Goal: Task Accomplishment & Management: Complete application form

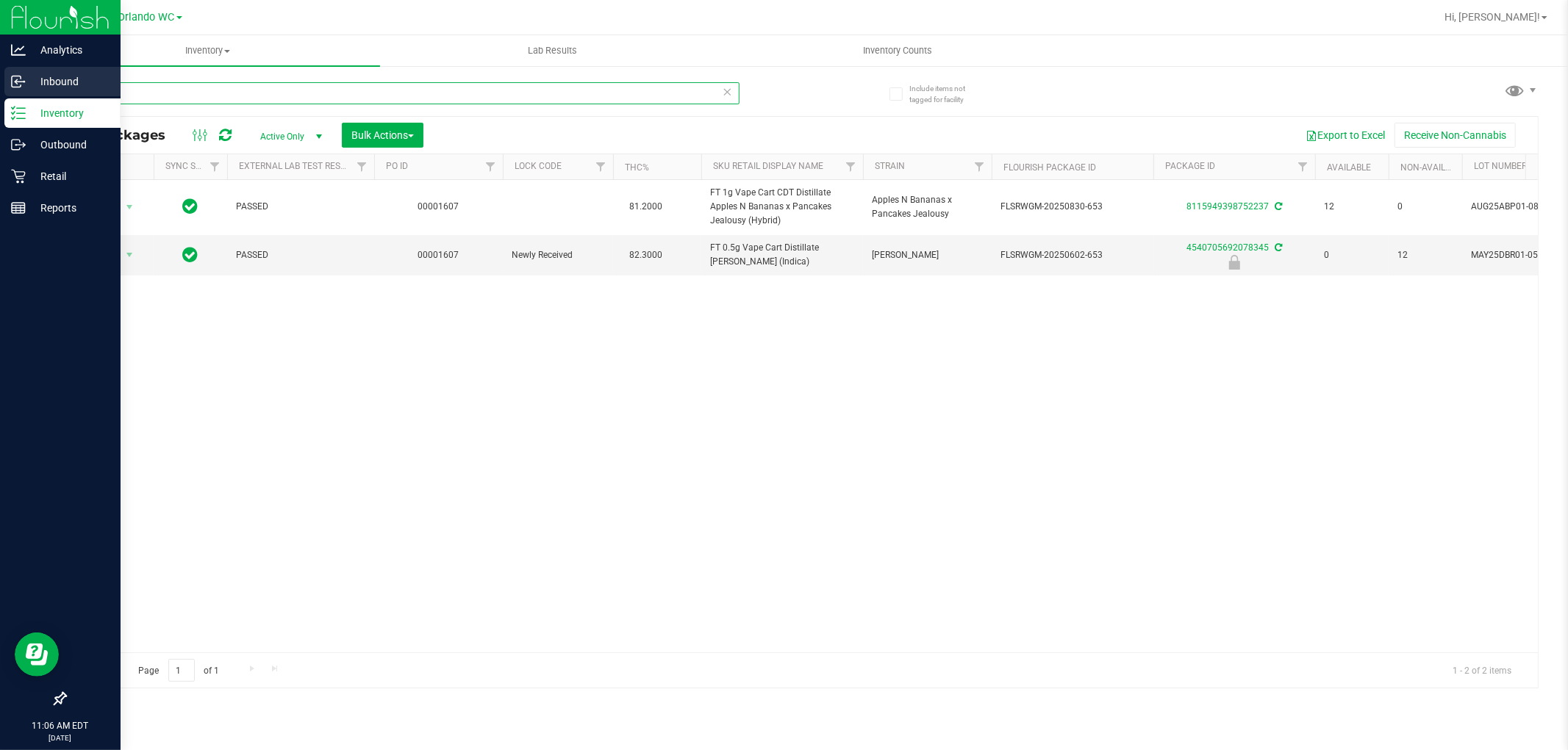
drag, startPoint x: 133, startPoint y: 89, endPoint x: 0, endPoint y: 74, distance: 133.8
click at [0, 74] on div "Analytics Inbound Inventory Outbound Retail Reports 11:06 AM EDT 09/29/2025 09/…" at bounding box center [784, 375] width 1568 height 750
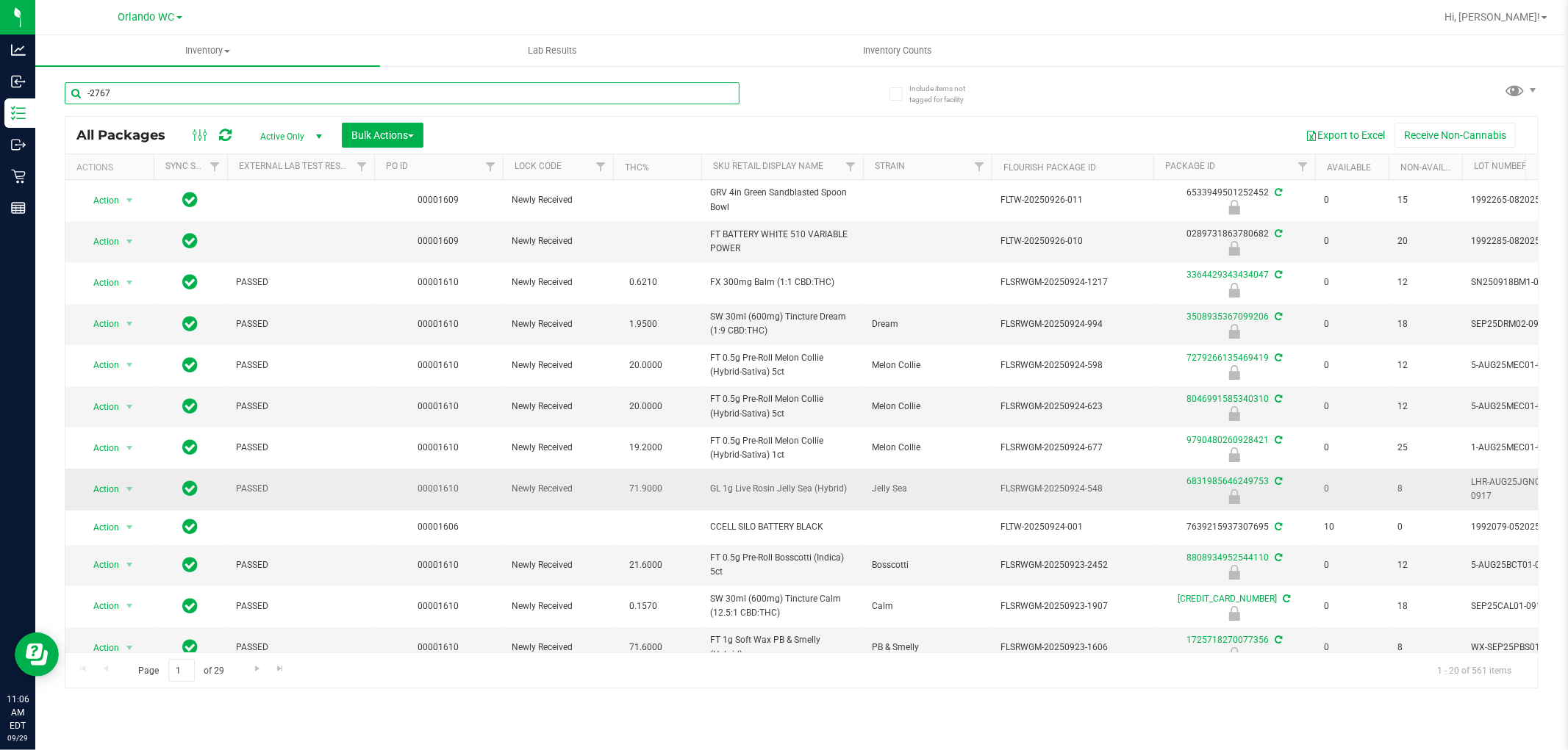
type input "-2767"
click at [781, 504] on td "GL 1g Live Rosin Jelly Sea (Hybrid)" at bounding box center [782, 489] width 162 height 41
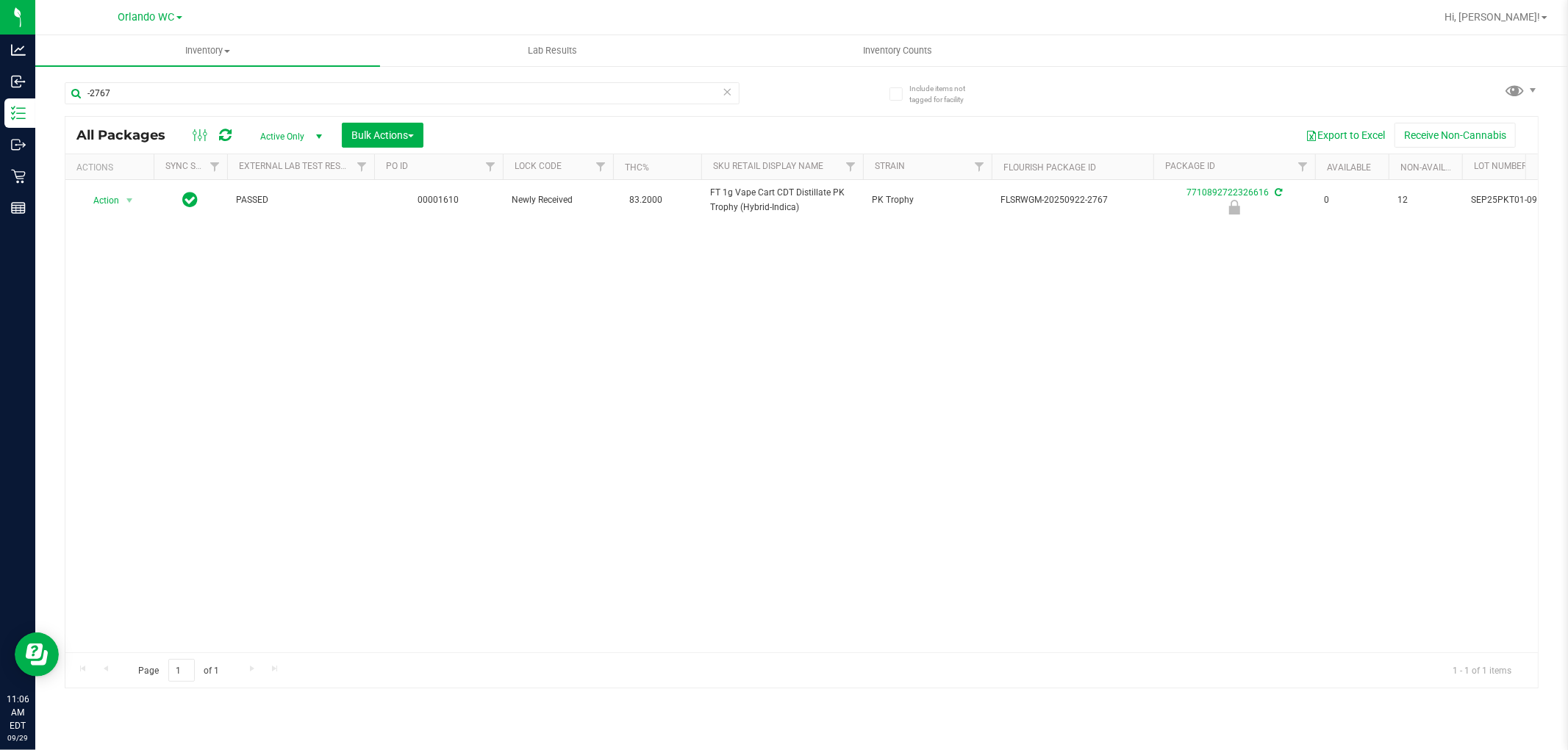
drag, startPoint x: 799, startPoint y: 461, endPoint x: 778, endPoint y: 424, distance: 42.5
click at [799, 460] on div "Action Action Edit attributes Global inventory Locate package Package audit log…" at bounding box center [801, 416] width 1473 height 473
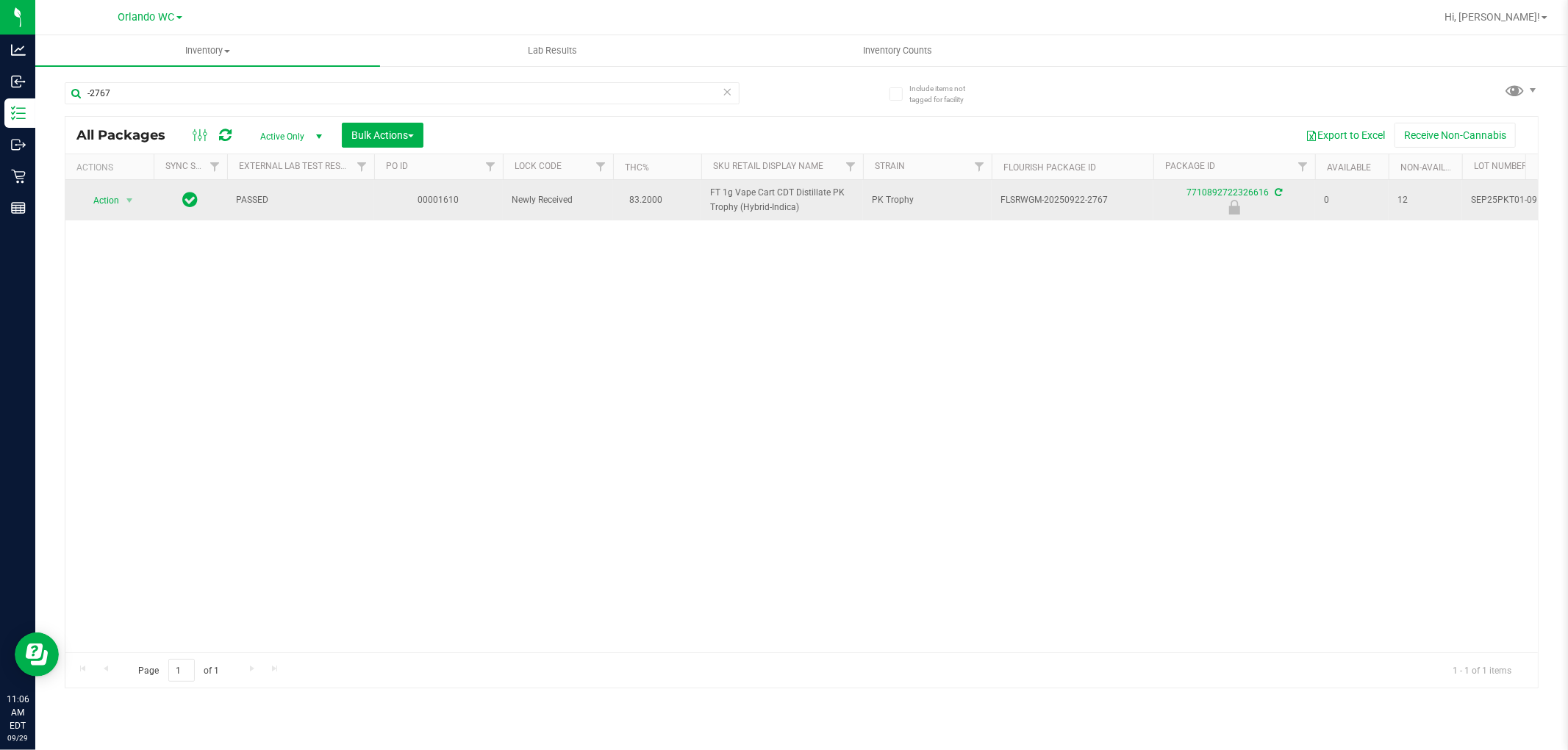
click at [100, 207] on span "Action" at bounding box center [99, 200] width 40 height 20
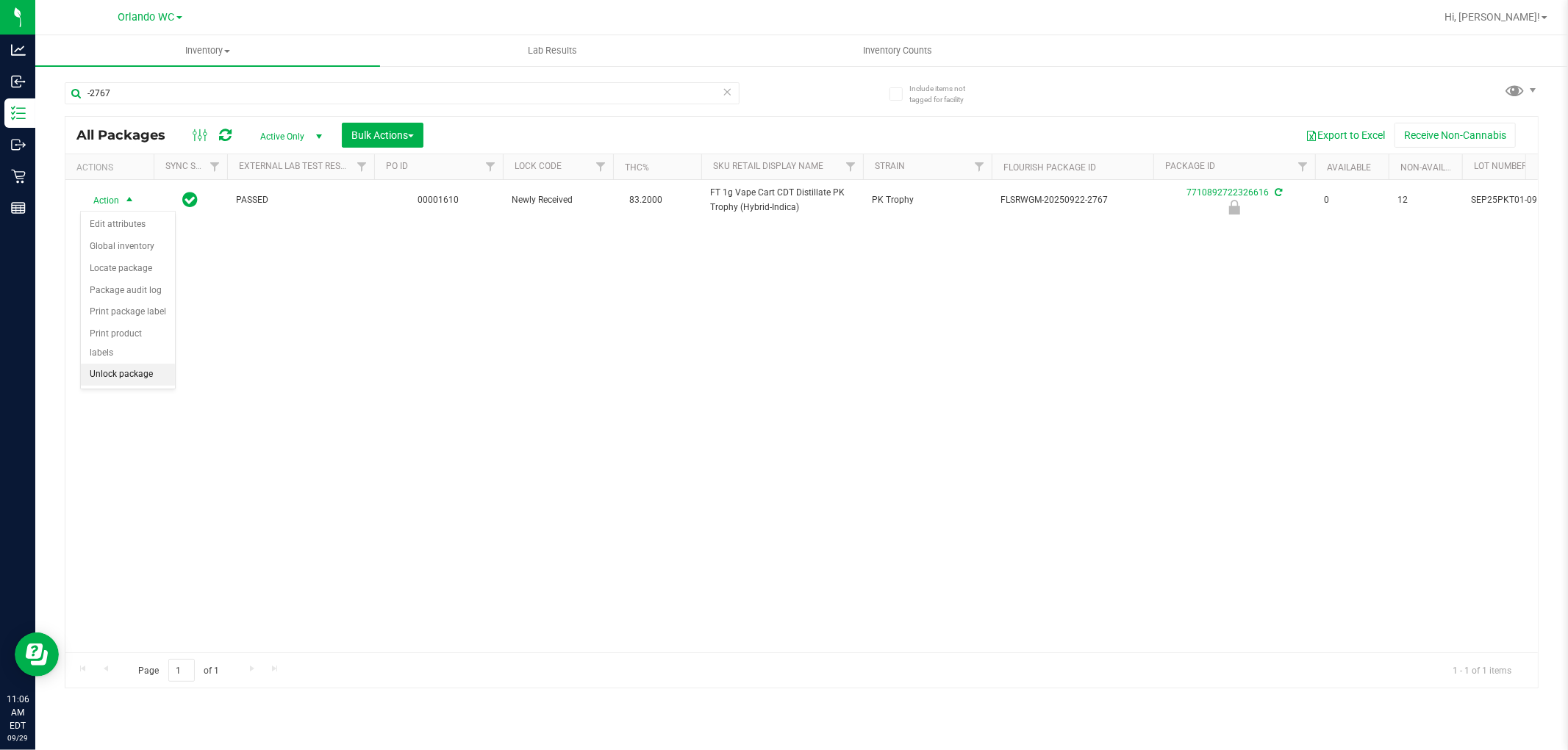
click at [105, 375] on li "Unlock package" at bounding box center [128, 375] width 94 height 22
click at [581, 383] on div "Inventory All packages All inventory Waste log Create inventory Lab Results Inv…" at bounding box center [801, 392] width 1532 height 715
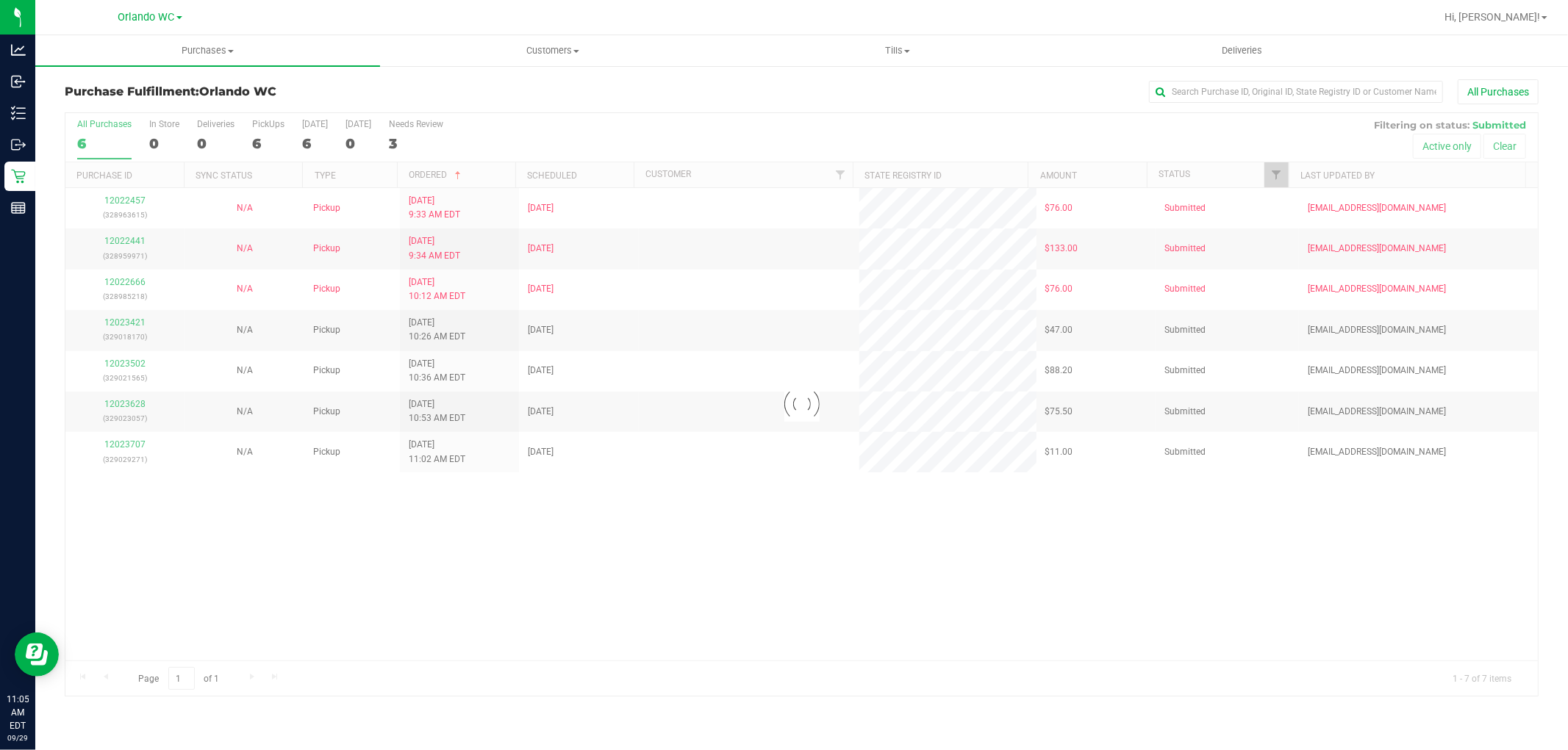
click at [730, 266] on div at bounding box center [801, 404] width 1473 height 583
drag, startPoint x: 929, startPoint y: 510, endPoint x: 728, endPoint y: 573, distance: 210.6
click at [926, 515] on div "12022457 (328963615) N/A Pickup 9/29/2025 9:33 AM EDT 9/29/2025 $76.00 Submitte…" at bounding box center [801, 424] width 1473 height 473
click at [456, 663] on div "Purchase Fulfillment: Orlando WC All Purchases All Purchases 6 In Store 0 Deliv…" at bounding box center [801, 387] width 1532 height 647
click at [539, 566] on div "12022457 (328963615) N/A Pickup 9/29/2025 9:33 AM EDT 9/29/2025 $76.00 Submitte…" at bounding box center [801, 424] width 1473 height 473
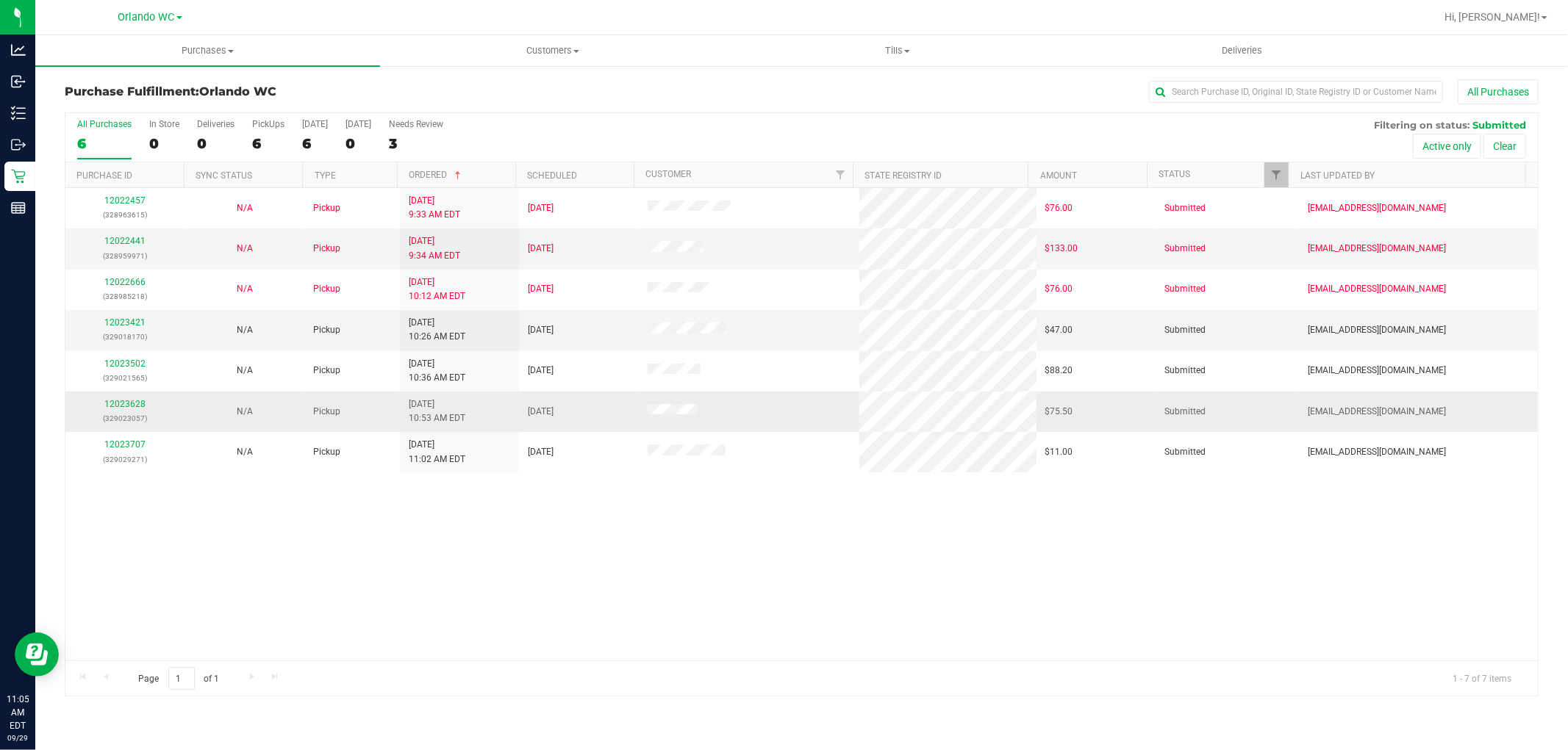
click at [453, 415] on span "9/29/2025 10:53 AM EDT" at bounding box center [437, 411] width 56 height 28
click at [132, 242] on link "12022441" at bounding box center [125, 240] width 41 height 11
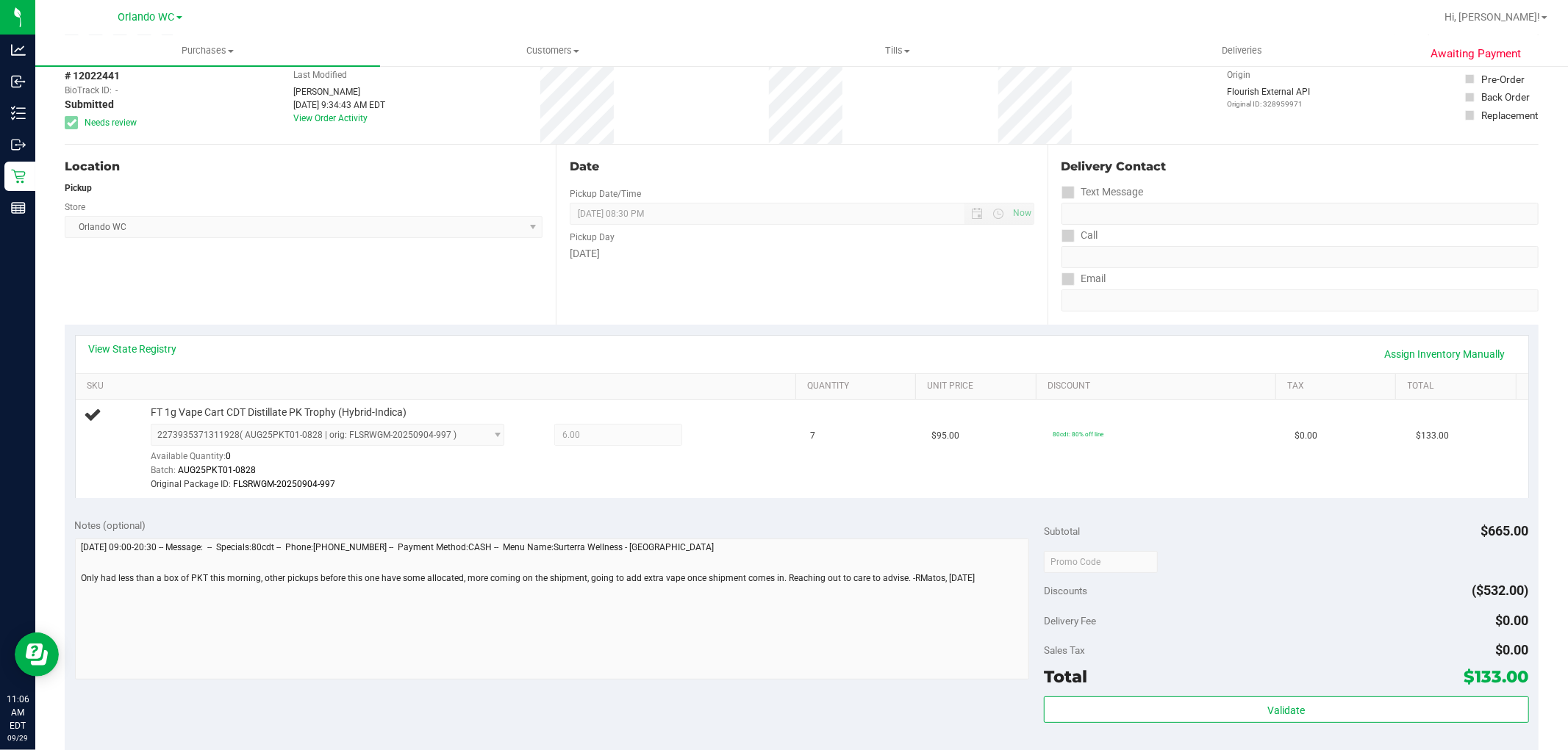
scroll to position [163, 0]
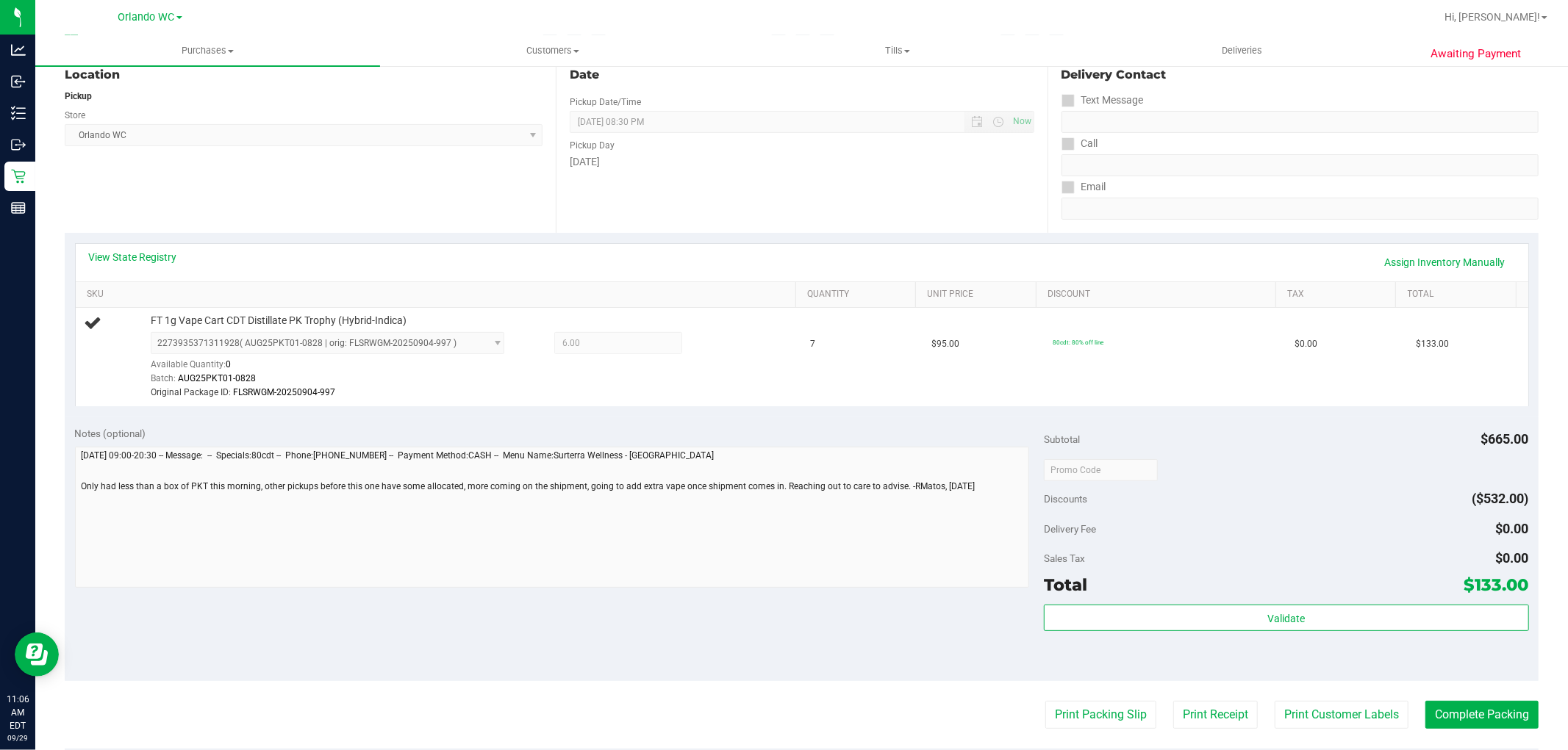
click at [446, 210] on div "Location Pickup Store [GEOGRAPHIC_DATA] WC Select Store [PERSON_NAME][GEOGRAPHI…" at bounding box center [310, 142] width 491 height 180
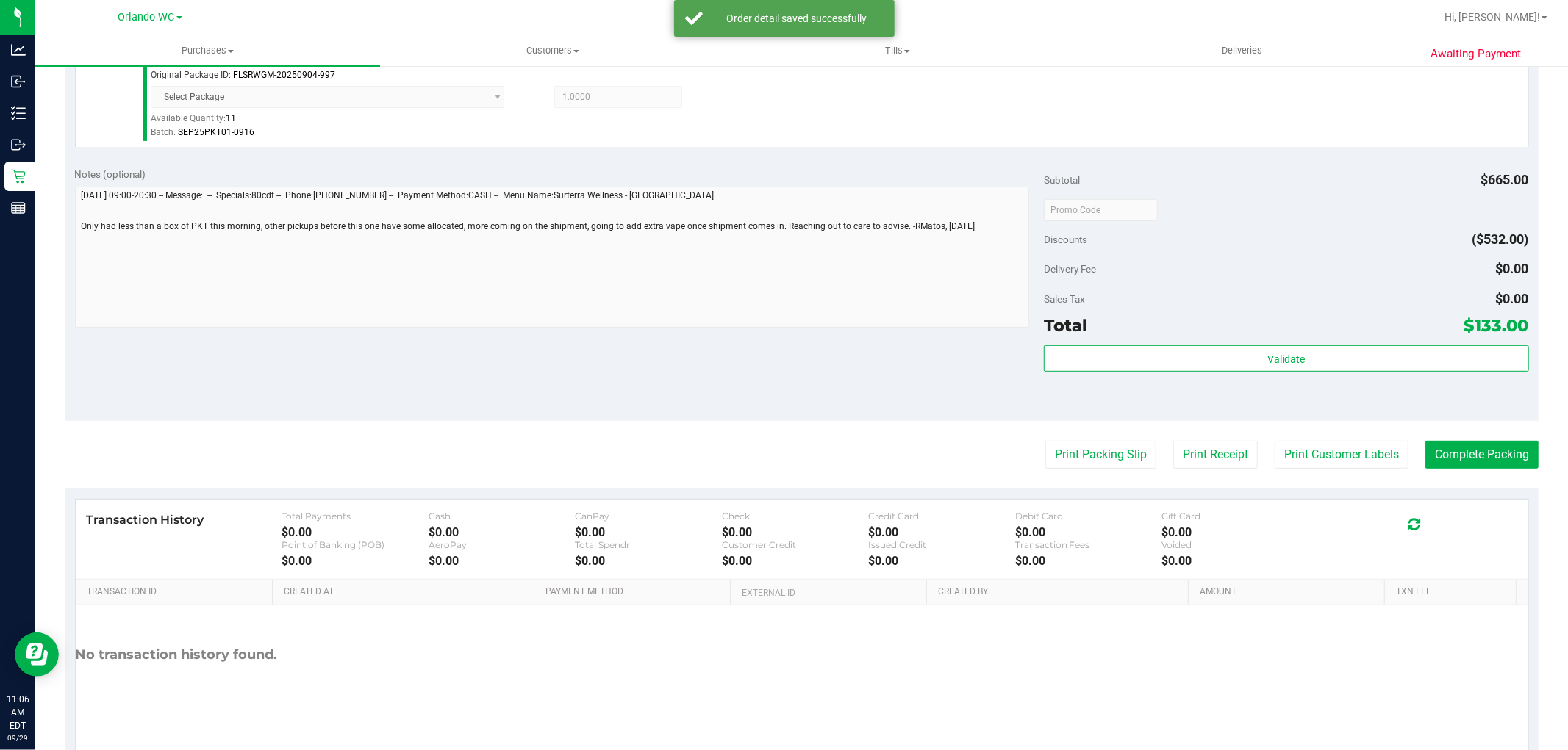
scroll to position [523, 0]
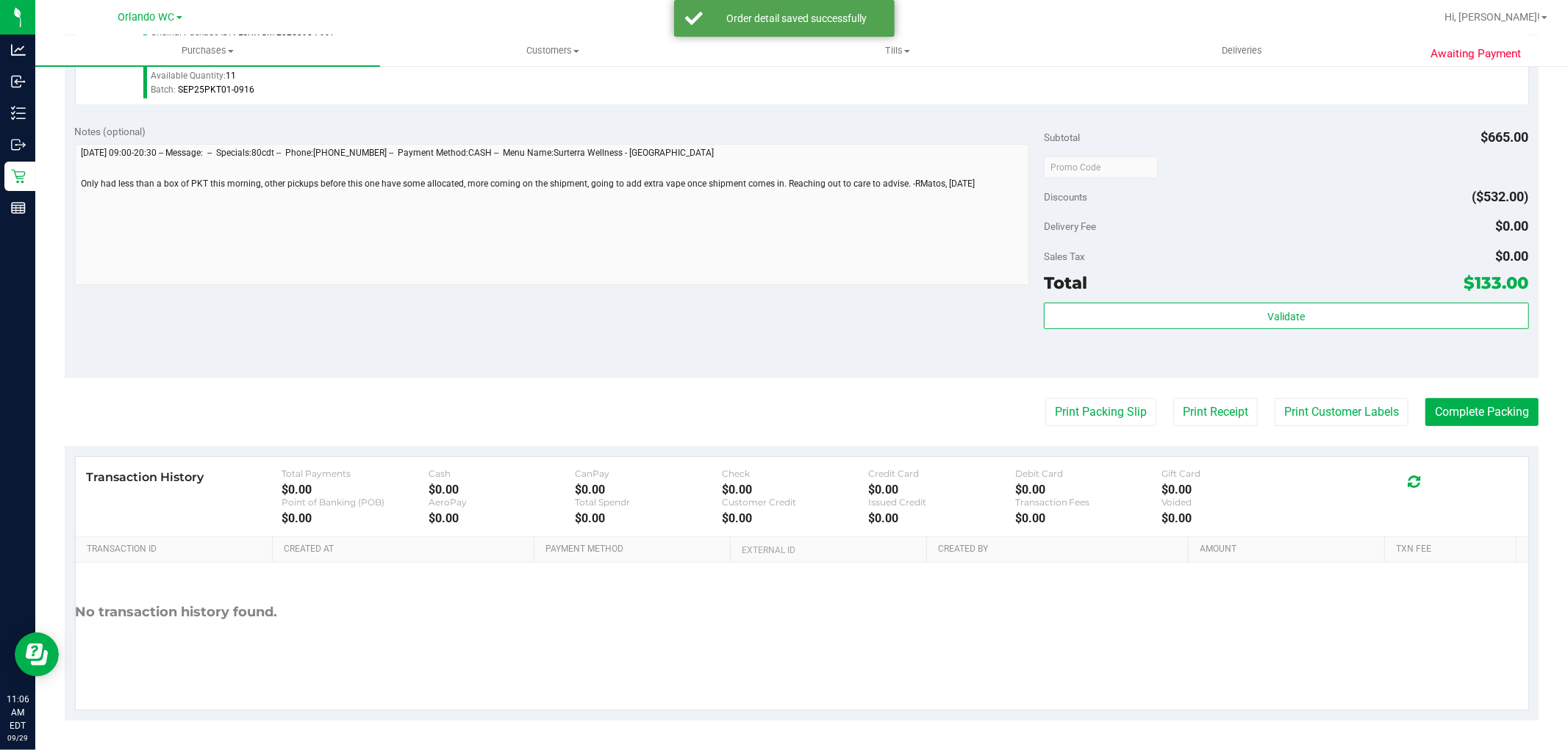
click at [1169, 336] on div "Validate" at bounding box center [1286, 336] width 485 height 66
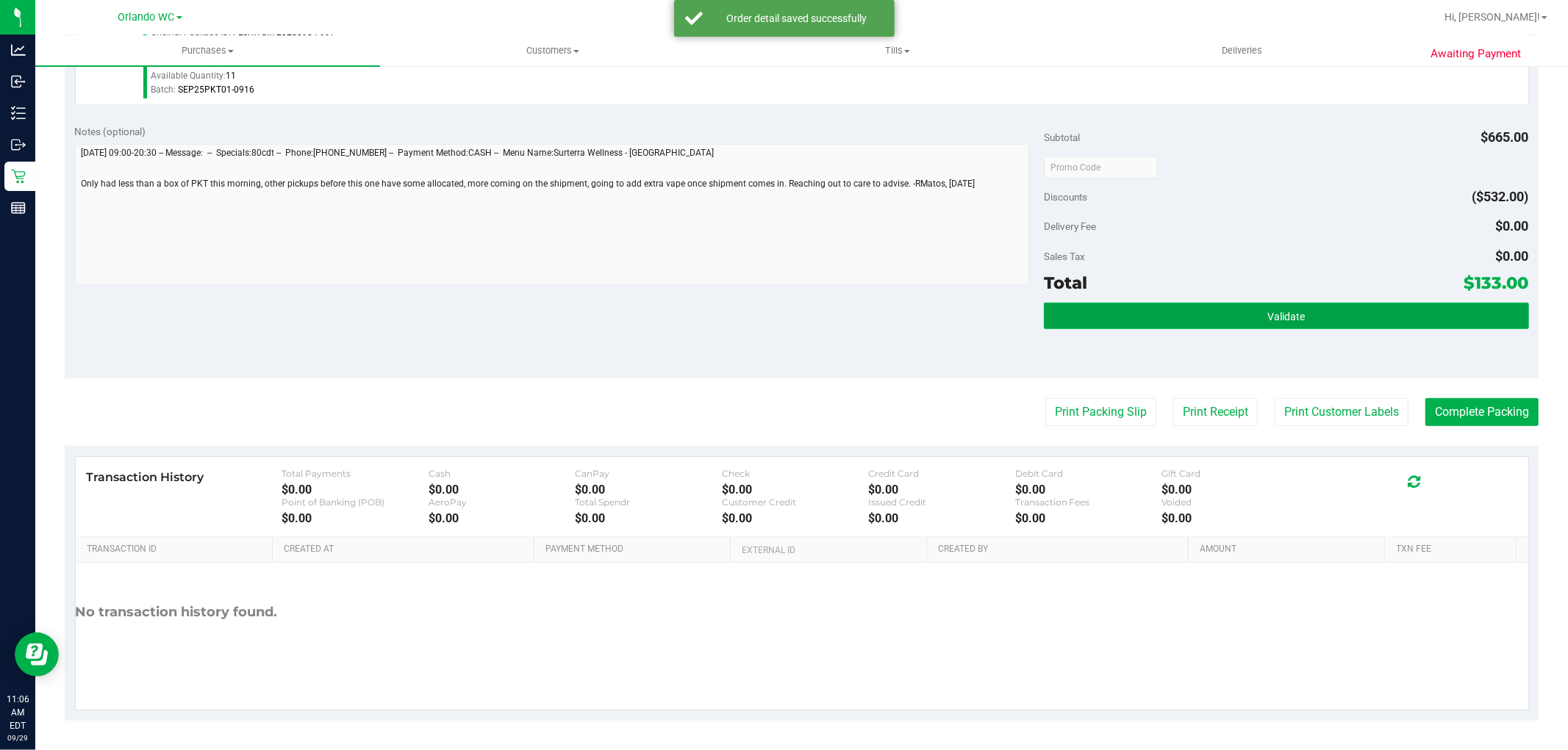
click at [1169, 317] on button "Validate" at bounding box center [1286, 315] width 485 height 26
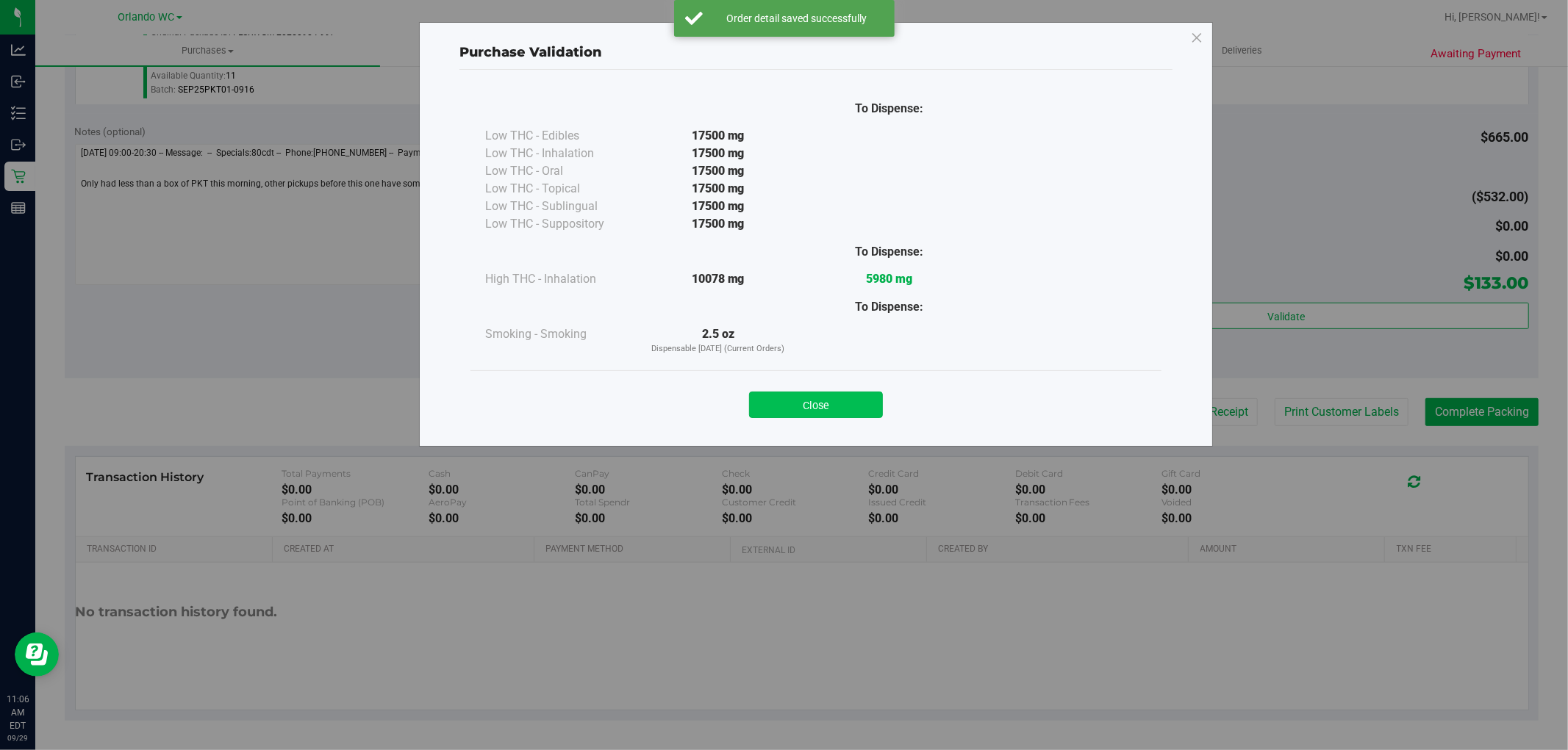
click at [825, 407] on button "Close" at bounding box center [815, 404] width 133 height 26
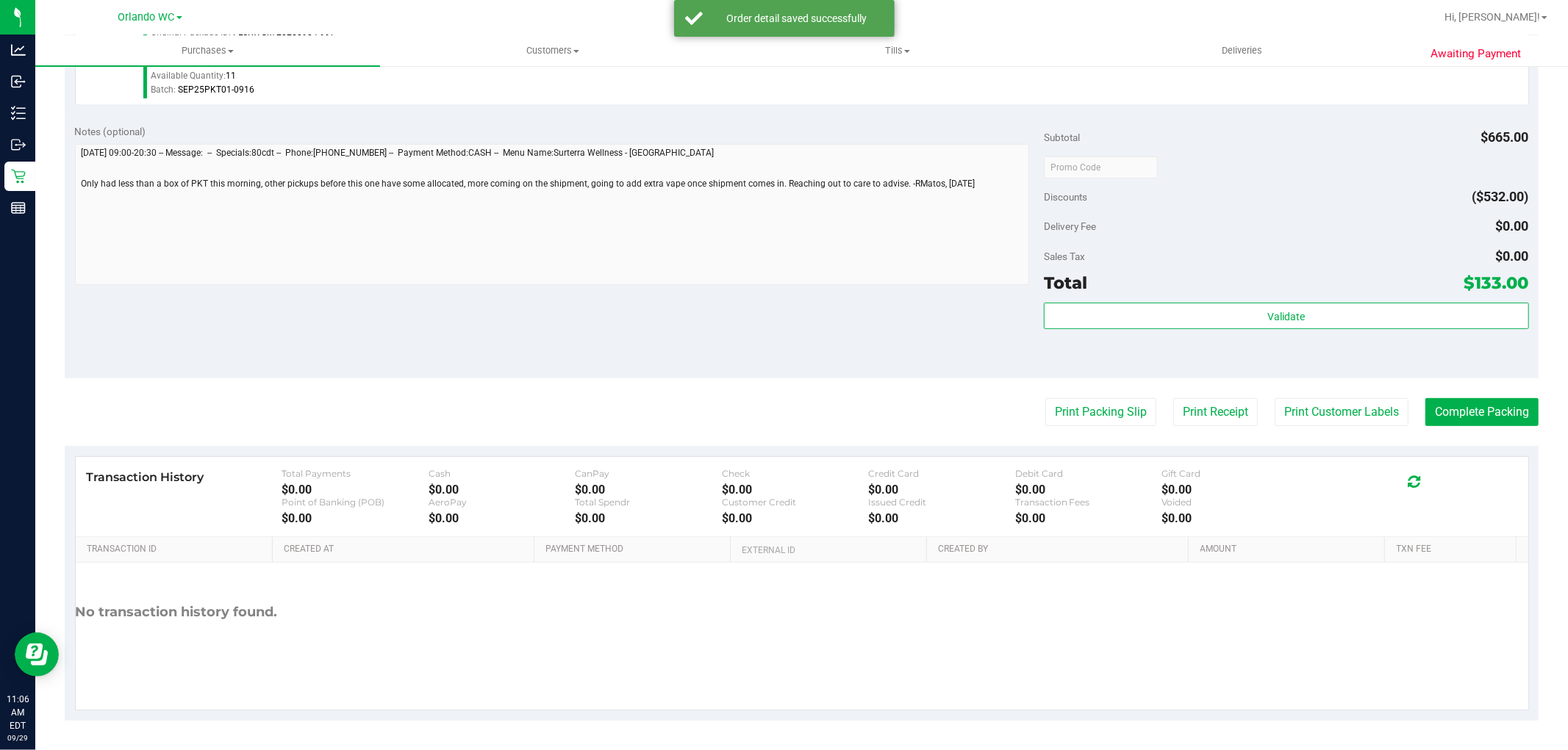
drag, startPoint x: 335, startPoint y: 342, endPoint x: 230, endPoint y: 84, distance: 278.5
click at [335, 329] on div "Notes (optional) Subtotal $665.00 Discounts ($532.00) Delivery Fee $0.00 Sales …" at bounding box center [801, 246] width 1474 height 265
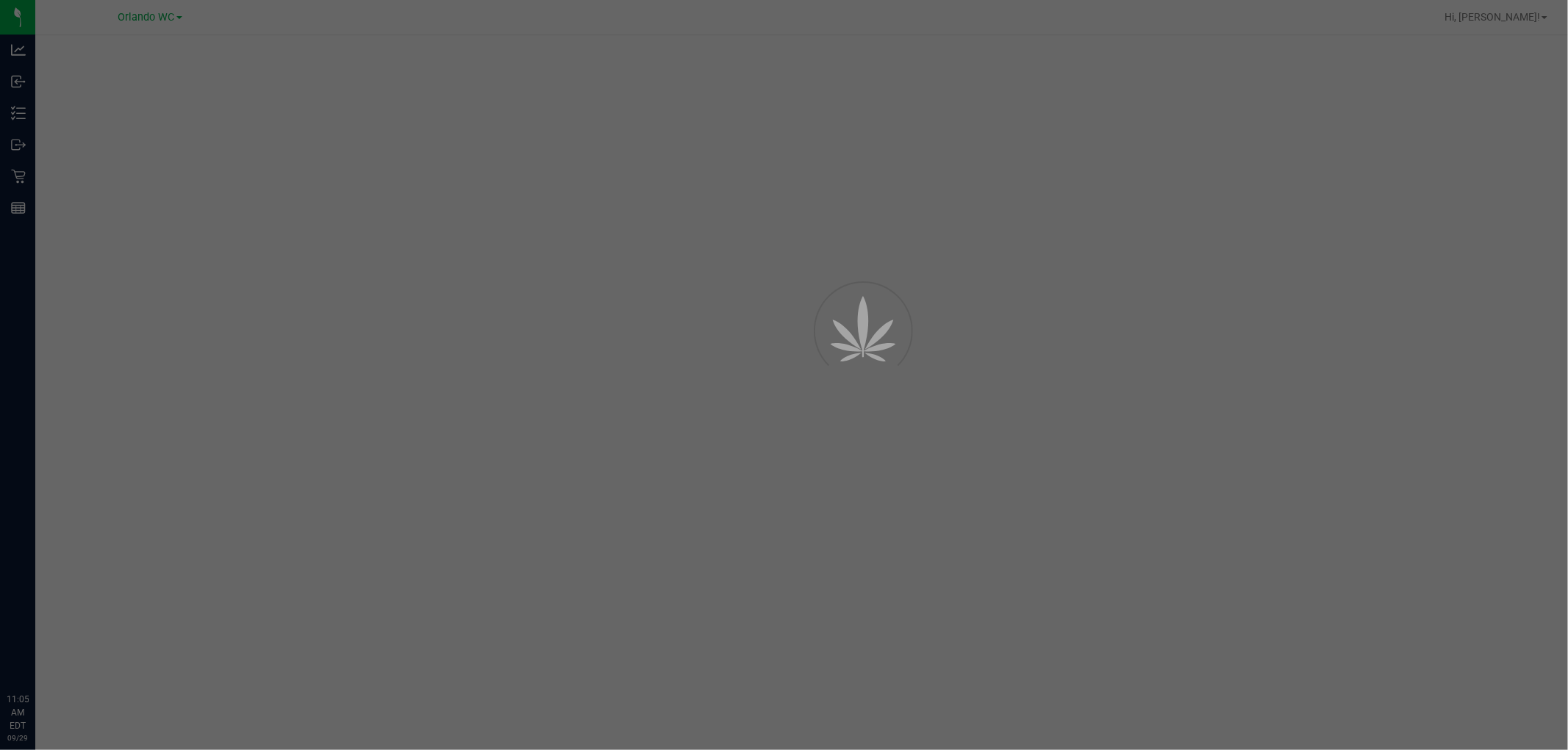
click at [934, 385] on div at bounding box center [784, 375] width 1568 height 750
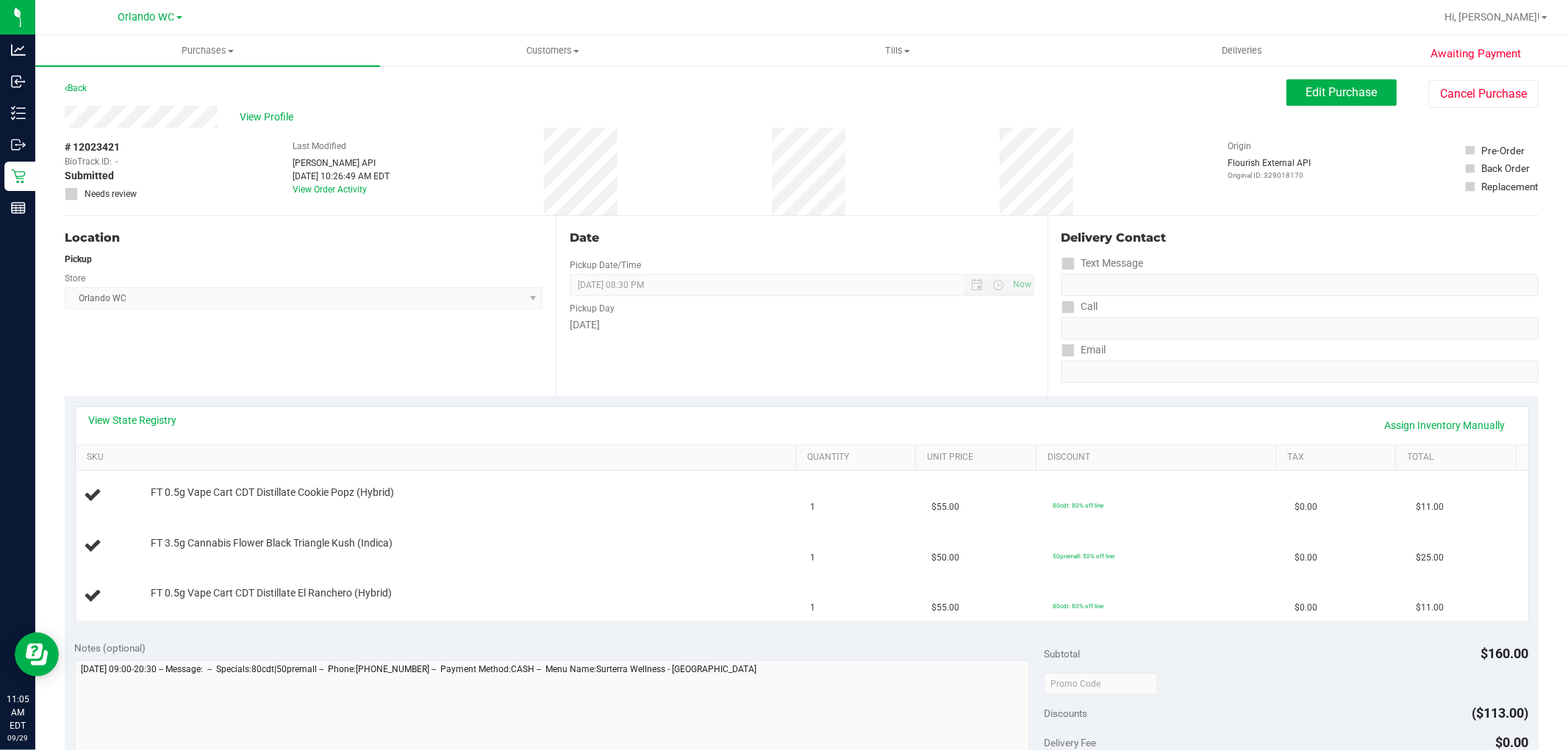
click at [814, 337] on div "Date Pickup Date/Time 09/29/2025 Now 09/29/2025 08:30 PM Now Pickup Day Monday" at bounding box center [801, 305] width 491 height 180
click at [393, 279] on div "Store" at bounding box center [303, 276] width 478 height 21
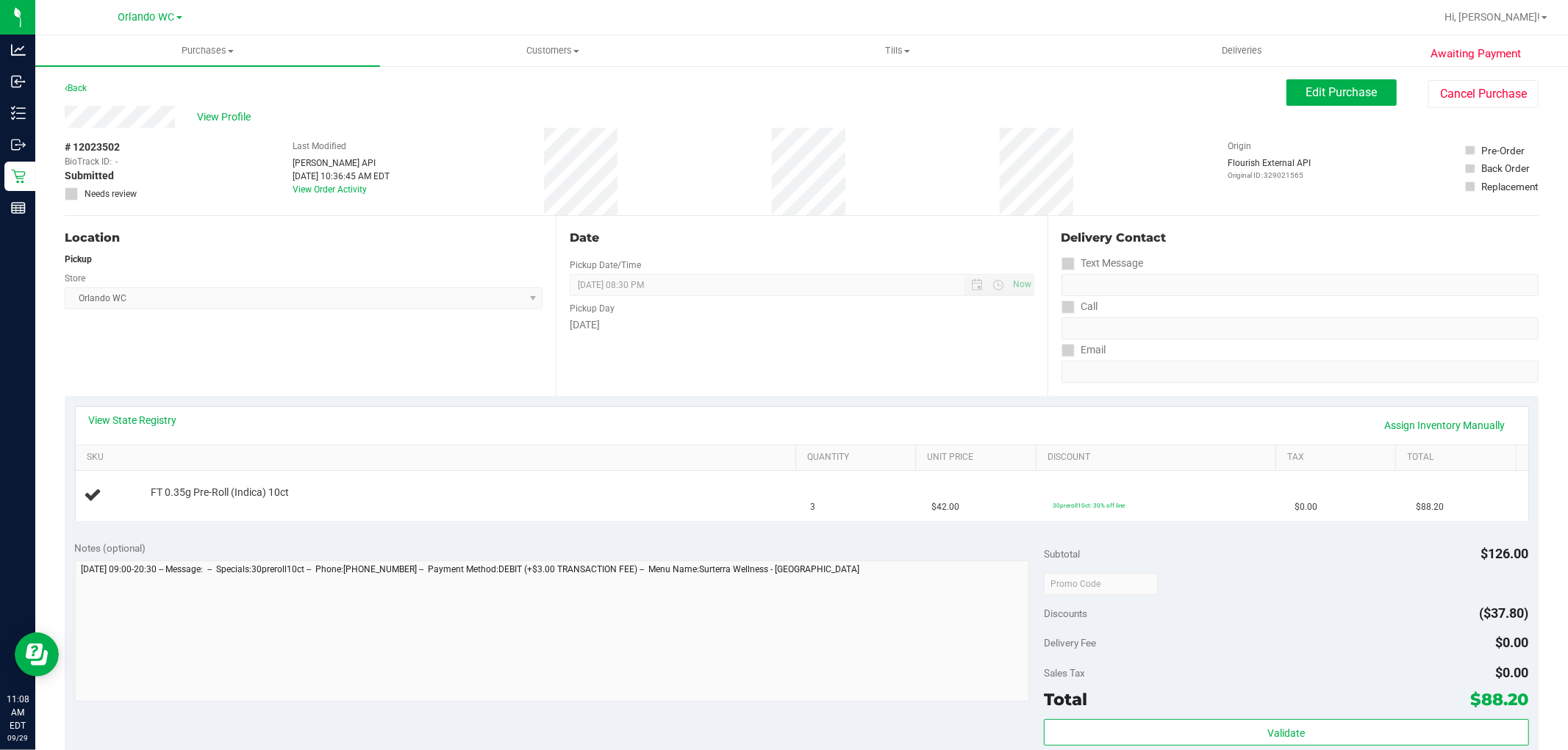
click at [237, 371] on div "Location Pickup Store [GEOGRAPHIC_DATA] WC Select Store [PERSON_NAME][GEOGRAPHI…" at bounding box center [310, 305] width 491 height 180
click at [276, 326] on div "Location Pickup Store [GEOGRAPHIC_DATA] WC Select Store [PERSON_NAME][GEOGRAPHI…" at bounding box center [310, 305] width 491 height 180
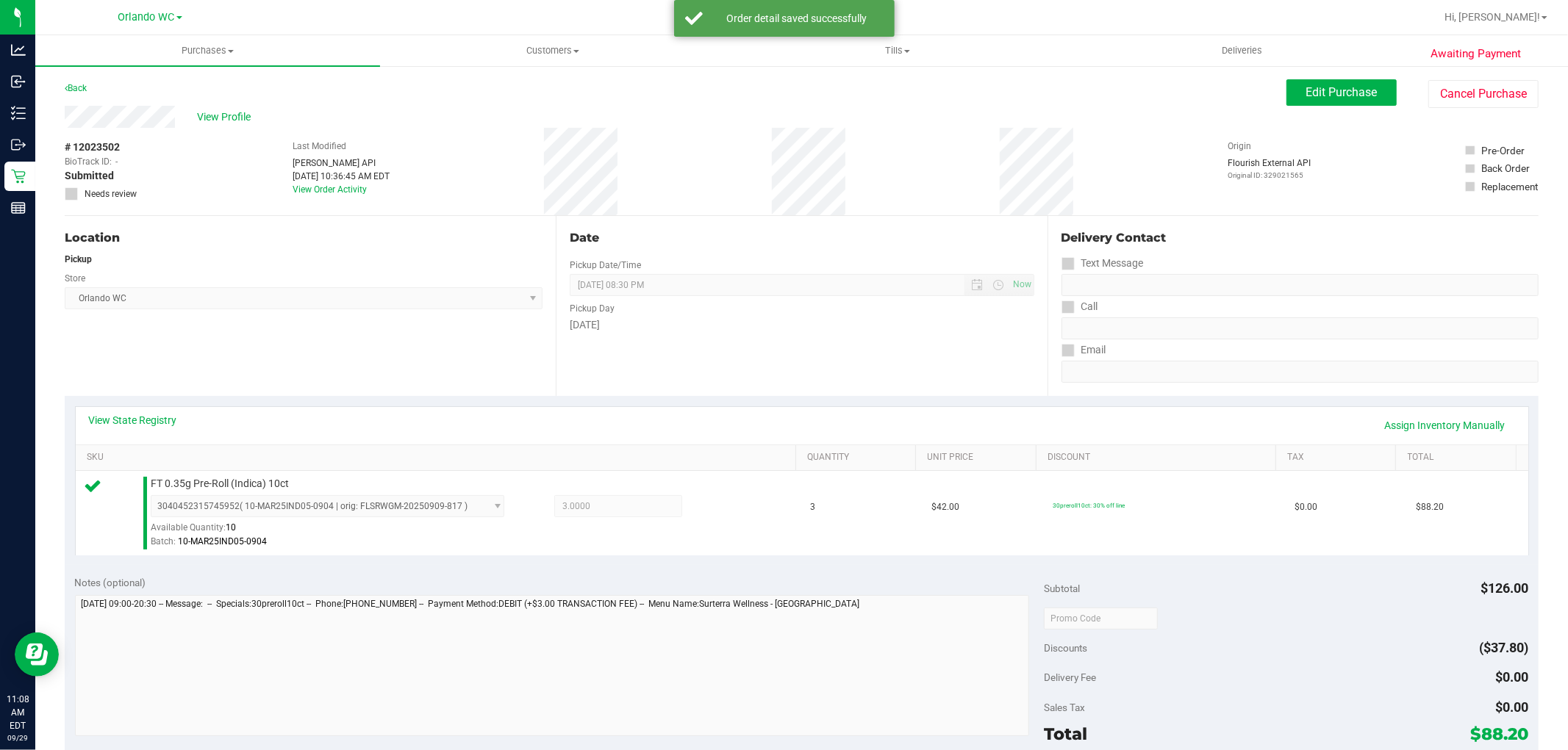
scroll to position [149, 0]
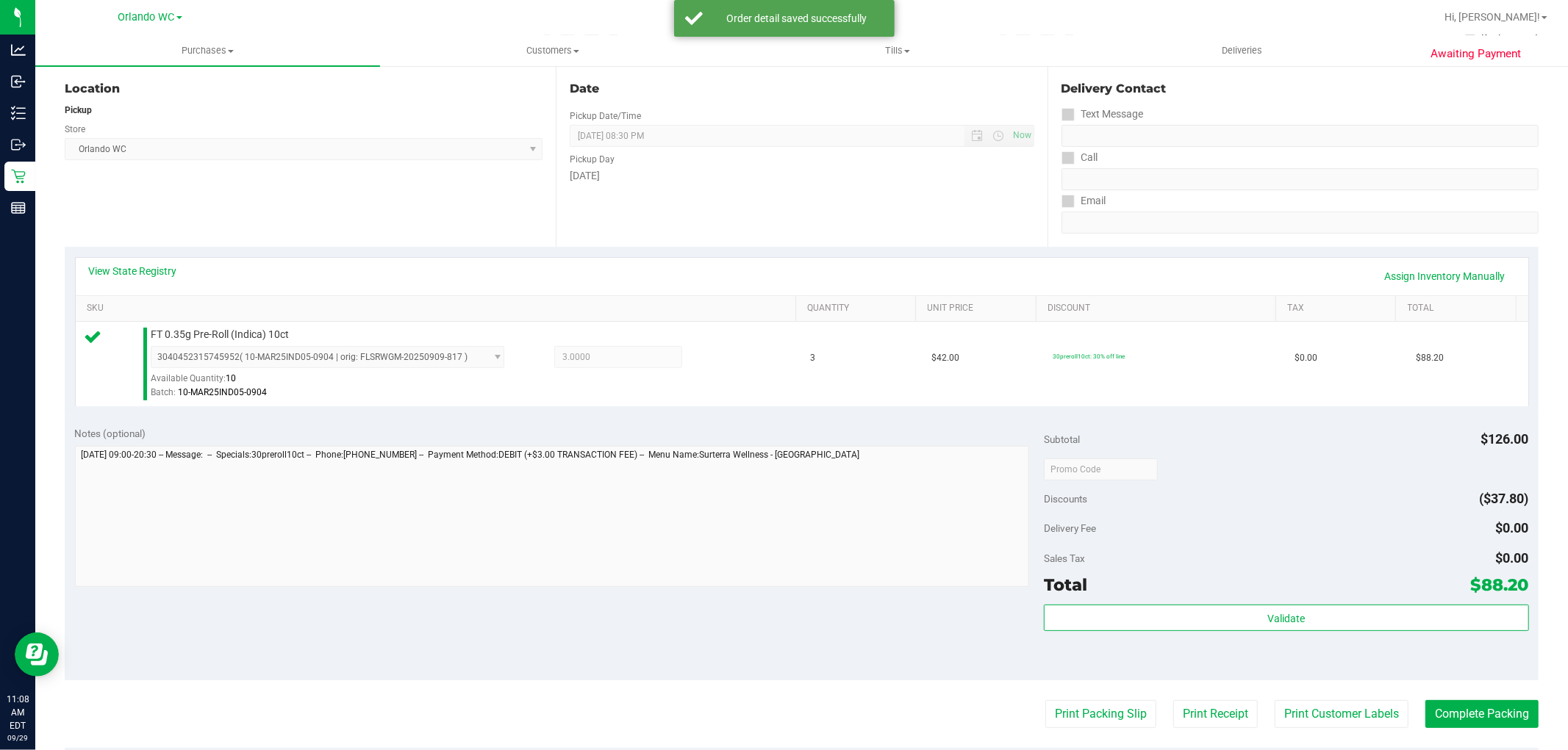
click at [1242, 485] on div "Discounts ($37.80)" at bounding box center [1286, 498] width 485 height 26
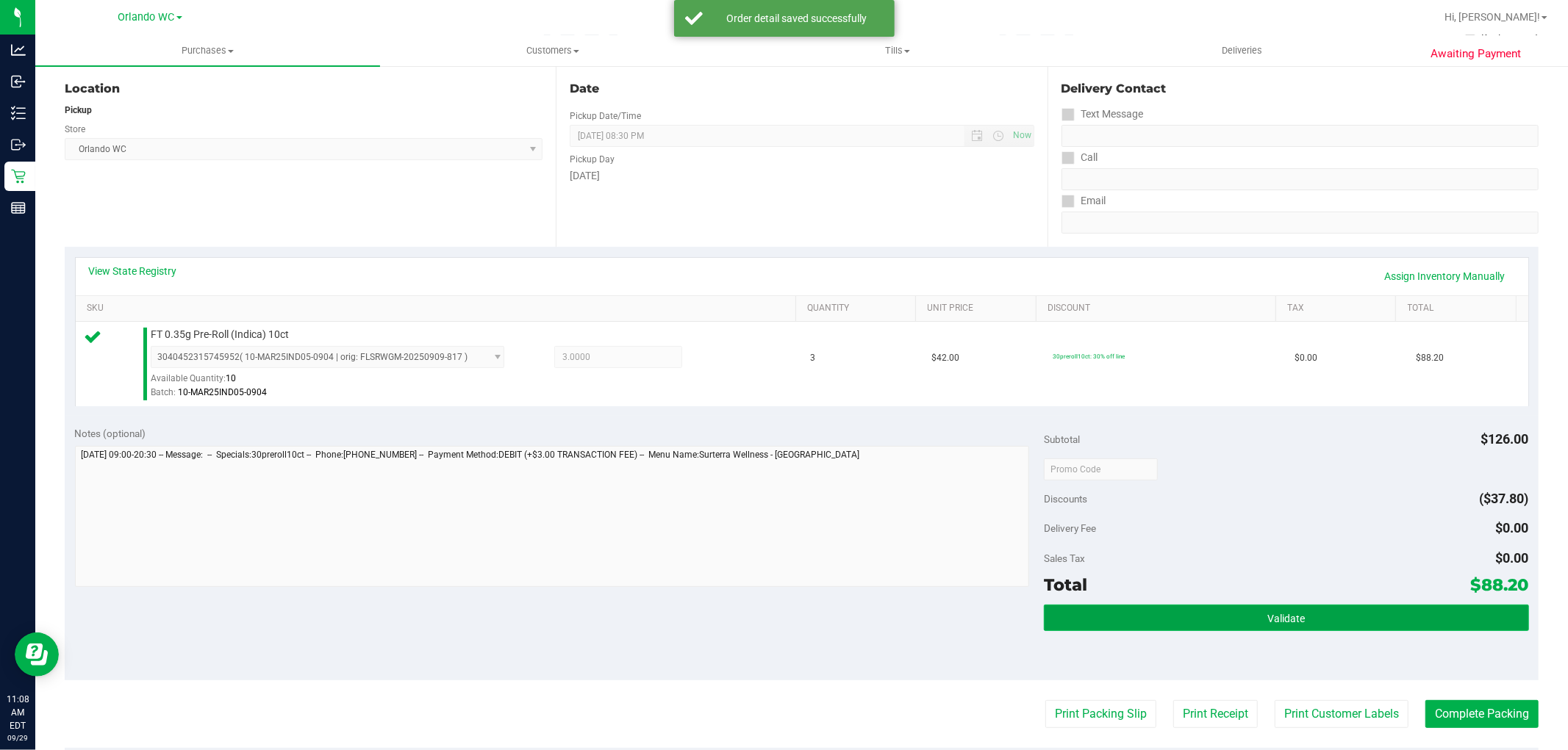
click at [1100, 607] on button "Validate" at bounding box center [1286, 617] width 485 height 26
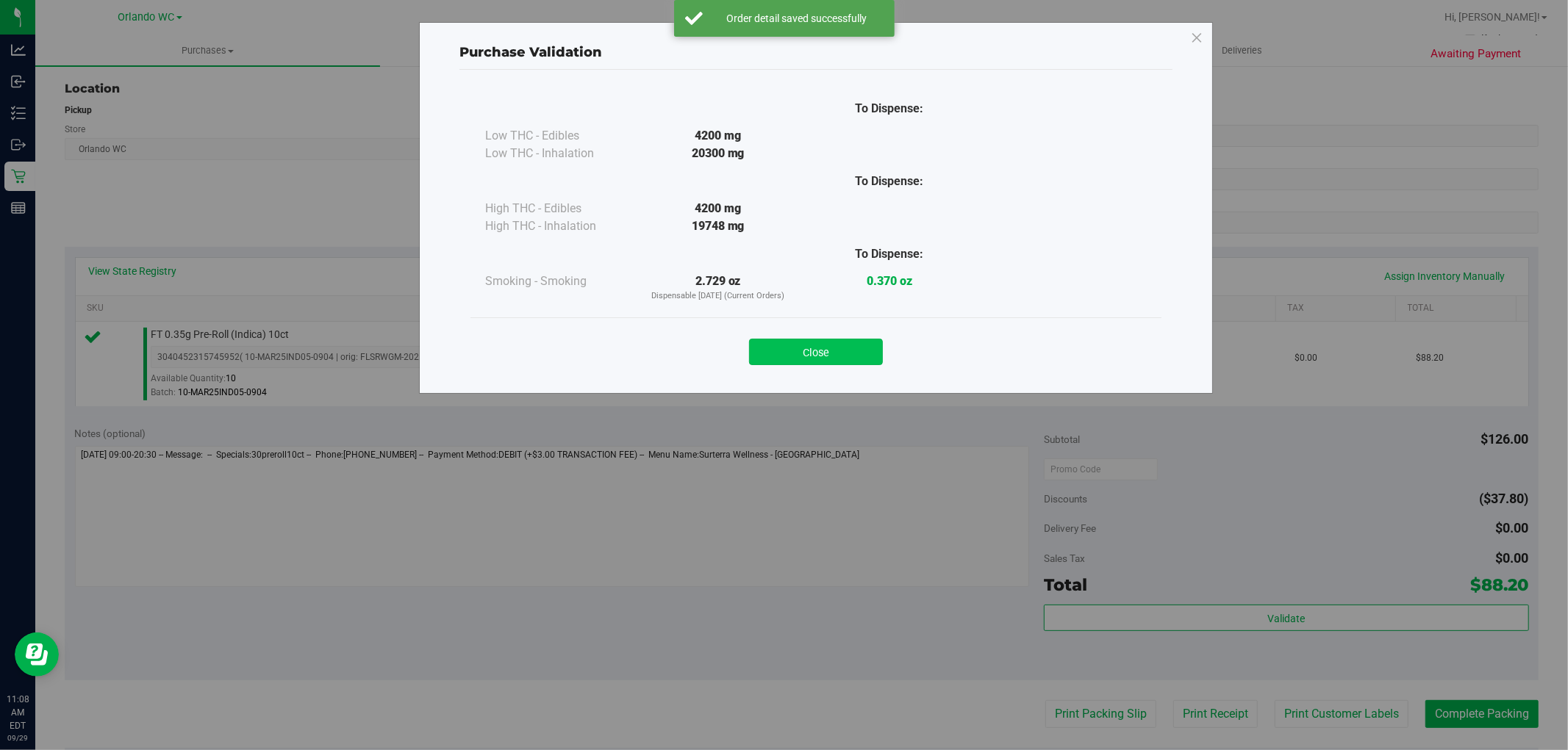
click at [839, 353] on button "Close" at bounding box center [815, 351] width 133 height 26
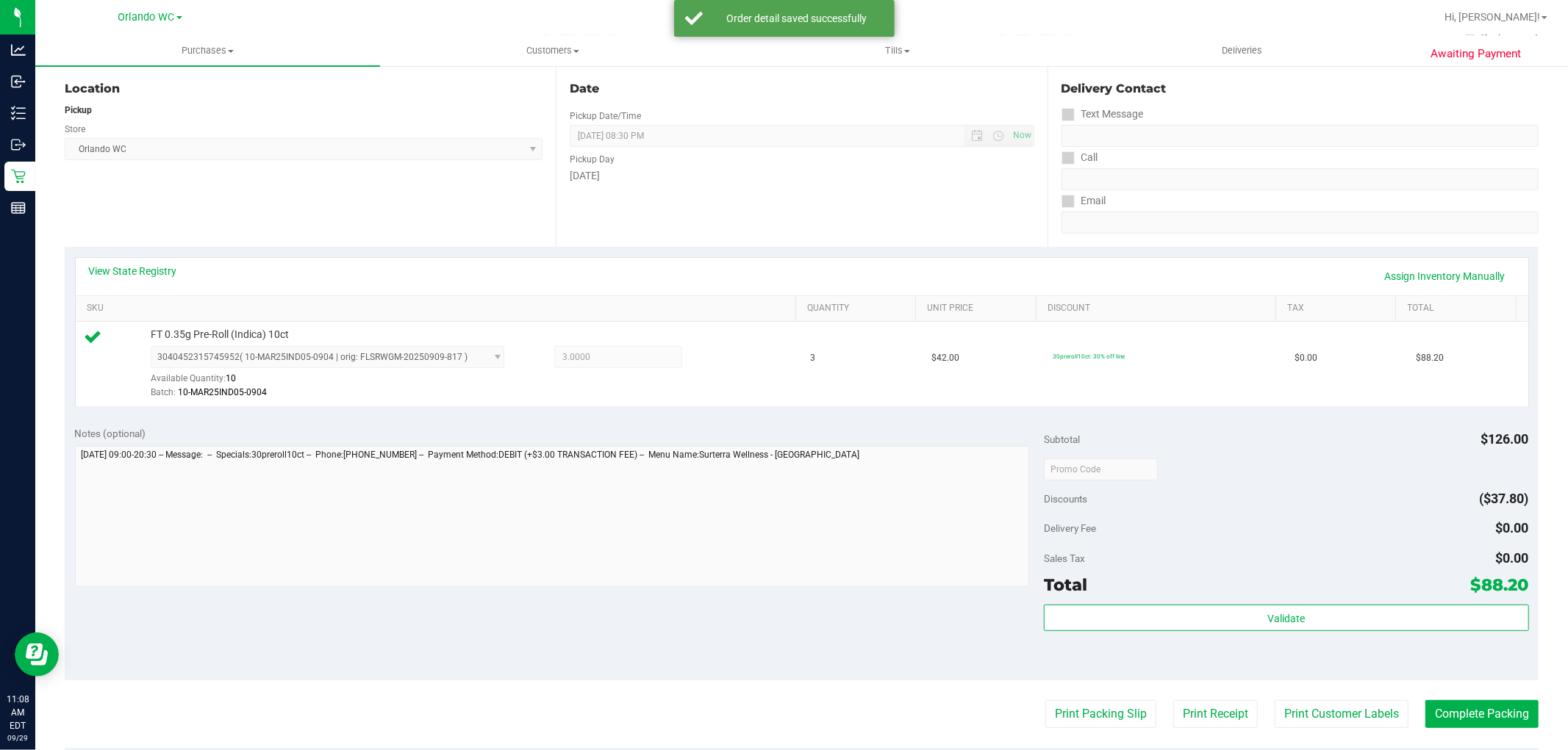
click at [1128, 685] on purchase-details "Back Edit Purchase Cancel Purchase View Profile # 12023502 BioTrack ID: - Submi…" at bounding box center [801, 476] width 1474 height 1092
click at [1079, 701] on button "Print Packing Slip" at bounding box center [1101, 714] width 111 height 28
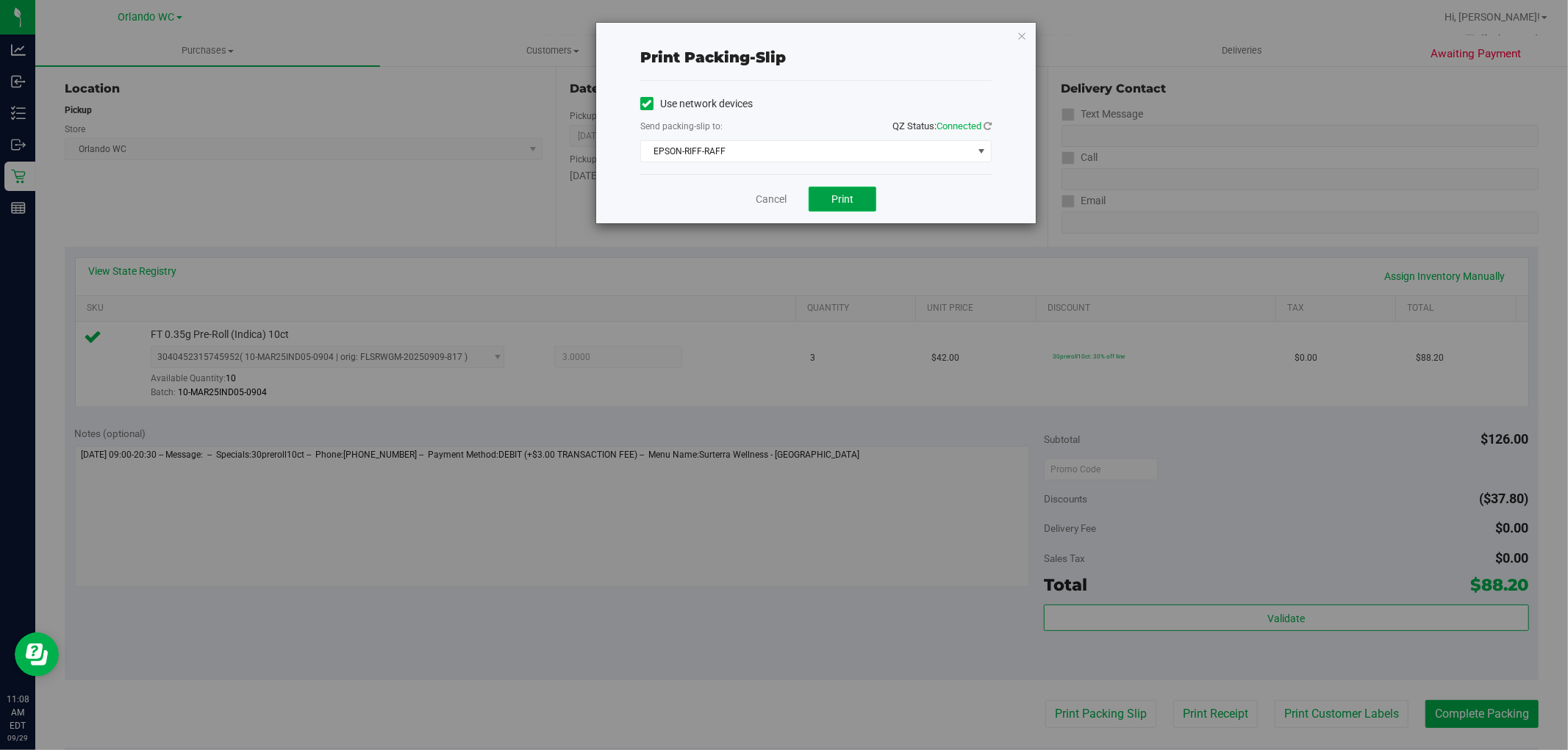
click at [857, 199] on button "Print" at bounding box center [842, 199] width 67 height 25
click at [719, 463] on div "Print packing-slip Use network devices Send packing-slip to: QZ Status: Connect…" at bounding box center [789, 375] width 1579 height 750
click at [1177, 377] on div "Print packing-slip Use network devices Send packing-slip to: QZ Status: Connect…" at bounding box center [789, 375] width 1579 height 750
click at [776, 199] on link "Cancel" at bounding box center [771, 199] width 31 height 16
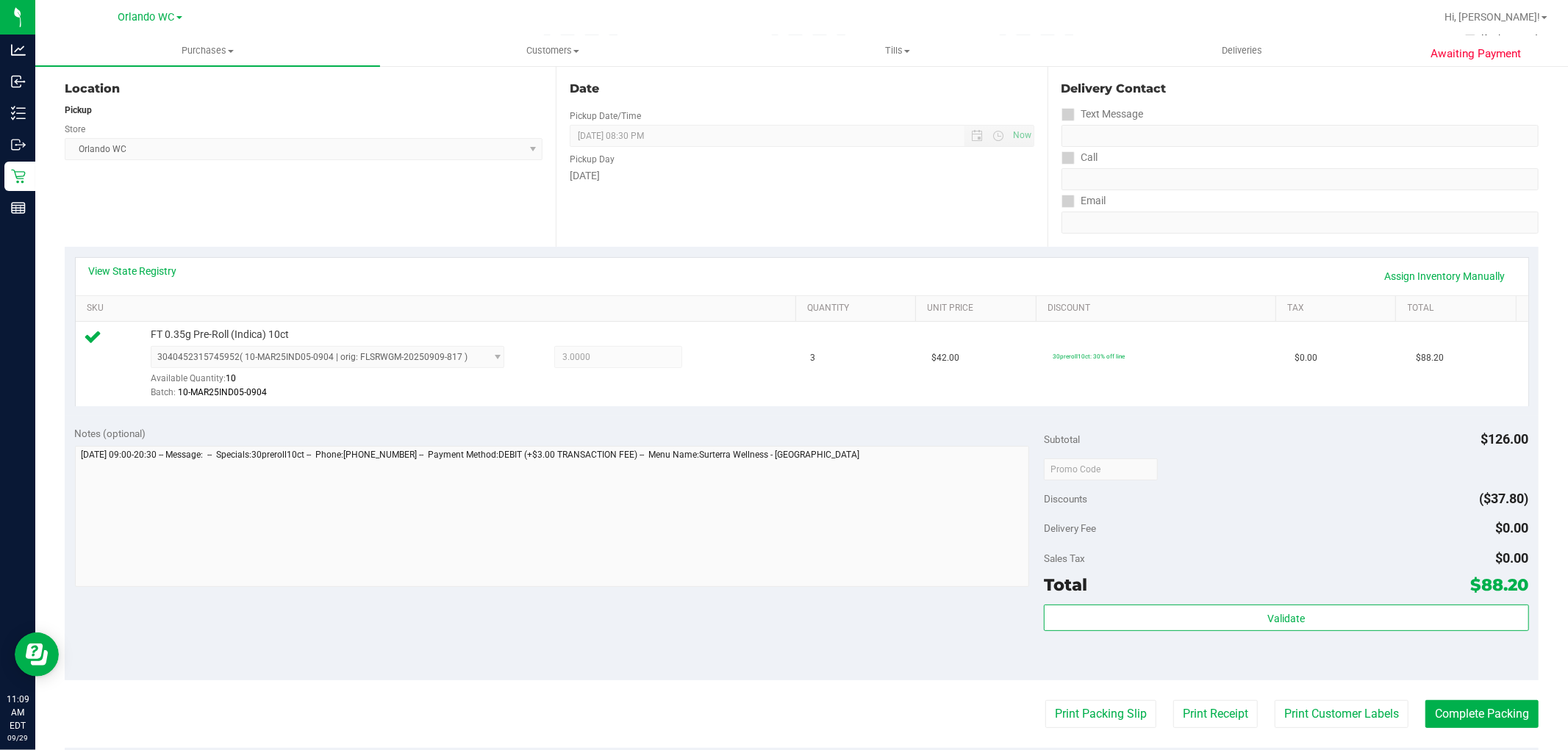
click at [1412, 531] on div "Delivery Fee $0.00" at bounding box center [1286, 527] width 485 height 26
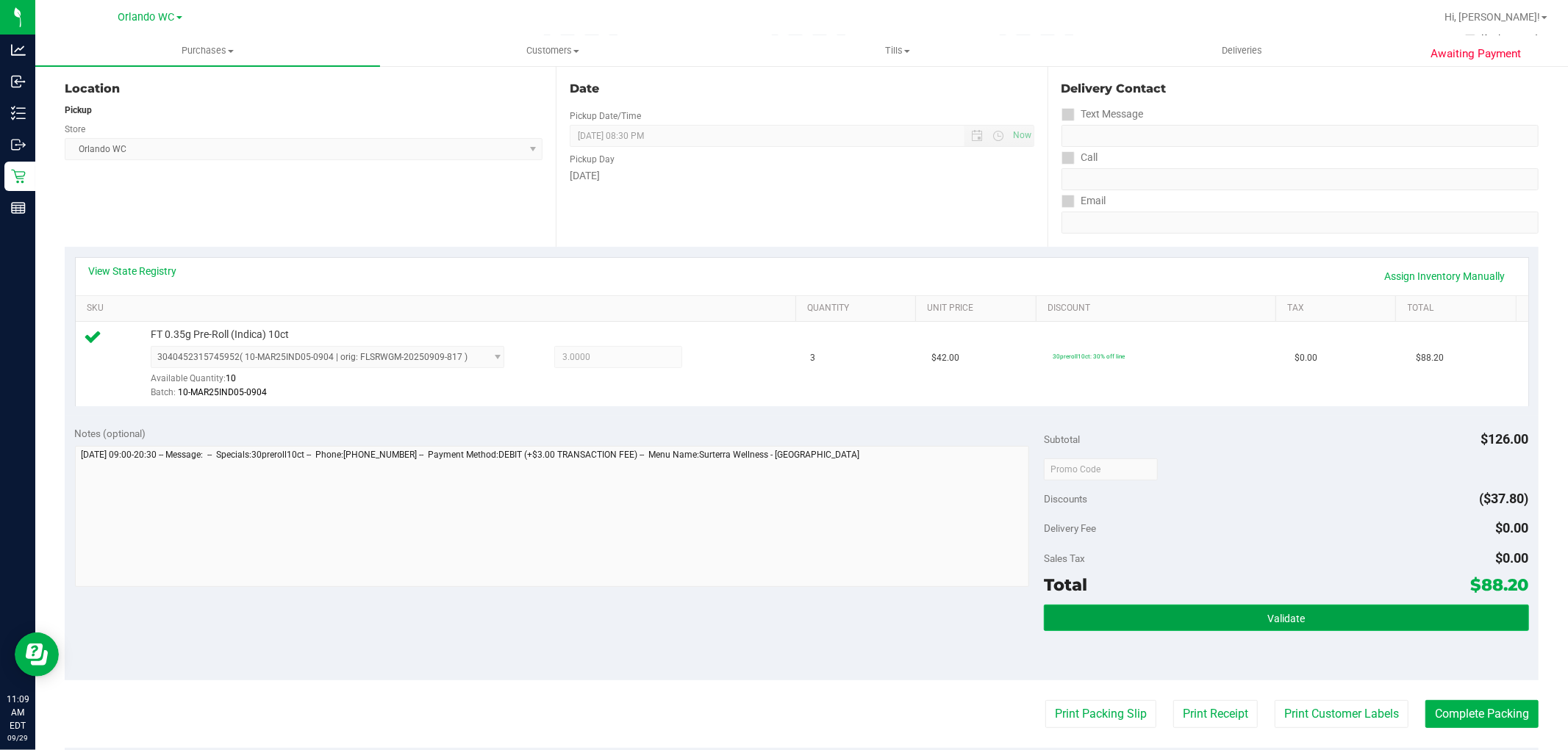
click at [1310, 629] on button "Validate" at bounding box center [1286, 617] width 485 height 26
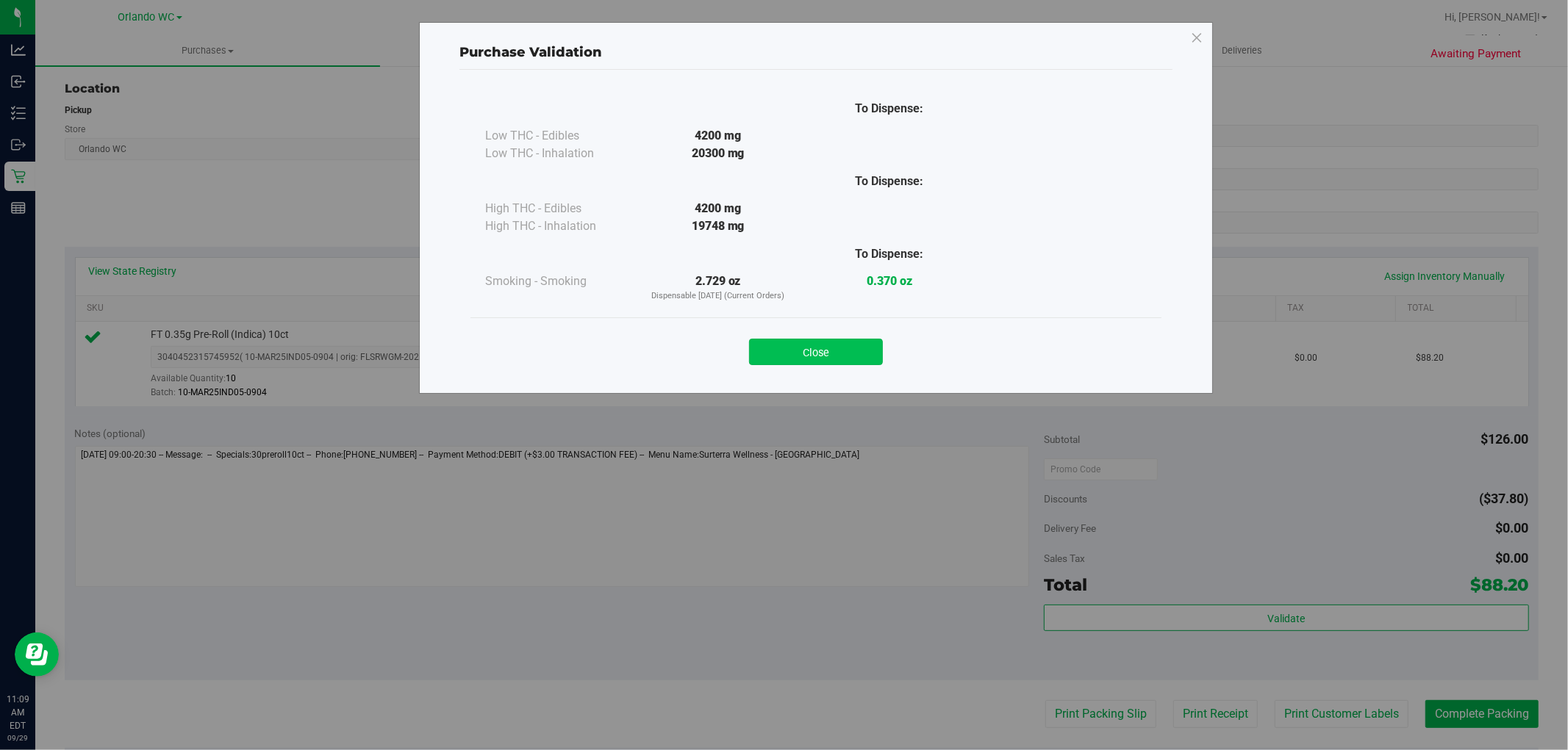
click at [831, 349] on button "Close" at bounding box center [815, 351] width 133 height 26
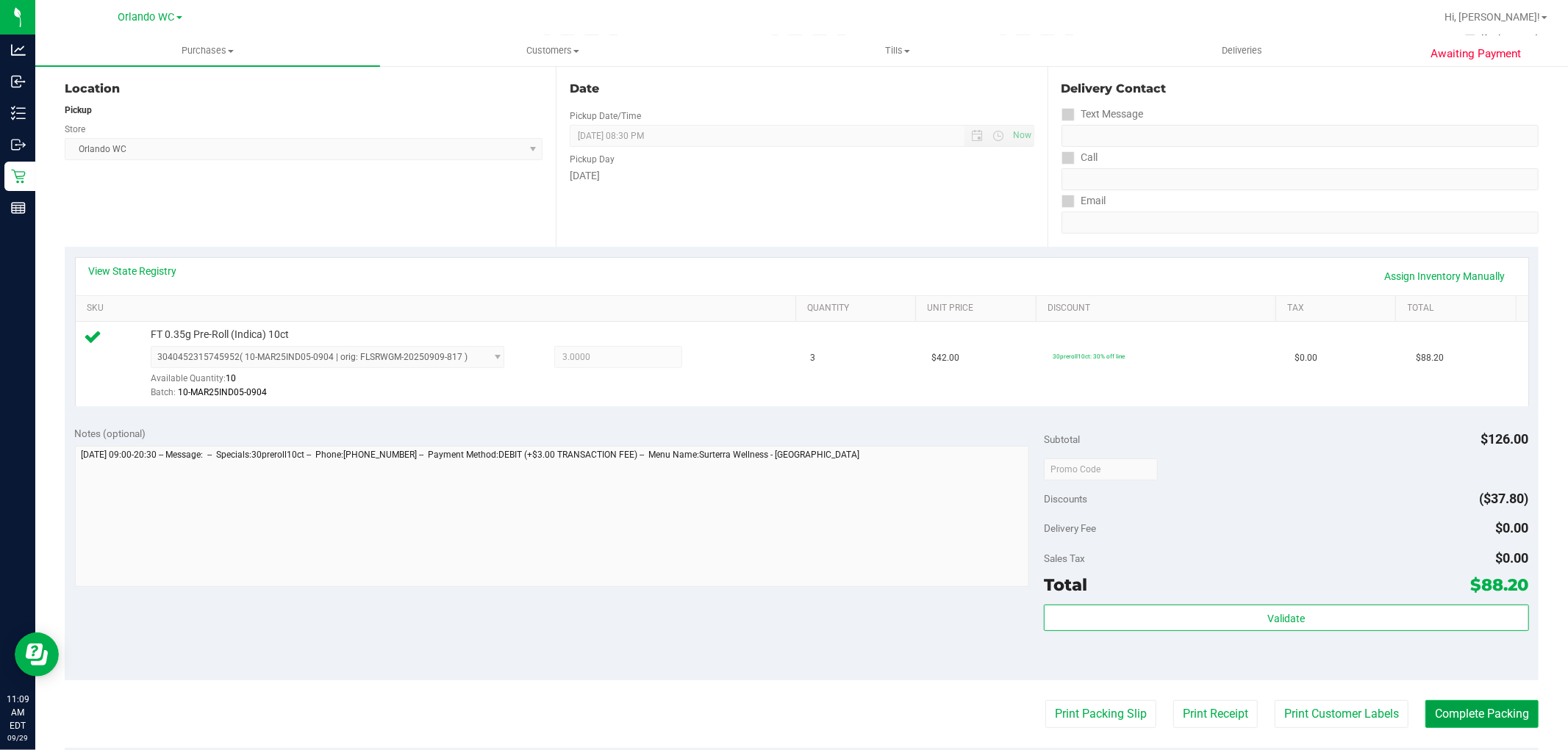
click at [1452, 701] on button "Complete Packing" at bounding box center [1481, 714] width 113 height 28
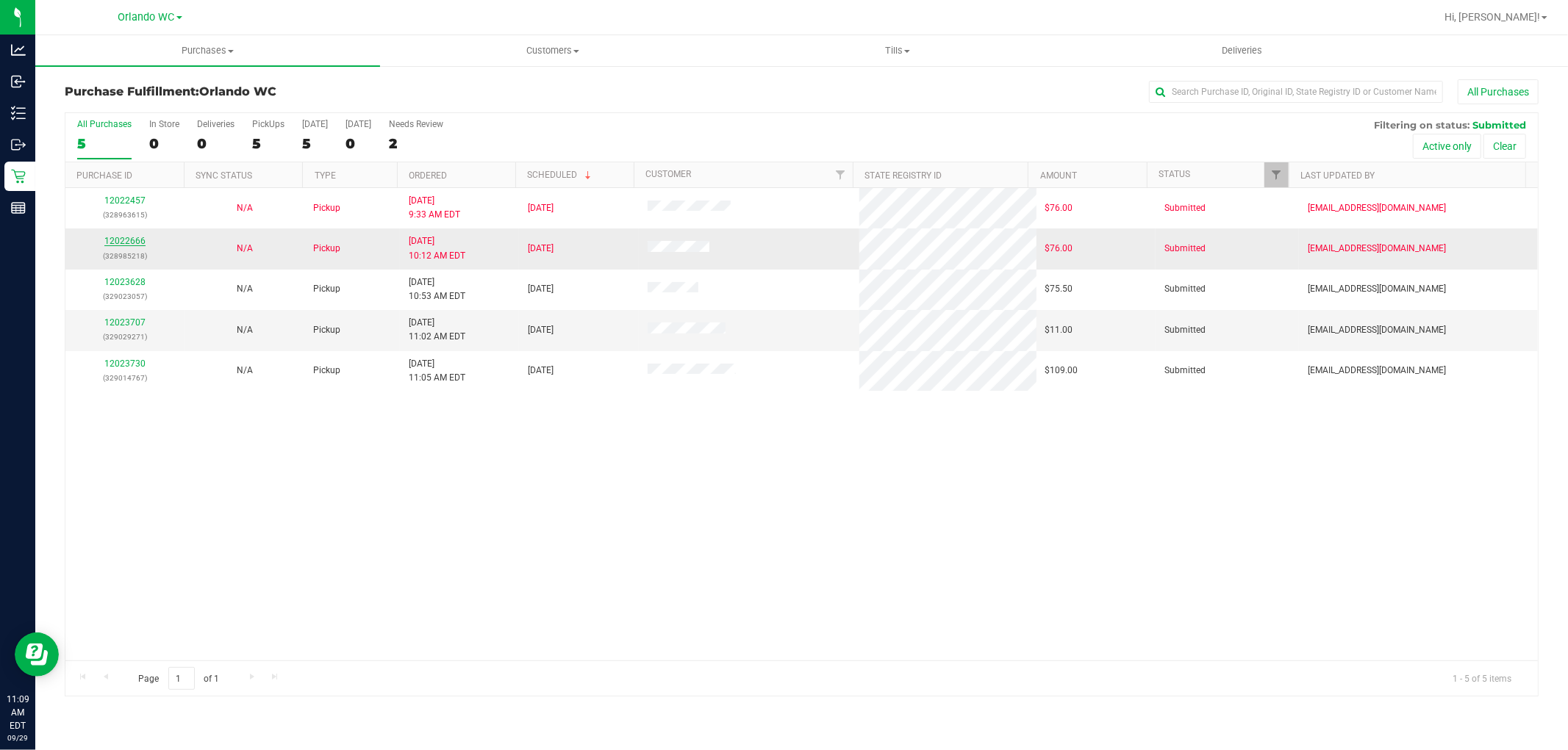
click at [112, 236] on link "12022666" at bounding box center [125, 240] width 41 height 11
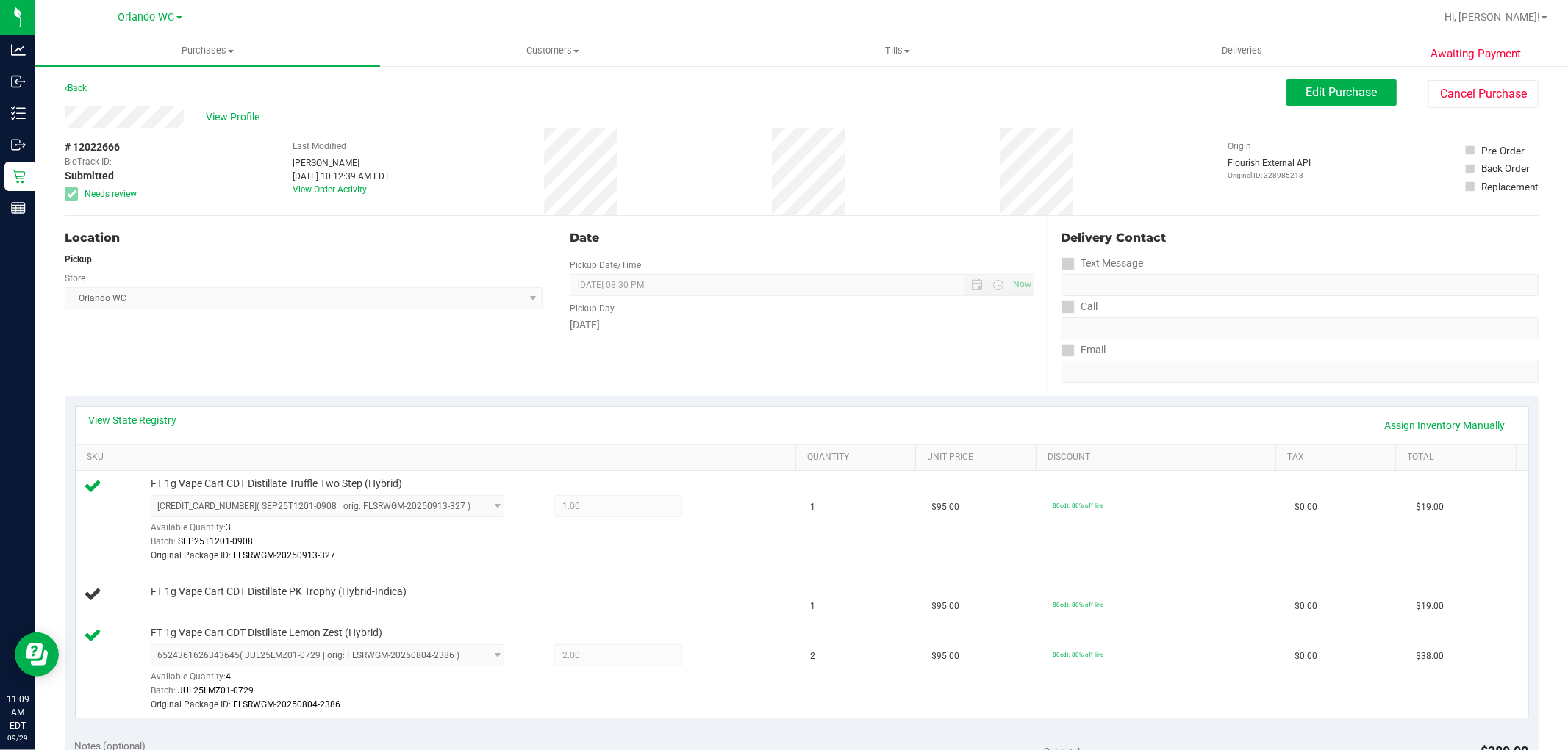
scroll to position [166, 0]
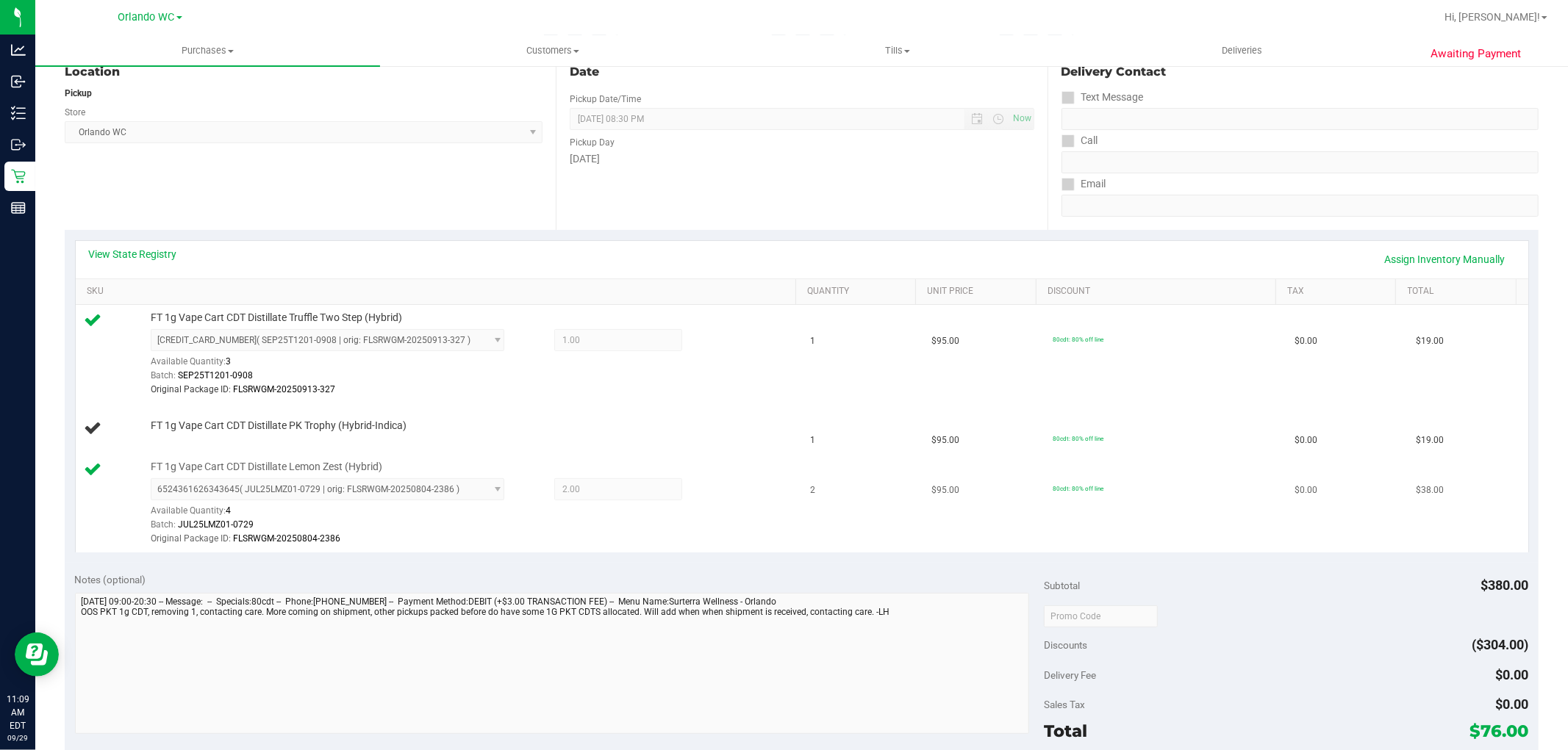
click at [846, 507] on td "2" at bounding box center [862, 503] width 122 height 98
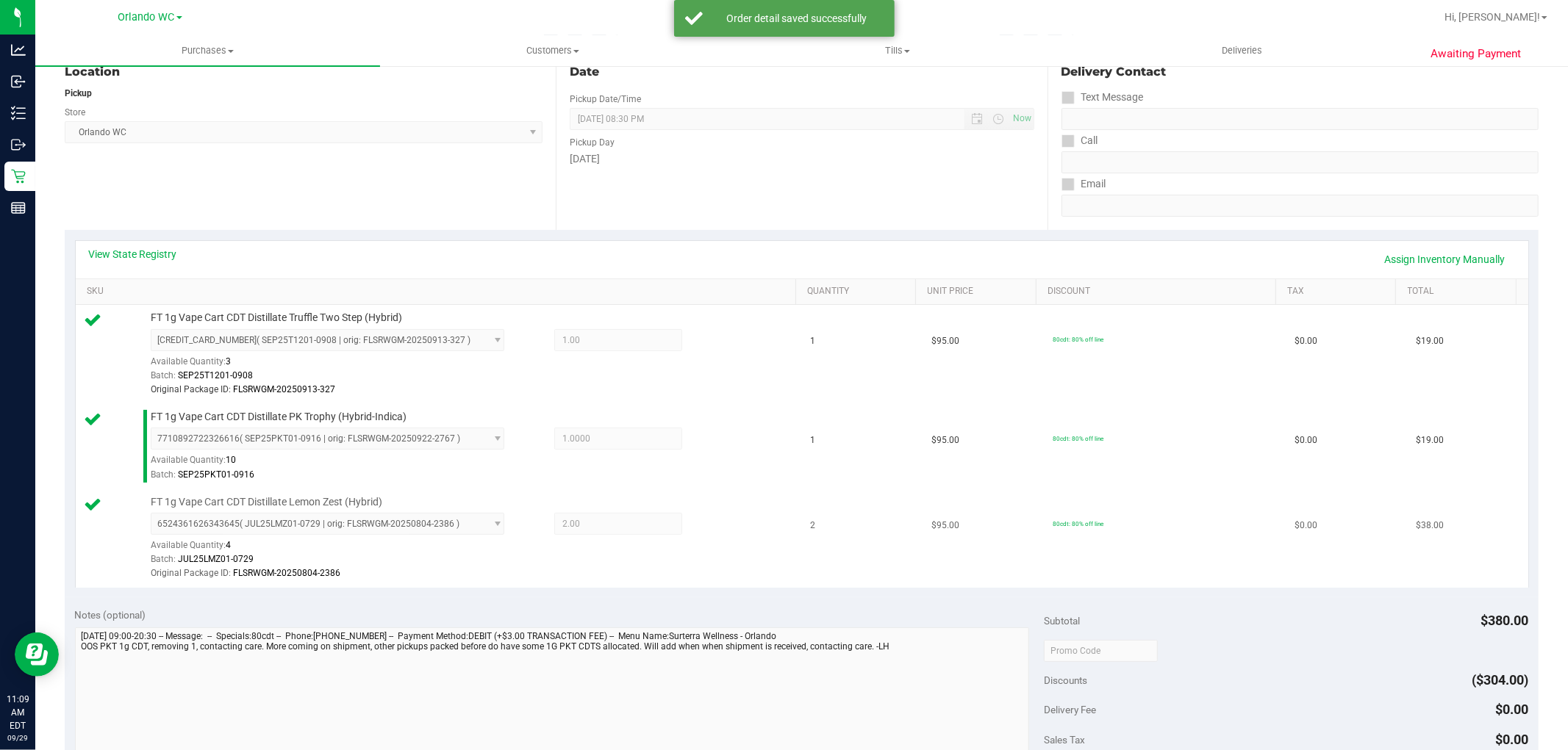
click at [839, 574] on td "2" at bounding box center [862, 538] width 122 height 98
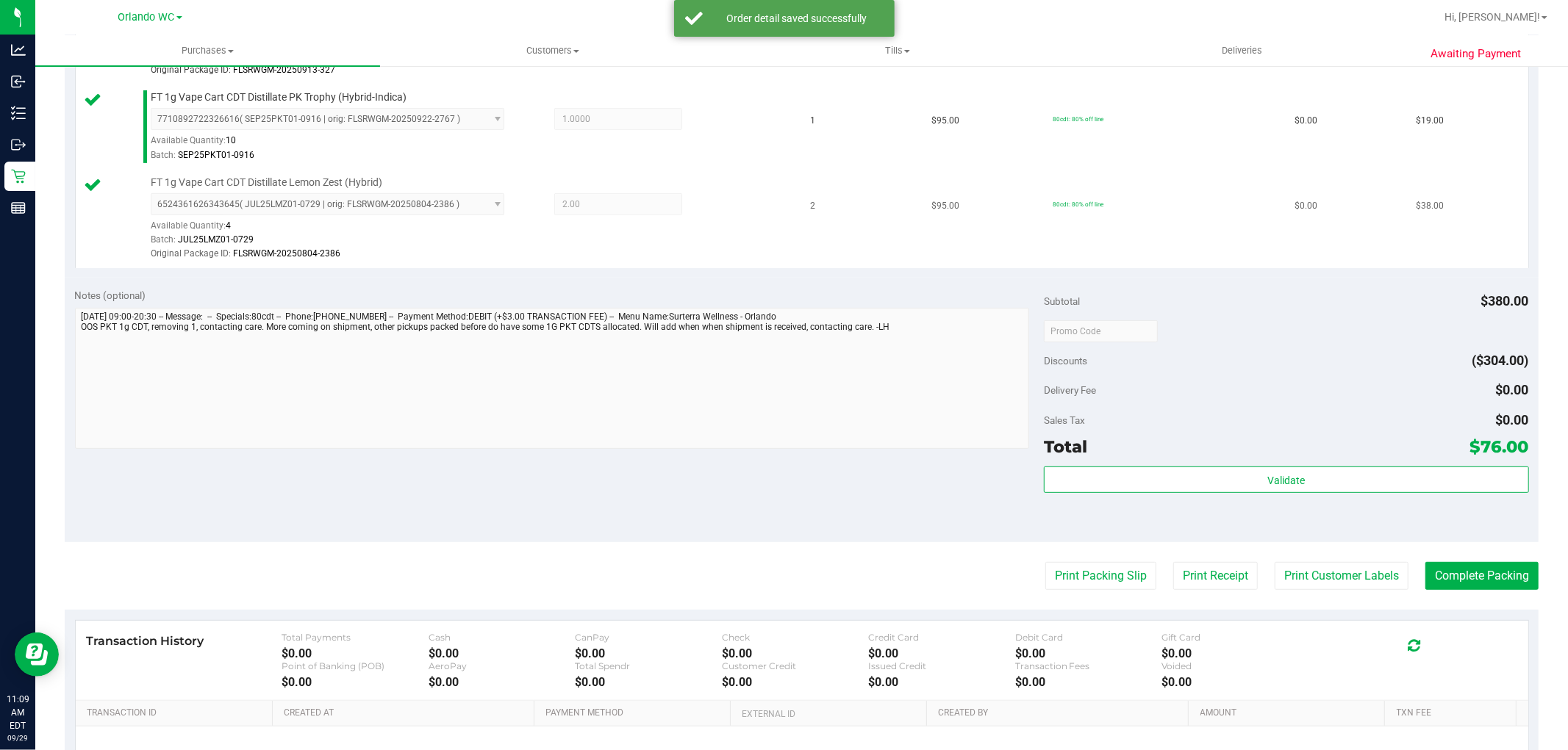
scroll to position [640, 0]
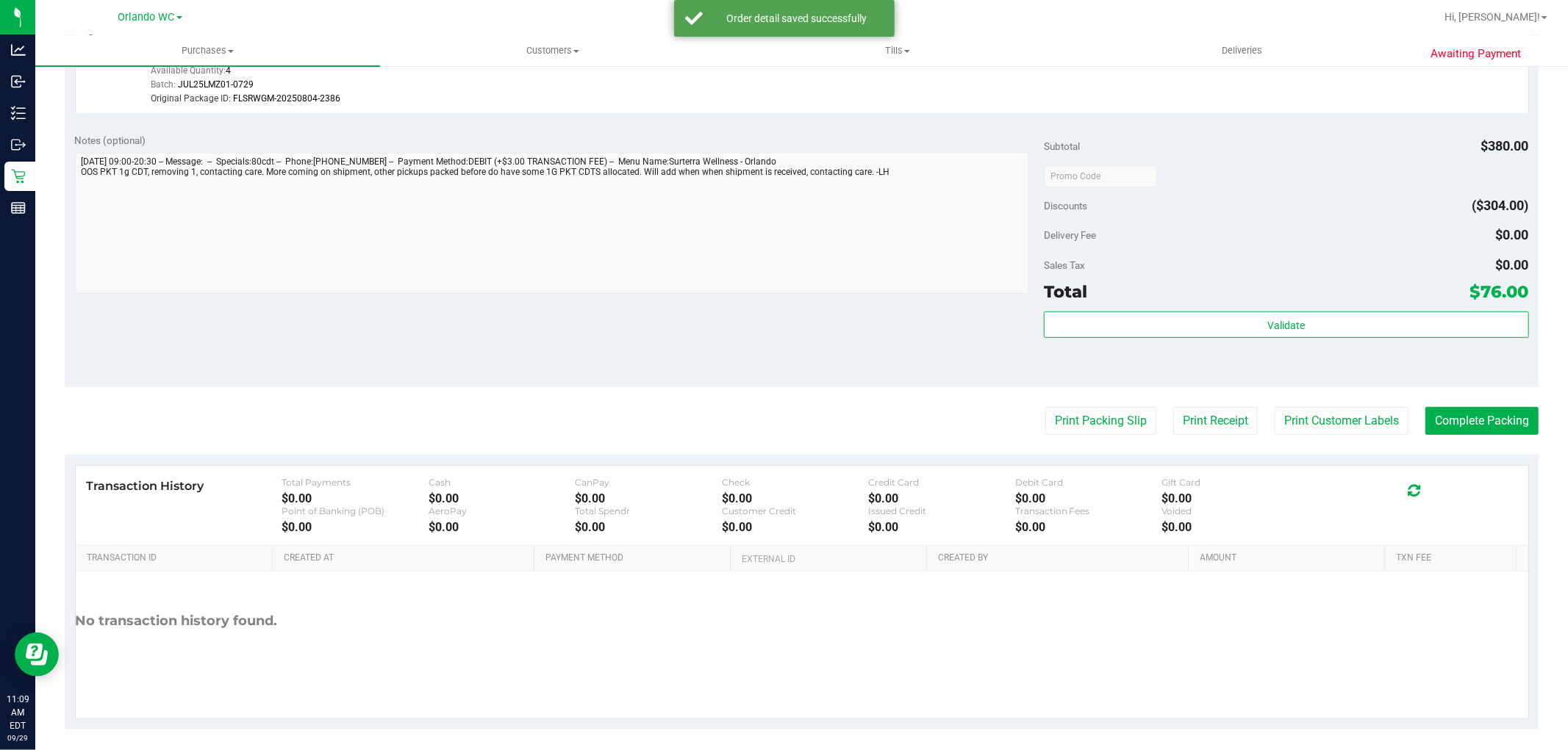
click at [1256, 215] on div "Discounts ($304.00)" at bounding box center [1286, 205] width 485 height 26
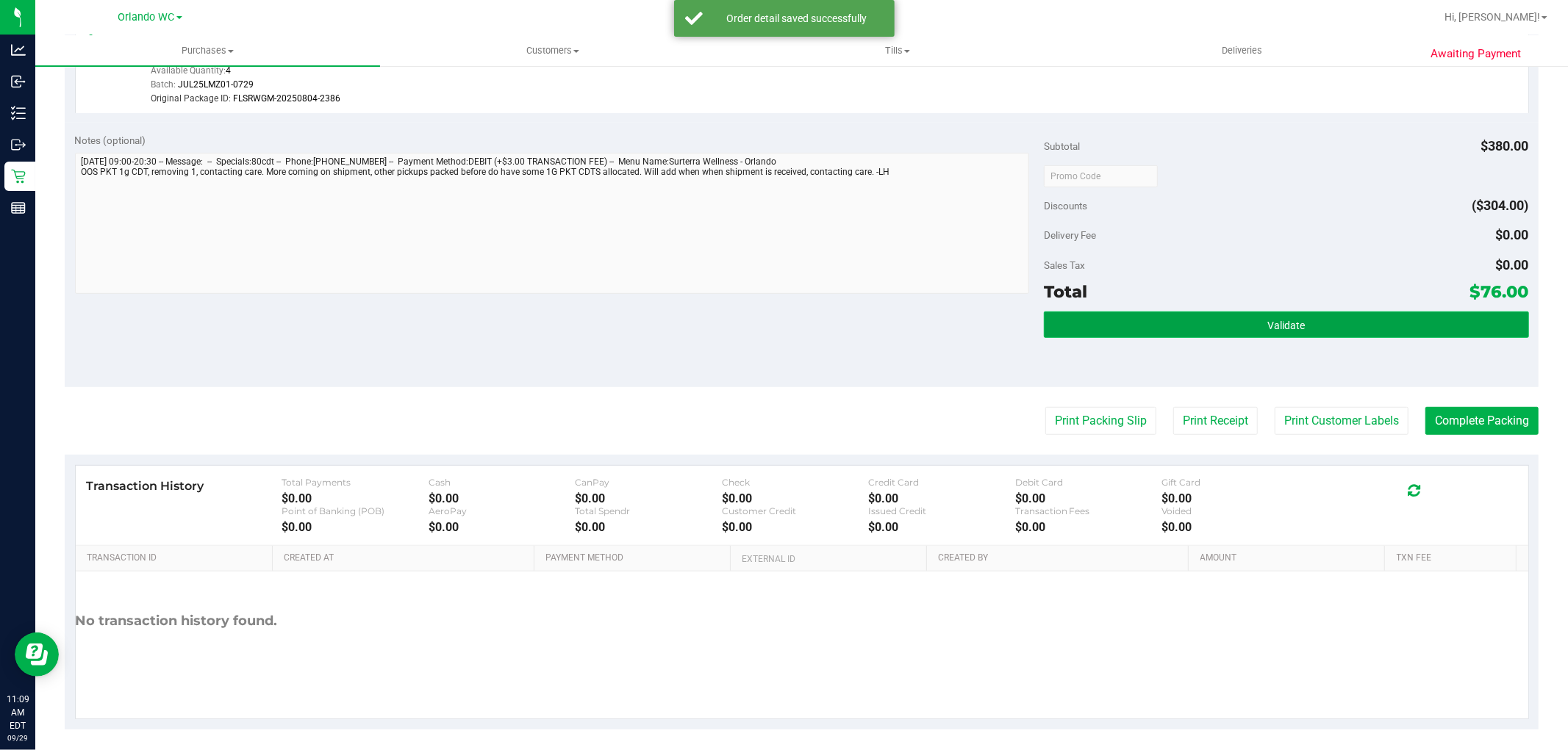
click at [1092, 321] on button "Validate" at bounding box center [1286, 324] width 485 height 26
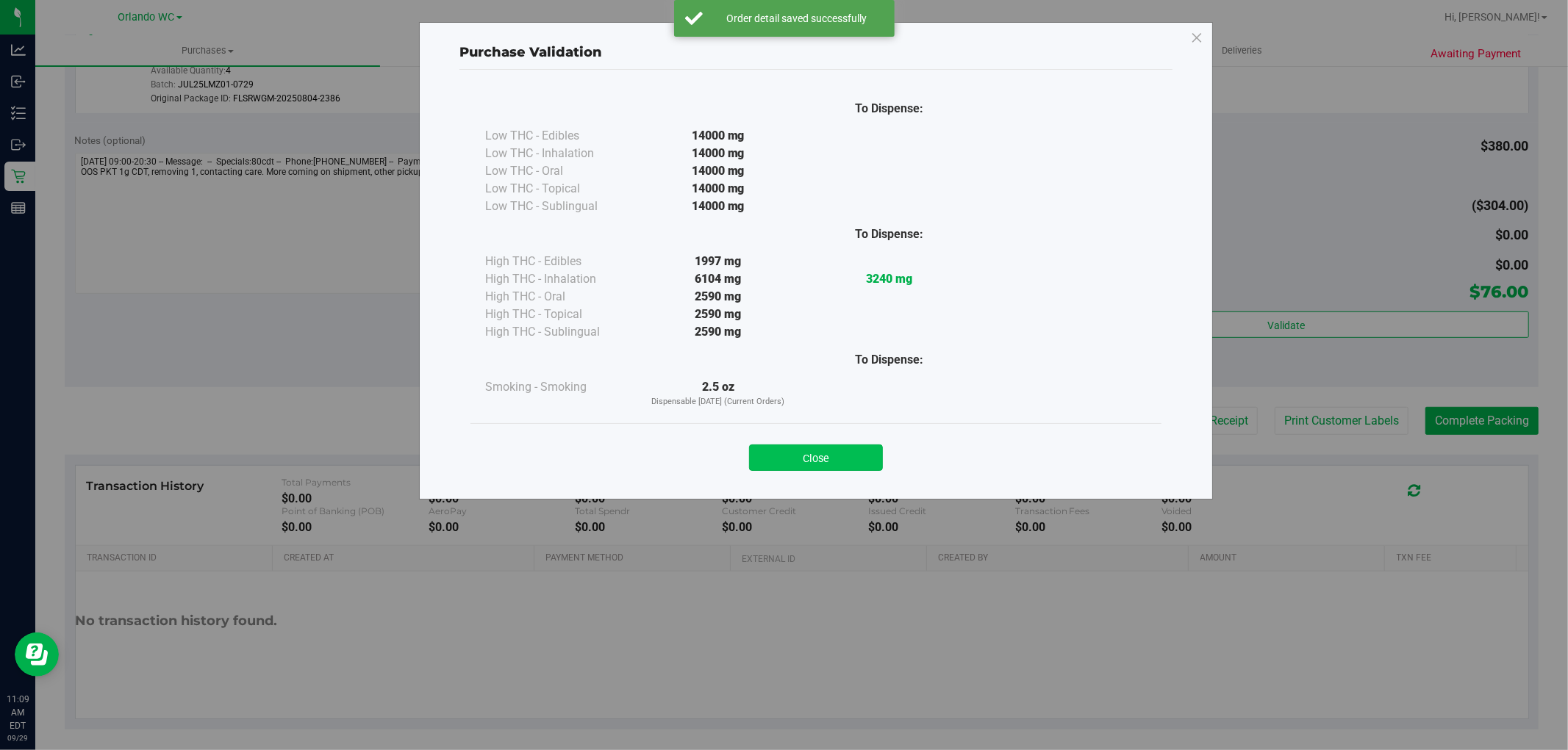
click at [828, 466] on button "Close" at bounding box center [815, 457] width 133 height 26
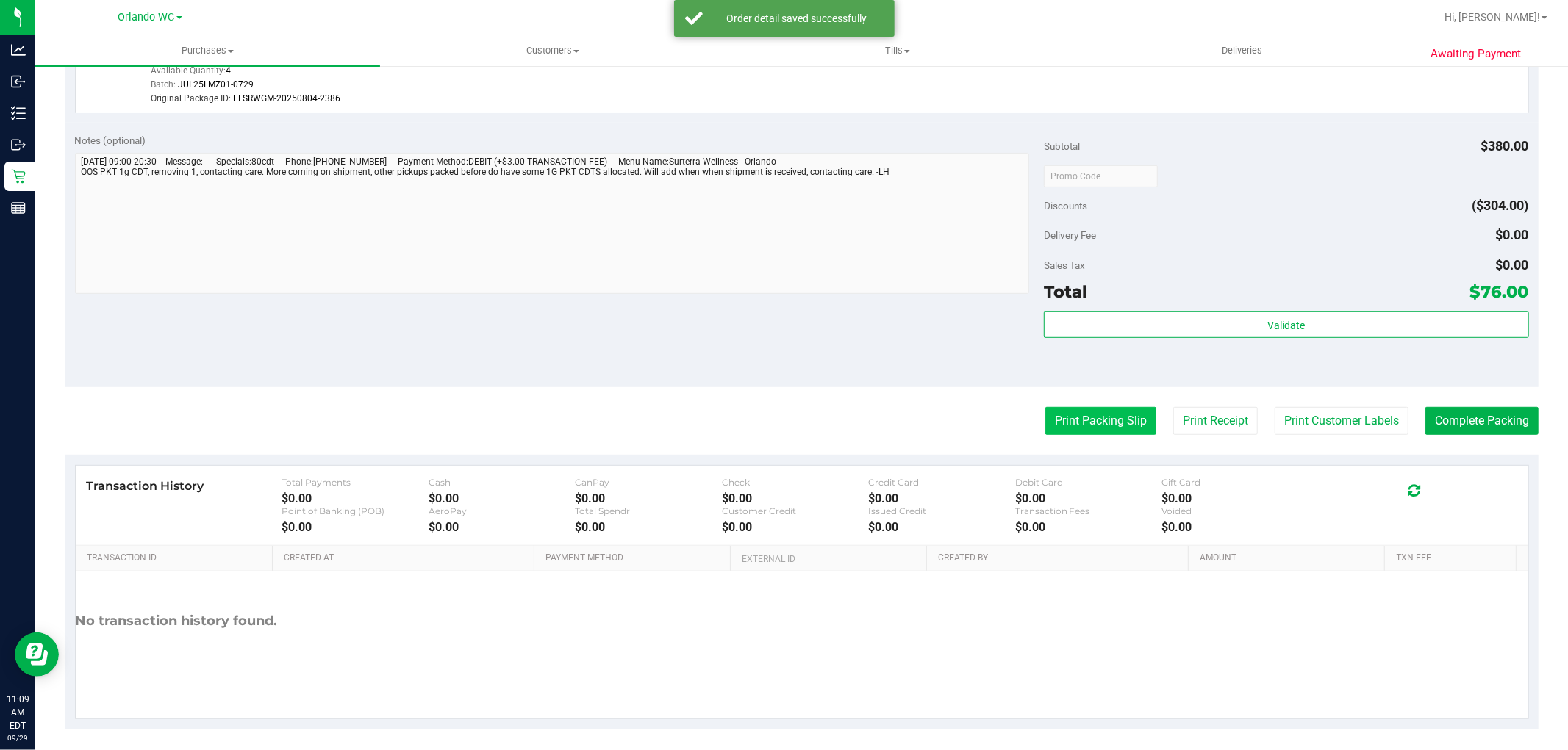
click at [1079, 421] on button "Print Packing Slip" at bounding box center [1101, 420] width 111 height 28
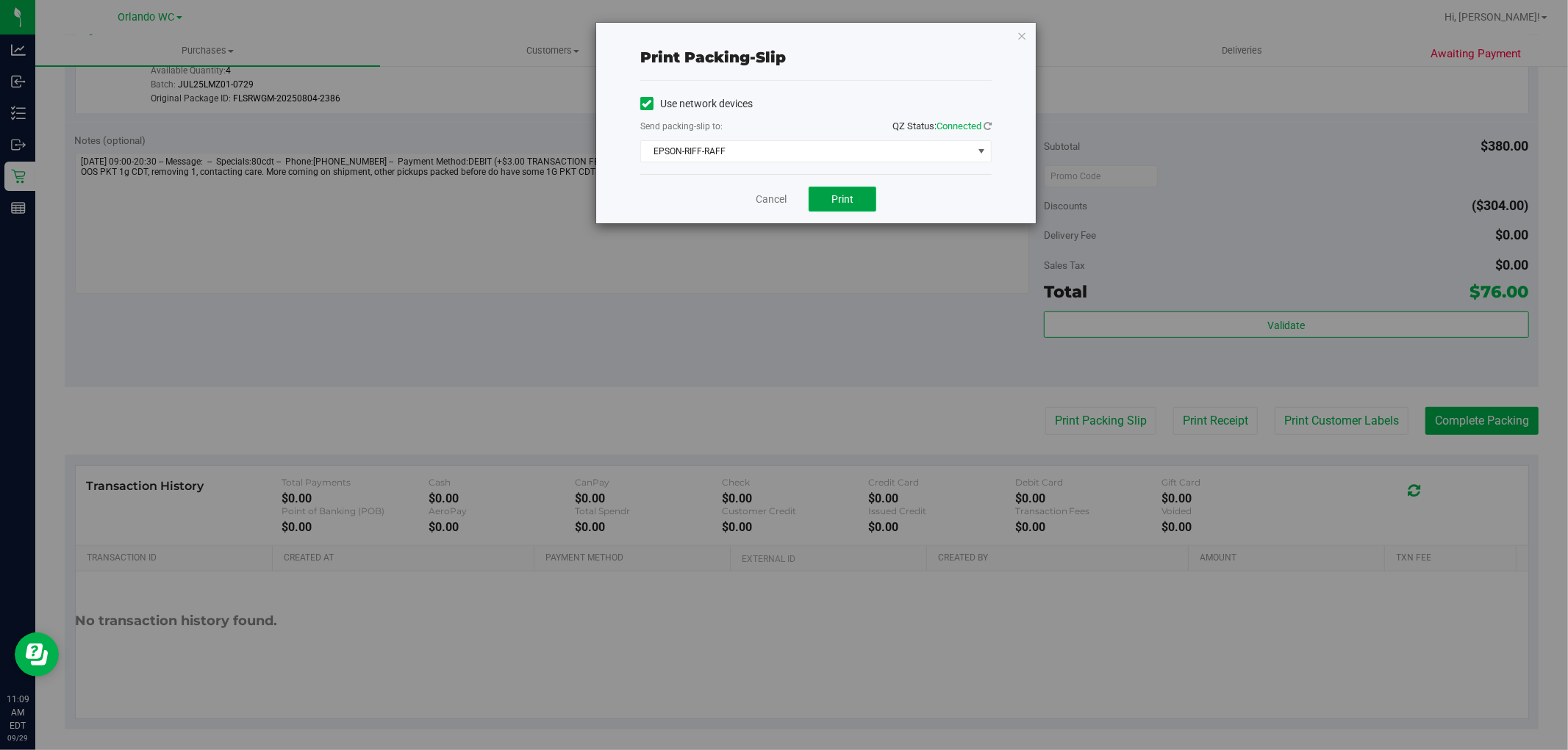
click at [867, 201] on button "Print" at bounding box center [842, 199] width 67 height 25
click at [721, 353] on div "Print packing-slip Use network devices Send packing-slip to: QZ Status: Connect…" at bounding box center [789, 375] width 1579 height 750
click at [949, 343] on div "Print packing-slip Use network devices Send packing-slip to: QZ Status: Connect…" at bounding box center [789, 375] width 1579 height 750
click at [755, 194] on link "Cancel" at bounding box center [771, 199] width 31 height 16
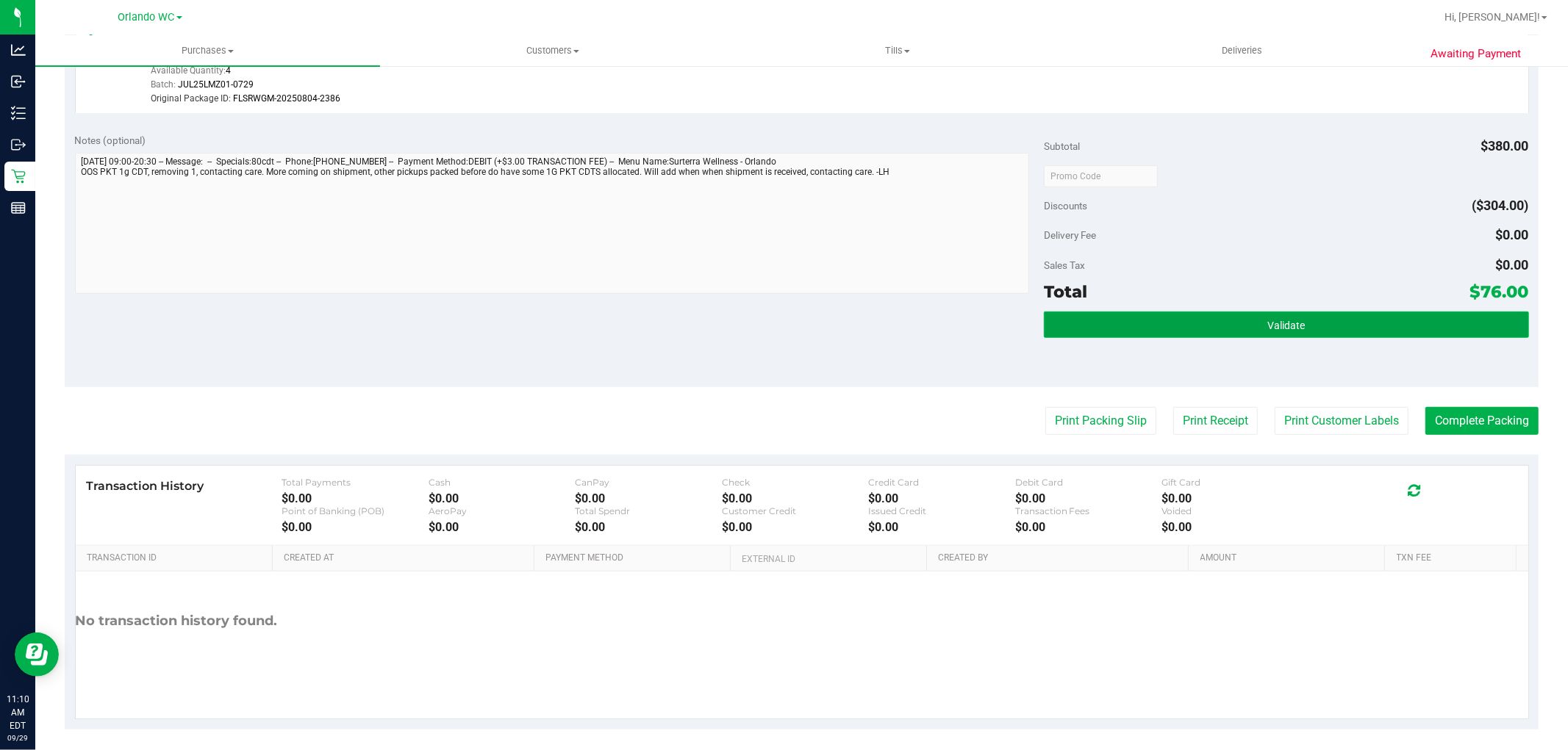
click at [1216, 313] on button "Validate" at bounding box center [1286, 324] width 485 height 26
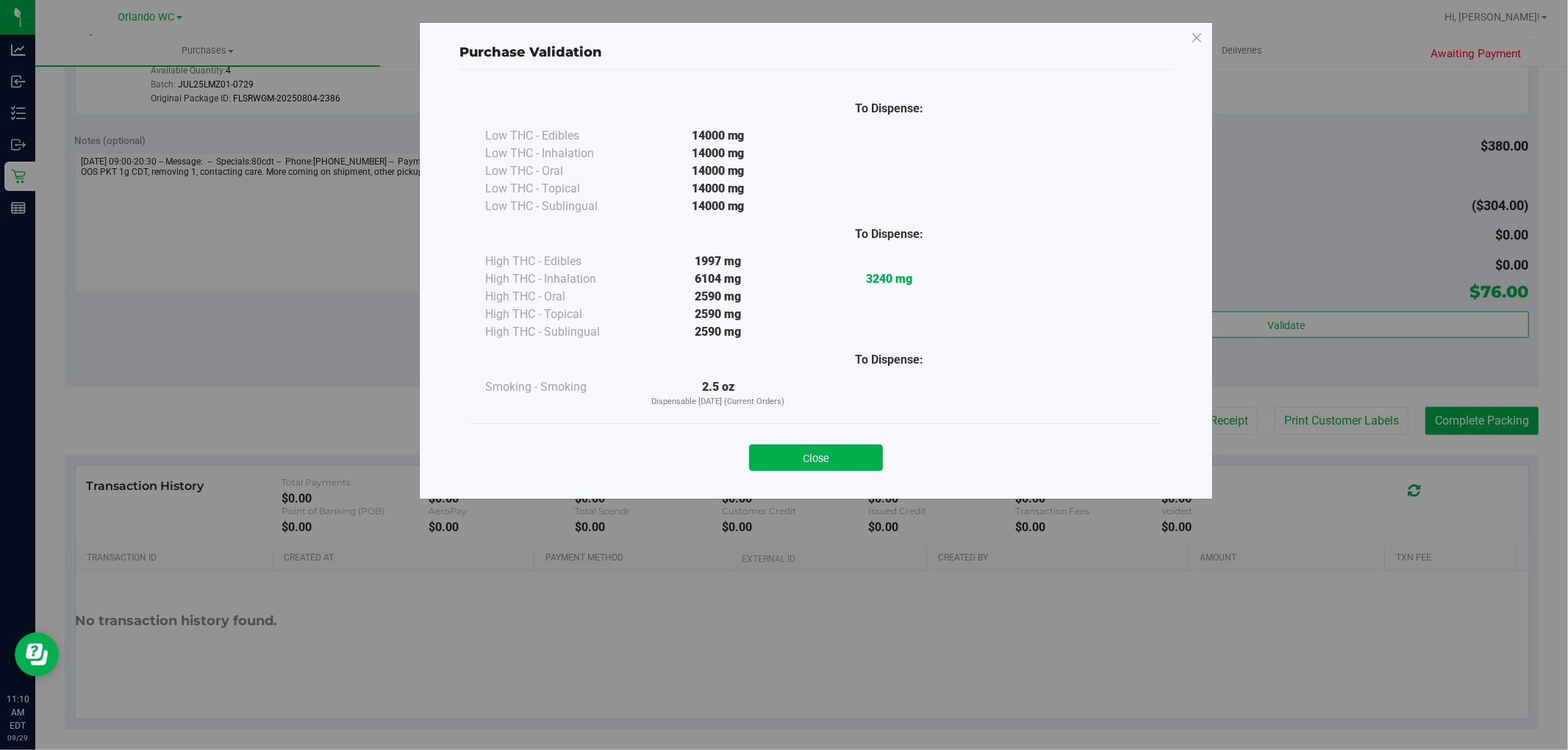
click at [1477, 427] on div "Purchase Validation To Dispense: Low THC - Edibles 14000 mg" at bounding box center [789, 375] width 1579 height 750
click at [836, 464] on button "Close" at bounding box center [815, 457] width 133 height 26
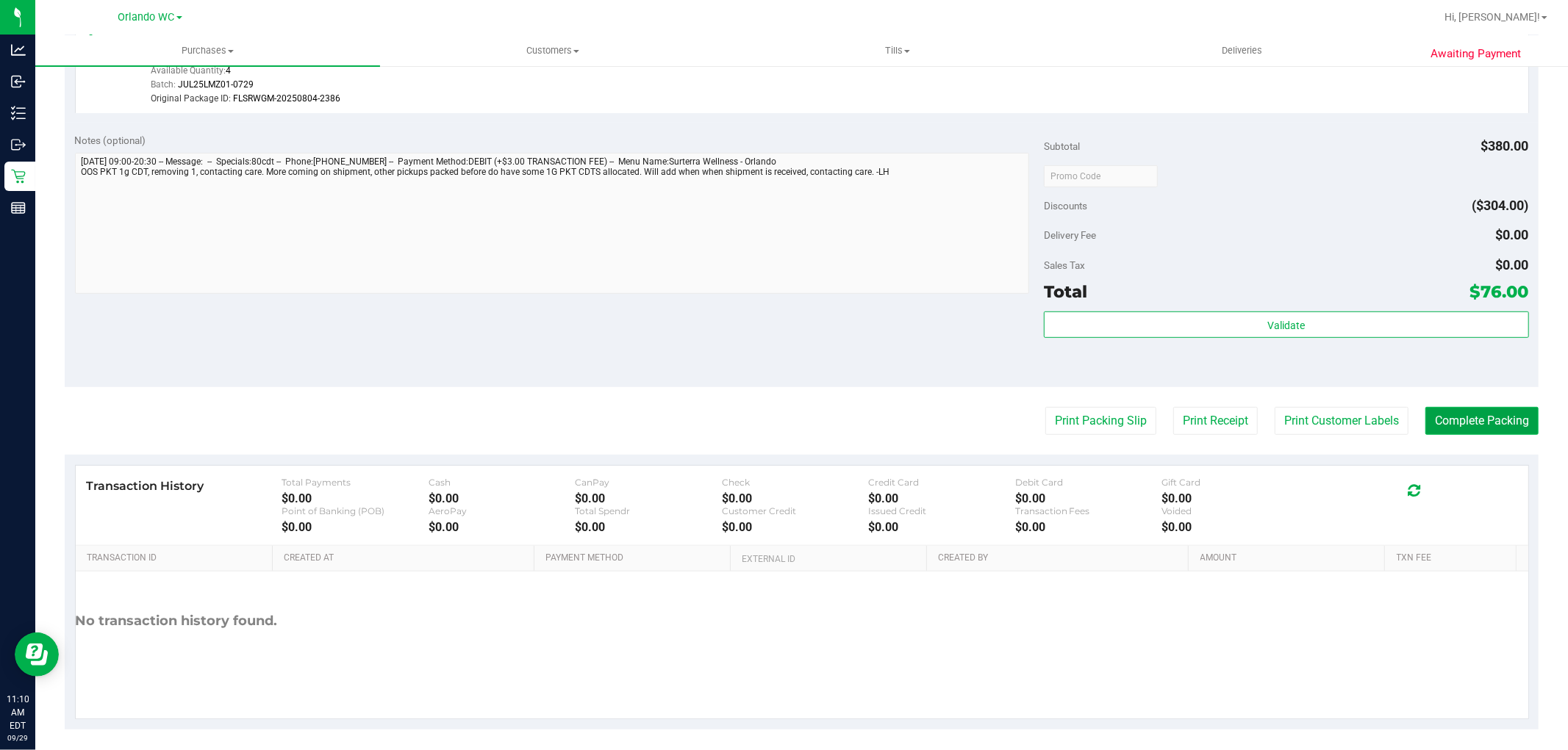
click at [1473, 421] on button "Complete Packing" at bounding box center [1481, 420] width 113 height 28
click at [1481, 165] on div at bounding box center [1286, 175] width 485 height 26
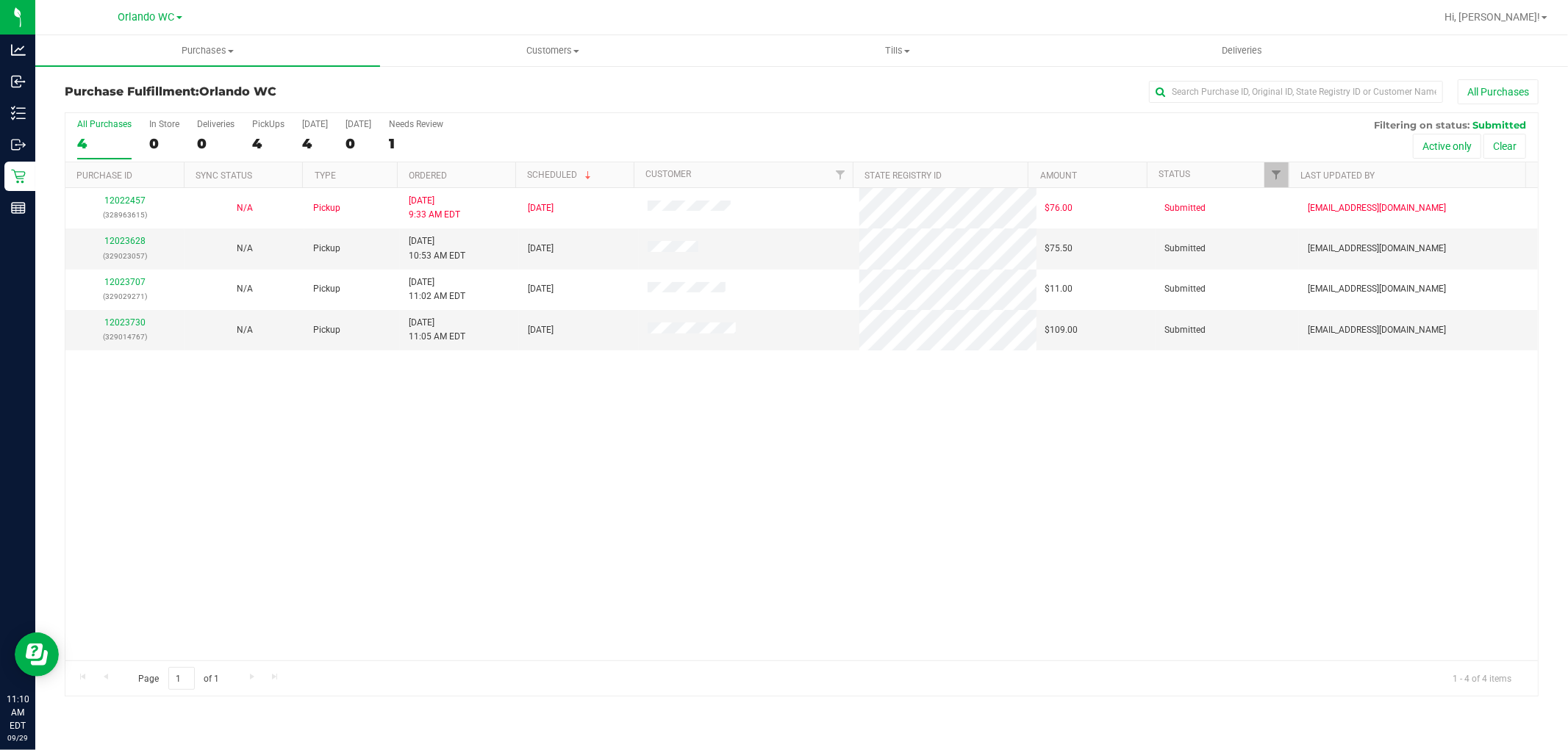
click at [893, 484] on div "12022457 (328963615) N/A Pickup [DATE] 9:33 AM EDT 9/29/2025 $76.00 Submitted […" at bounding box center [801, 424] width 1473 height 473
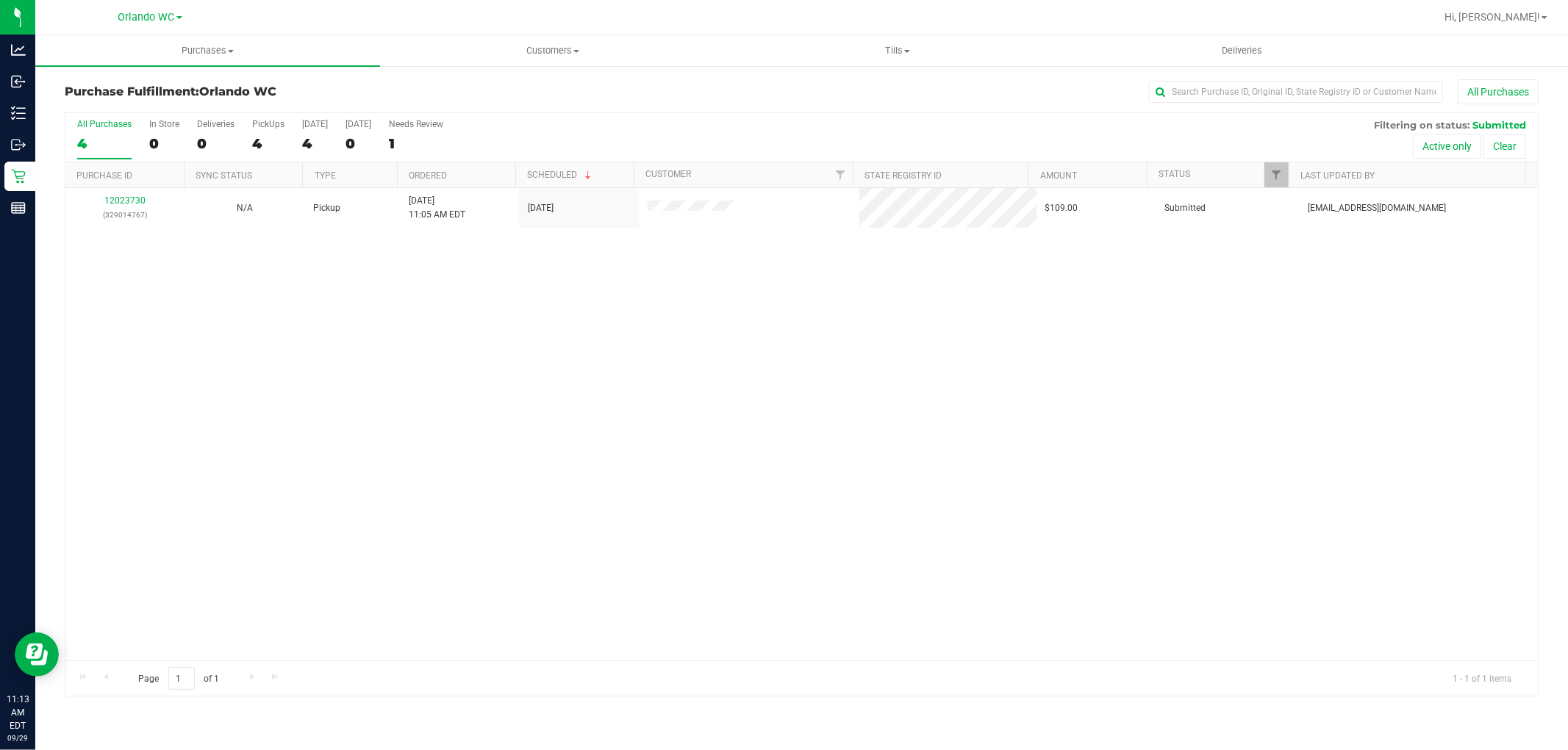
drag, startPoint x: 777, startPoint y: 357, endPoint x: 766, endPoint y: 346, distance: 15.6
click at [776, 357] on div "12023730 (329014767) N/A Pickup [DATE] 11:05 AM EDT 9/29/2025 $109.00 Submitted…" at bounding box center [801, 424] width 1473 height 473
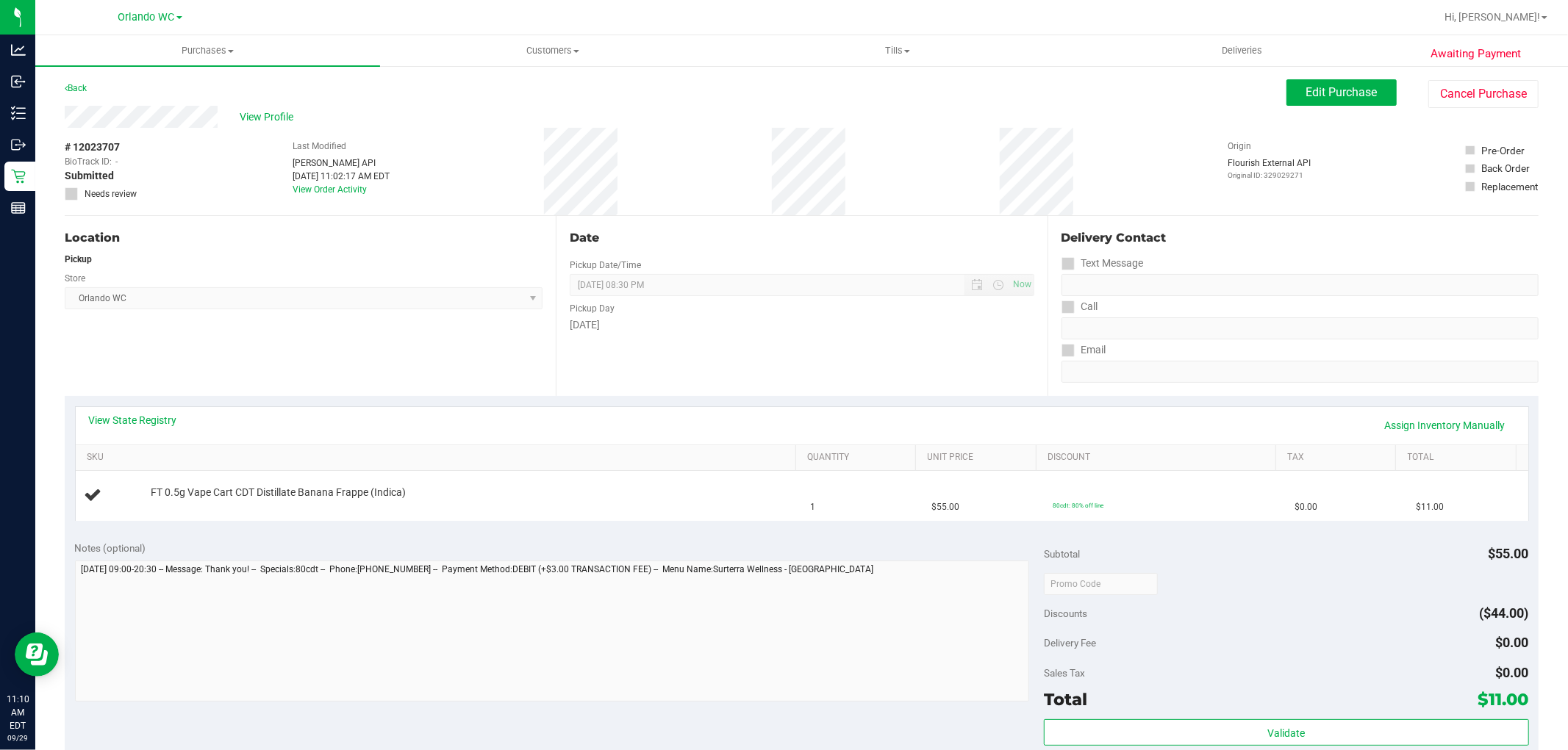
click at [473, 265] on div "Pickup" at bounding box center [303, 260] width 478 height 14
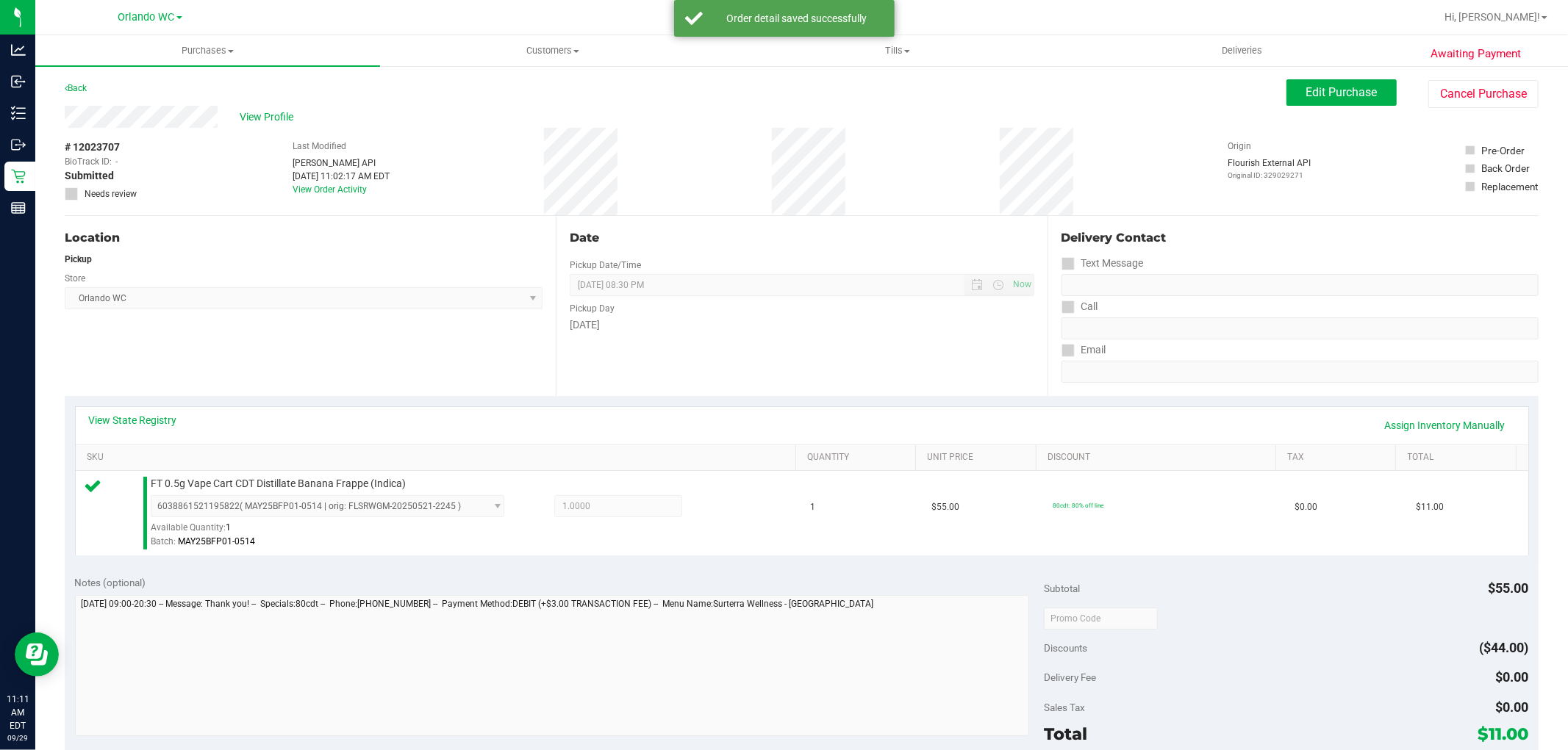
scroll to position [451, 0]
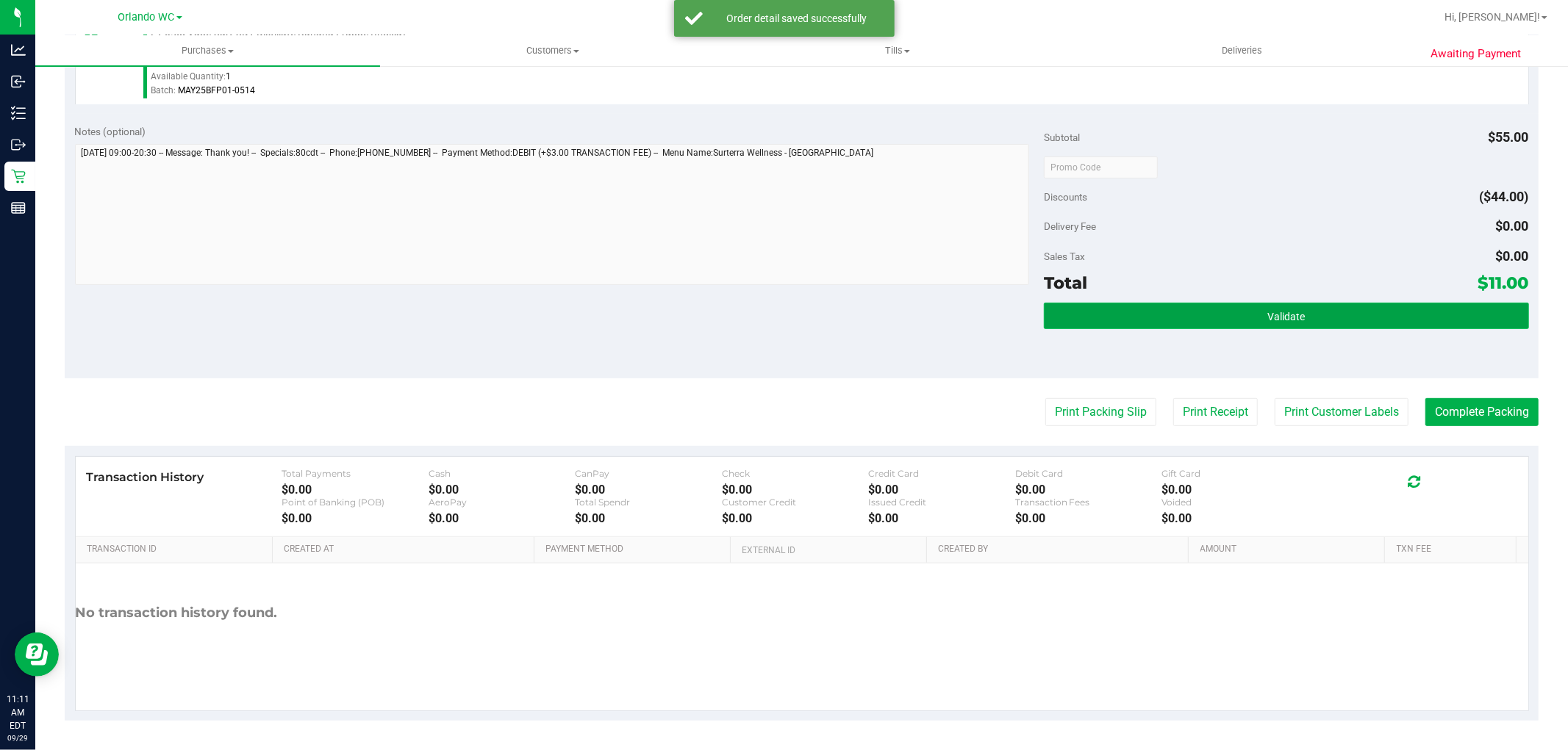
click at [1194, 322] on button "Validate" at bounding box center [1286, 315] width 485 height 26
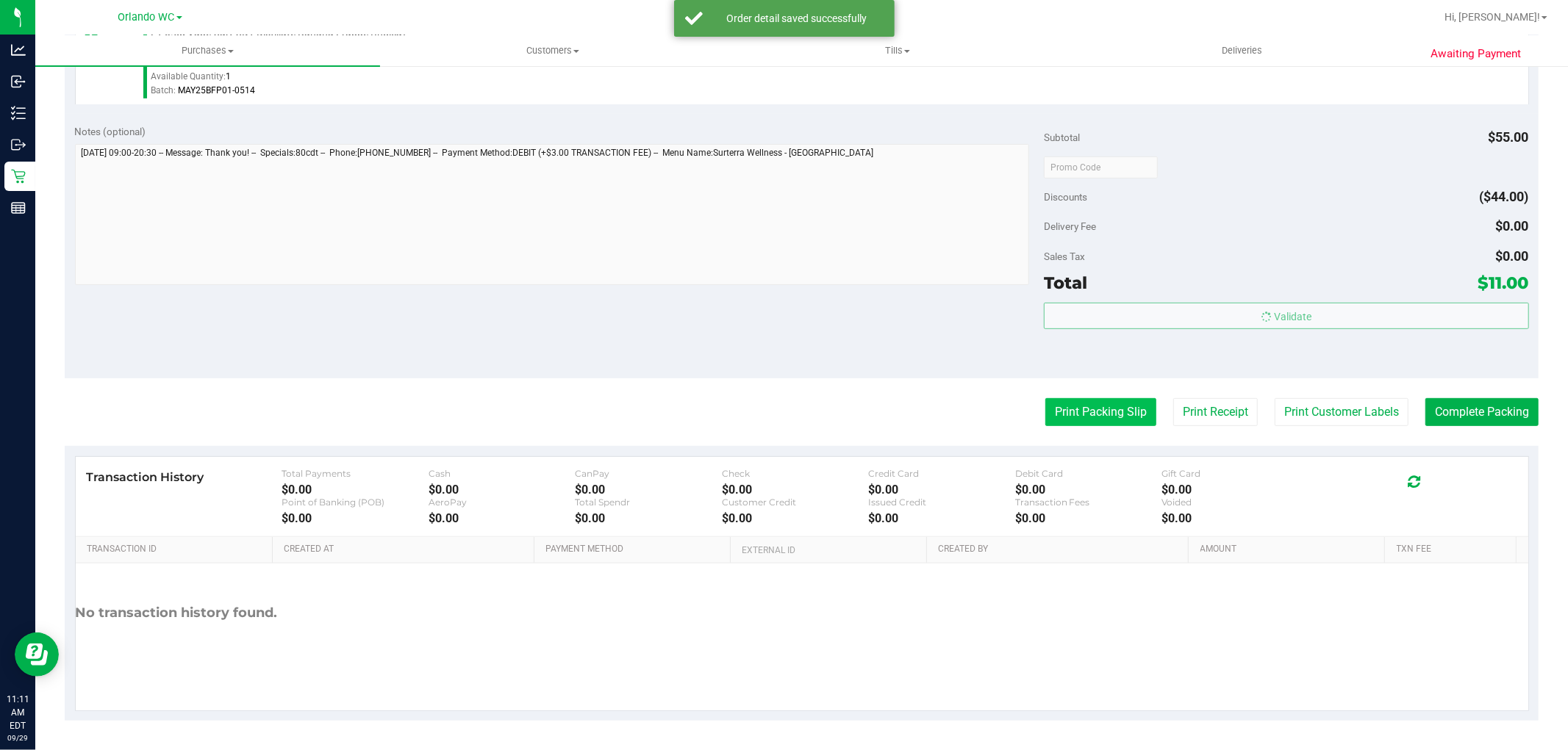
click at [1105, 415] on button "Print Packing Slip" at bounding box center [1101, 411] width 111 height 28
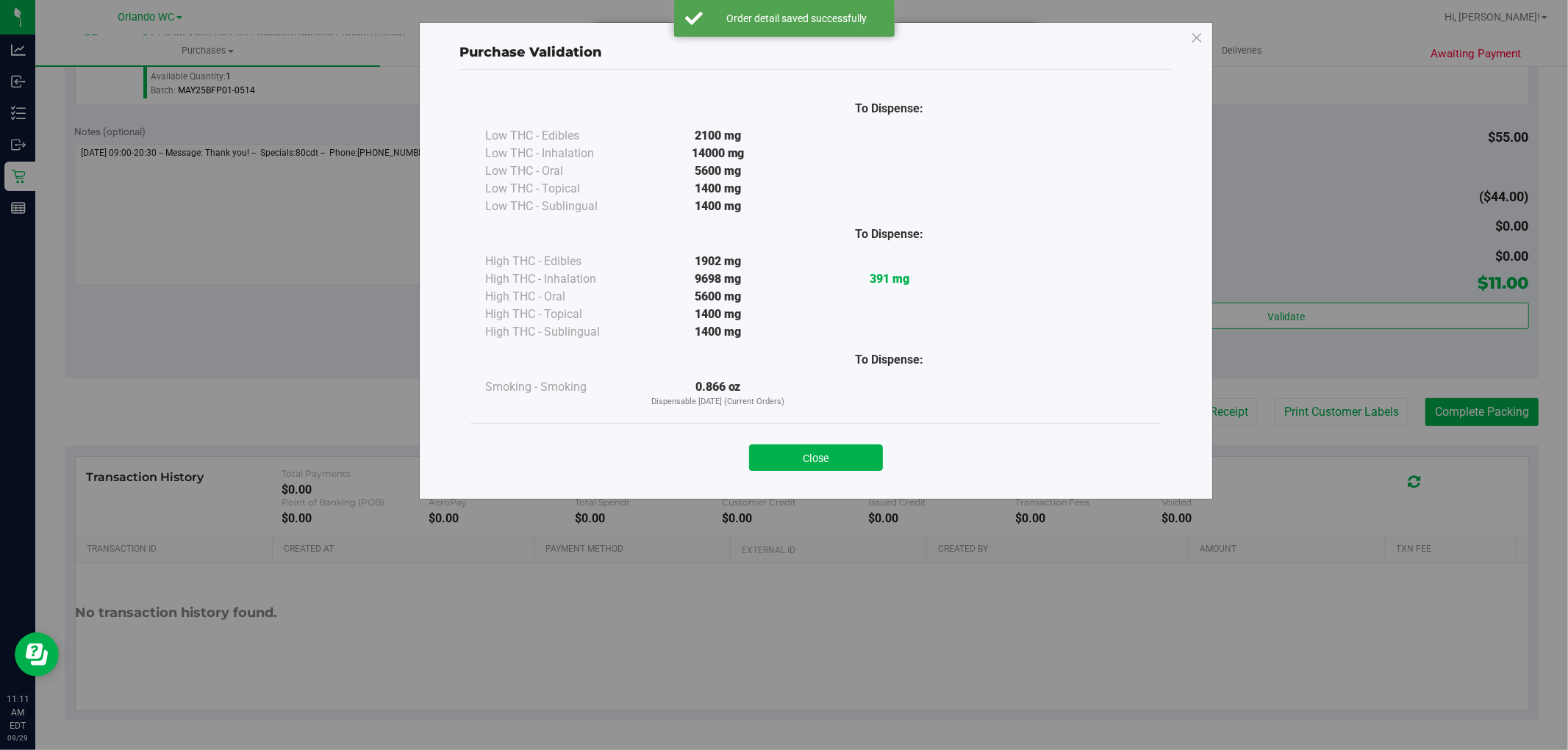
click at [858, 215] on div "To Dispense:" at bounding box center [889, 233] width 171 height 38
click at [813, 460] on button "Close" at bounding box center [815, 457] width 133 height 26
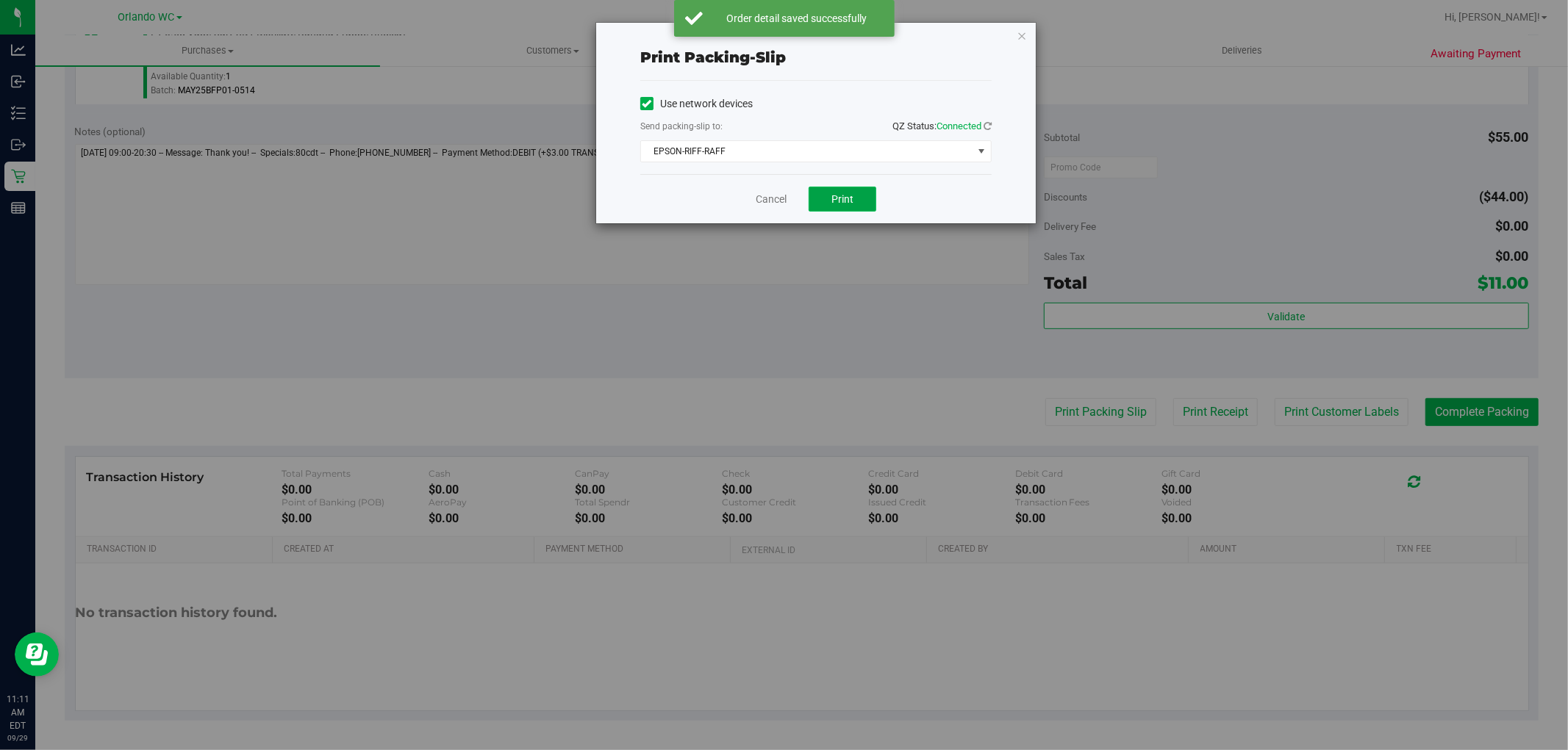
click at [848, 207] on button "Print" at bounding box center [842, 199] width 67 height 25
click at [760, 202] on link "Cancel" at bounding box center [771, 199] width 31 height 16
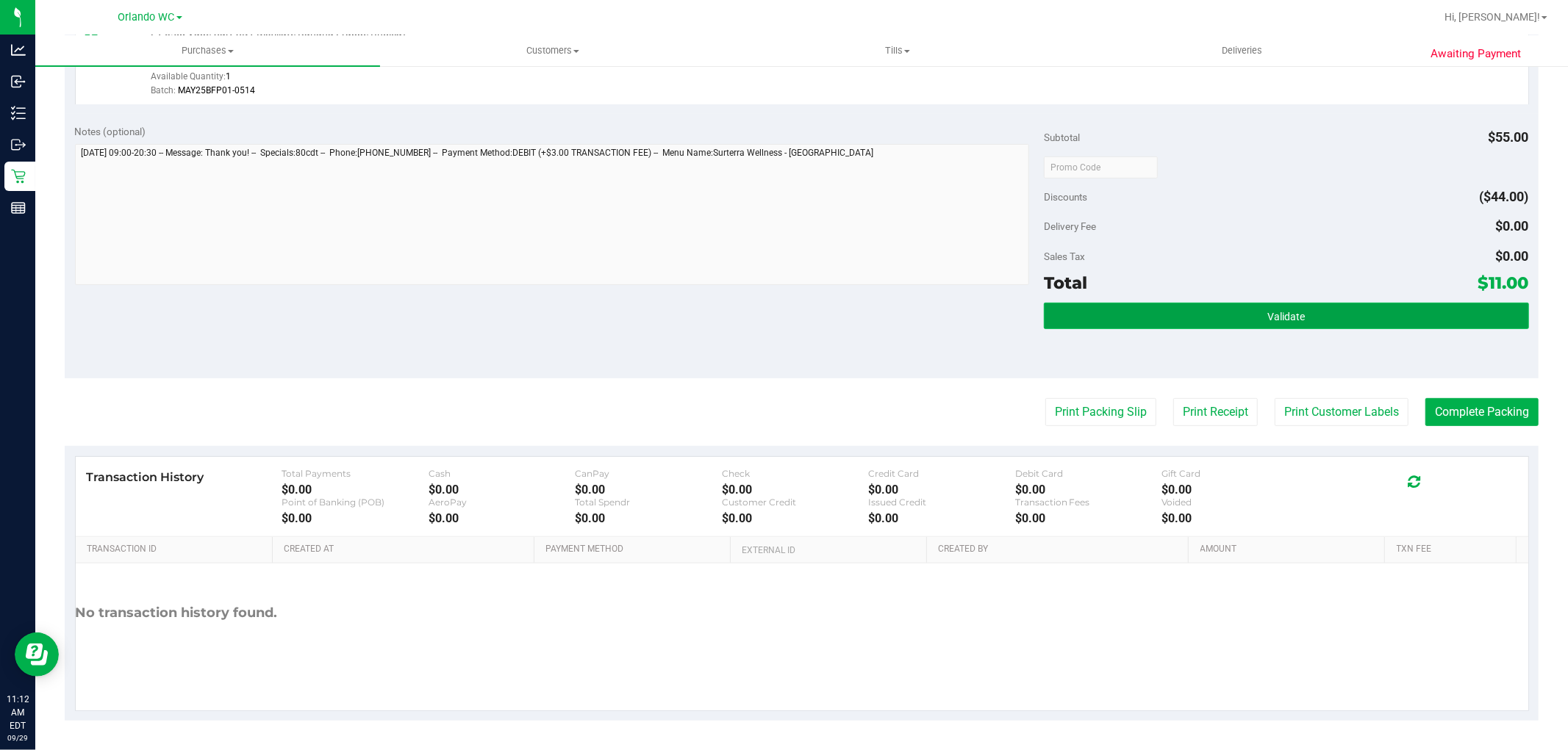
click at [1427, 319] on button "Validate" at bounding box center [1286, 315] width 485 height 26
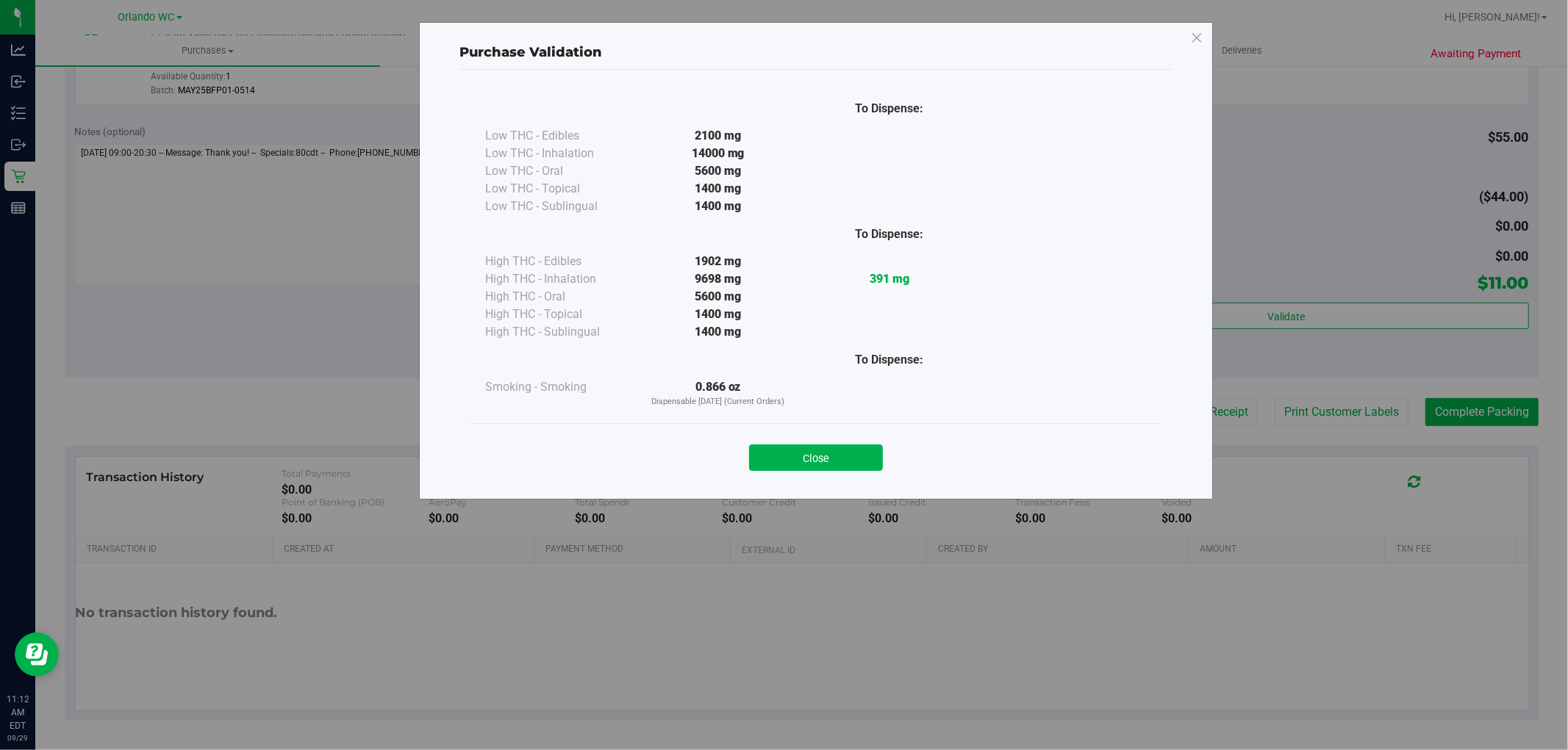
click at [818, 457] on button "Close" at bounding box center [815, 457] width 133 height 26
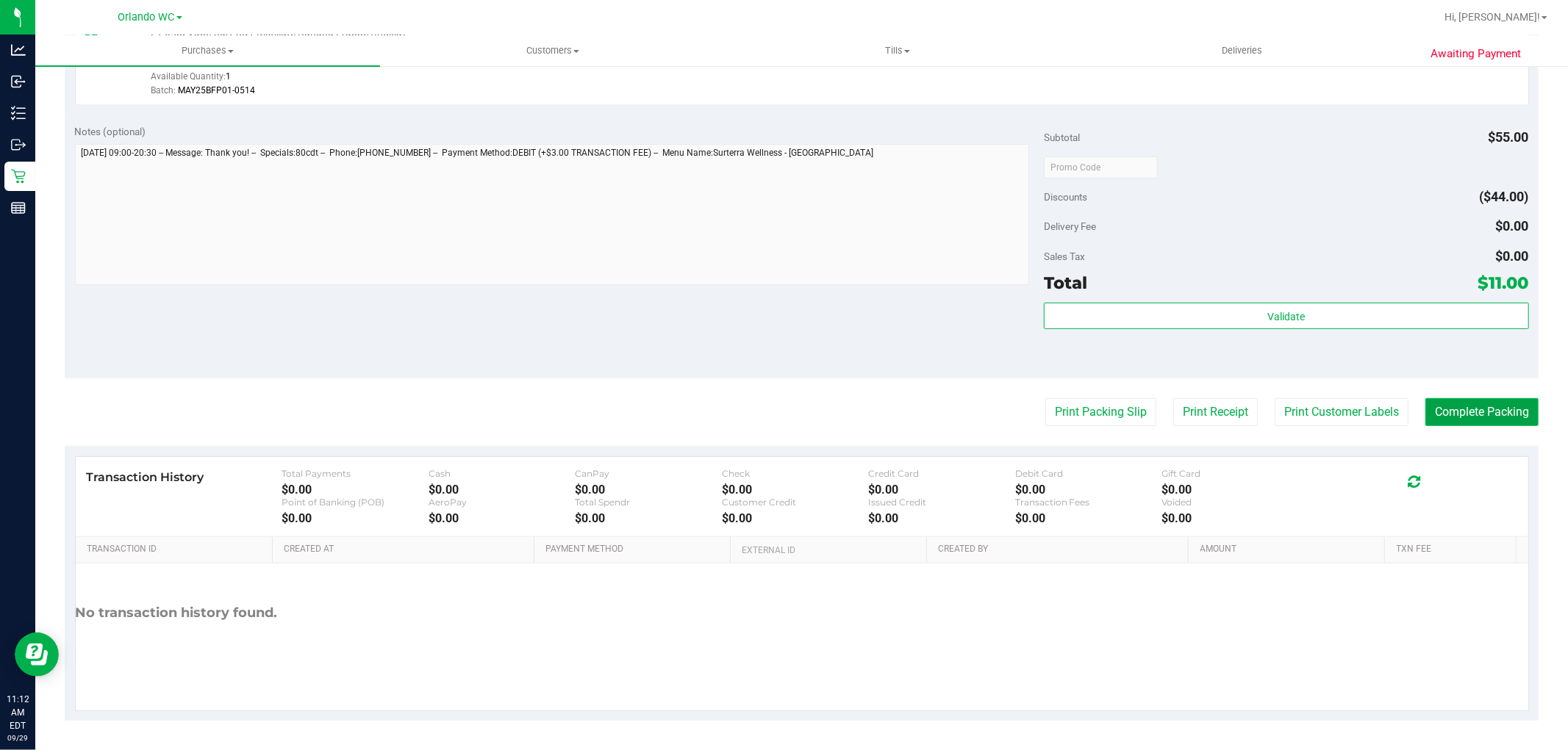
click at [1486, 405] on button "Complete Packing" at bounding box center [1481, 411] width 113 height 28
drag, startPoint x: 616, startPoint y: 320, endPoint x: 750, endPoint y: 391, distance: 151.6
click at [619, 320] on div "Notes (optional) Subtotal $55.00 Discounts ($44.00) Delivery Fee $0.00 Sales Ta…" at bounding box center [801, 246] width 1474 height 265
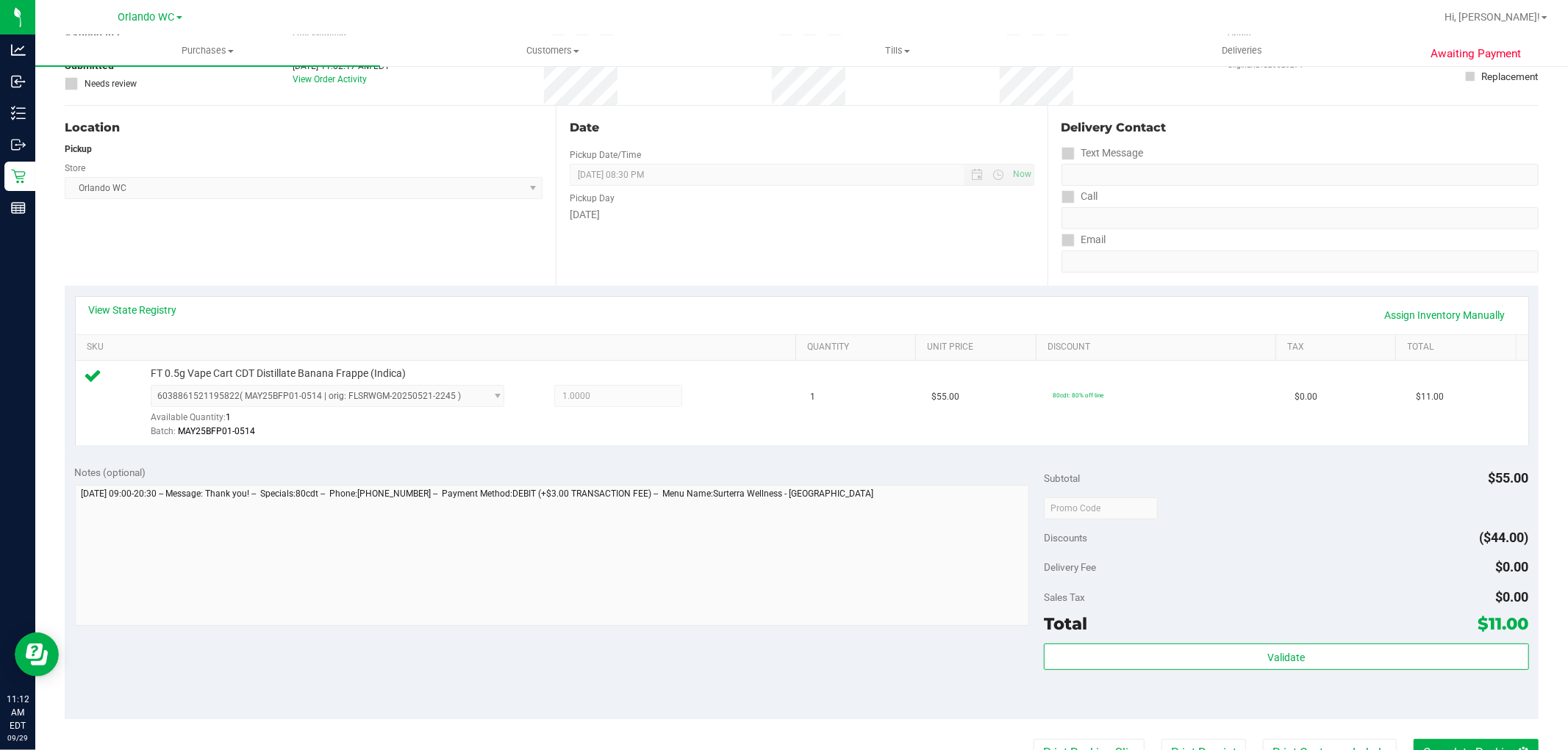
scroll to position [0, 0]
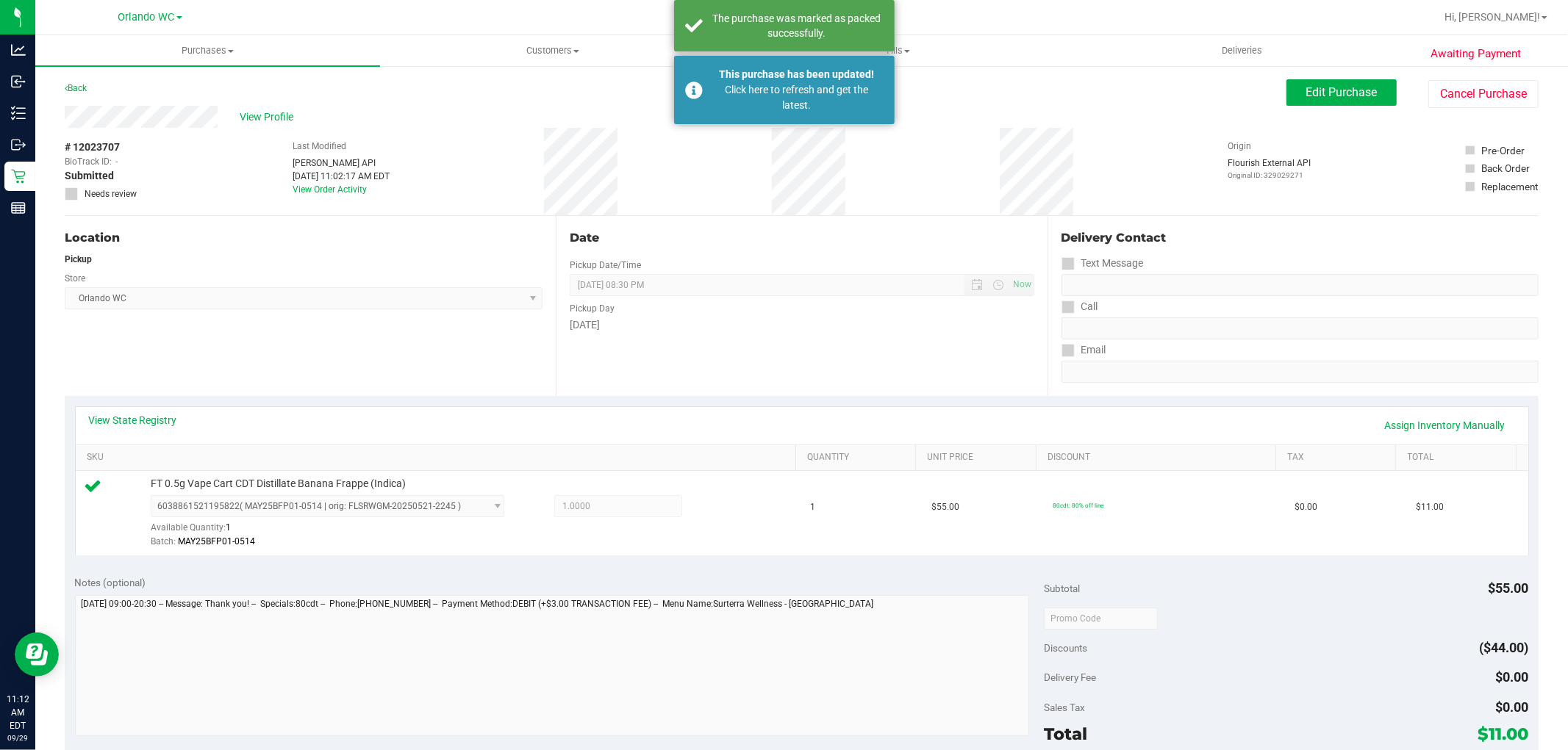
click at [719, 226] on div "Date Pickup Date/Time 09/29/2025 Now 09/29/2025 08:30 PM Now Pickup Day Monday" at bounding box center [801, 305] width 491 height 180
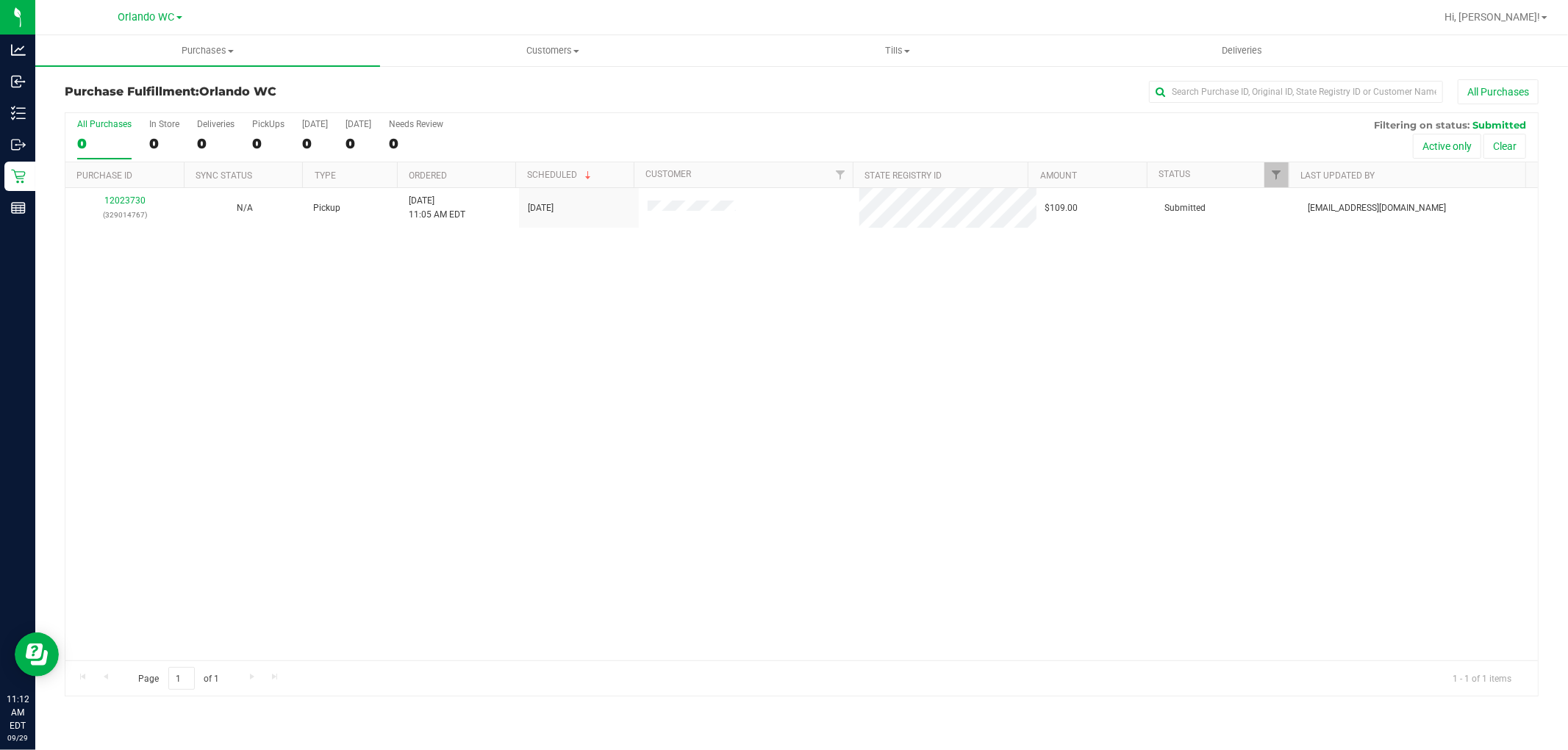
drag, startPoint x: 902, startPoint y: 368, endPoint x: 669, endPoint y: 290, distance: 245.7
click at [891, 365] on div "12023730 (329014767) N/A Pickup [DATE] 11:05 AM EDT 9/29/2025 $109.00 Submitted…" at bounding box center [801, 424] width 1473 height 473
click at [986, 493] on div "12023730 (329014767) N/A Pickup [DATE] 11:05 AM EDT 9/29/2025 $109.00 Submitted…" at bounding box center [801, 424] width 1473 height 473
drag, startPoint x: 686, startPoint y: 401, endPoint x: 662, endPoint y: 331, distance: 74.0
click at [674, 375] on div "12023730 (329014767) N/A Pickup [DATE] 11:05 AM EDT 9/29/2025 $109.00 Submitted…" at bounding box center [801, 424] width 1473 height 473
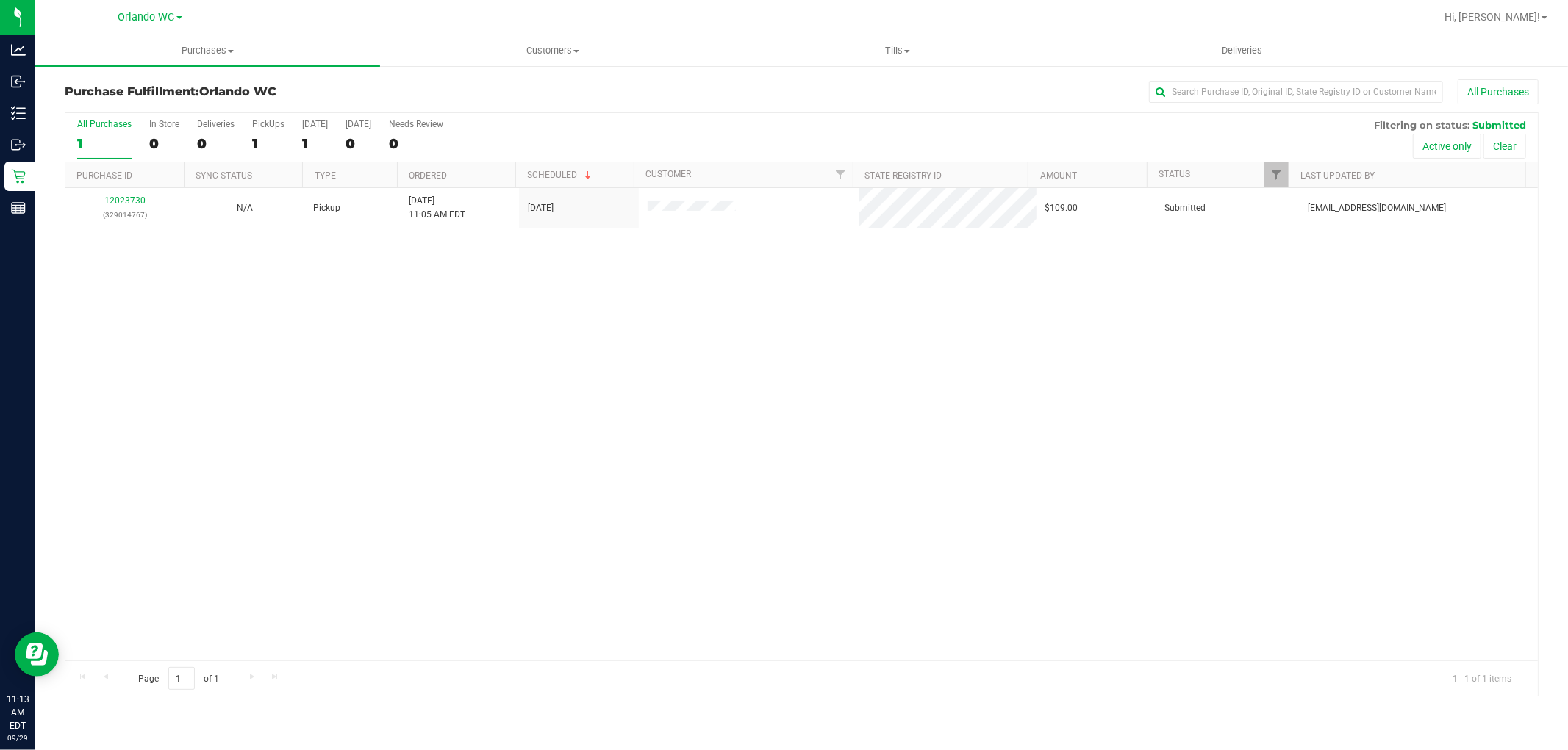
click at [630, 583] on div "12023730 (329014767) N/A Pickup [DATE] 11:05 AM EDT 9/29/2025 $109.00 Submitted…" at bounding box center [801, 424] width 1473 height 473
click at [627, 343] on div "12023730 (329014767) N/A Pickup [DATE] 11:05 AM EDT 9/29/2025 $109.00 Submitted…" at bounding box center [801, 424] width 1473 height 473
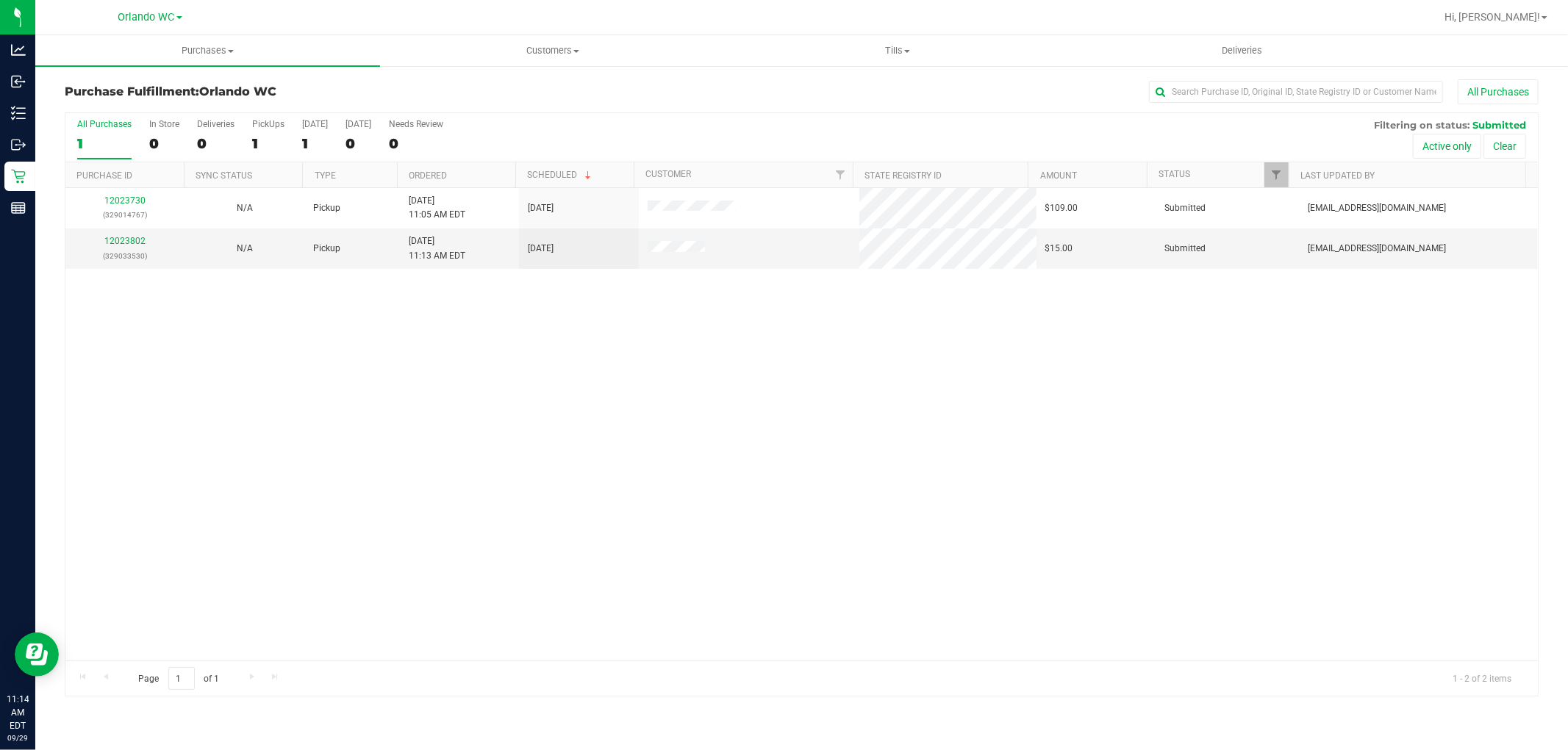
drag, startPoint x: 878, startPoint y: 316, endPoint x: 651, endPoint y: 337, distance: 228.0
click at [878, 317] on div "12023730 (329014767) N/A Pickup 9/29/2025 11:05 AM EDT 9/29/2025 $109.00 Submit…" at bounding box center [801, 424] width 1473 height 473
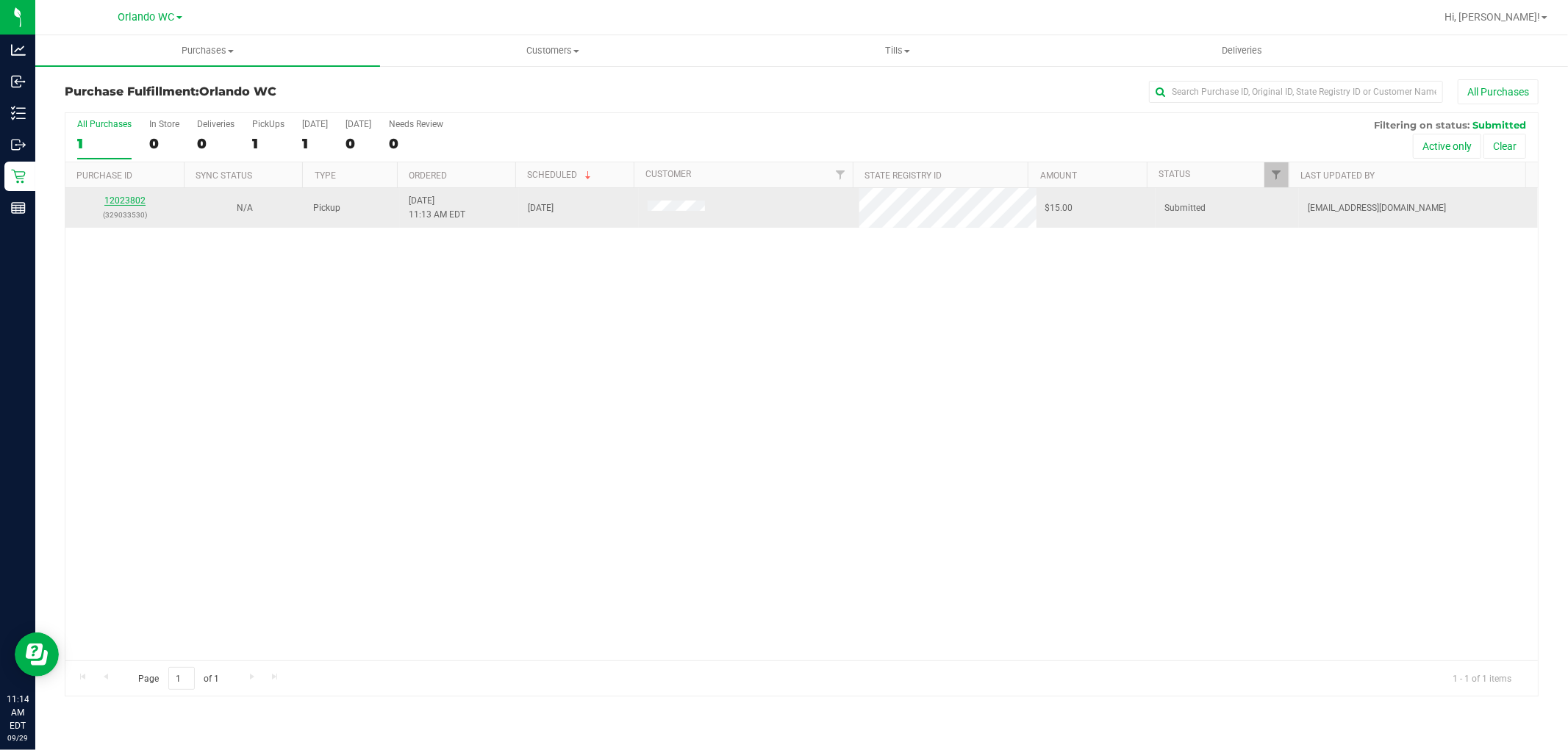
click at [122, 201] on link "12023802" at bounding box center [125, 200] width 41 height 11
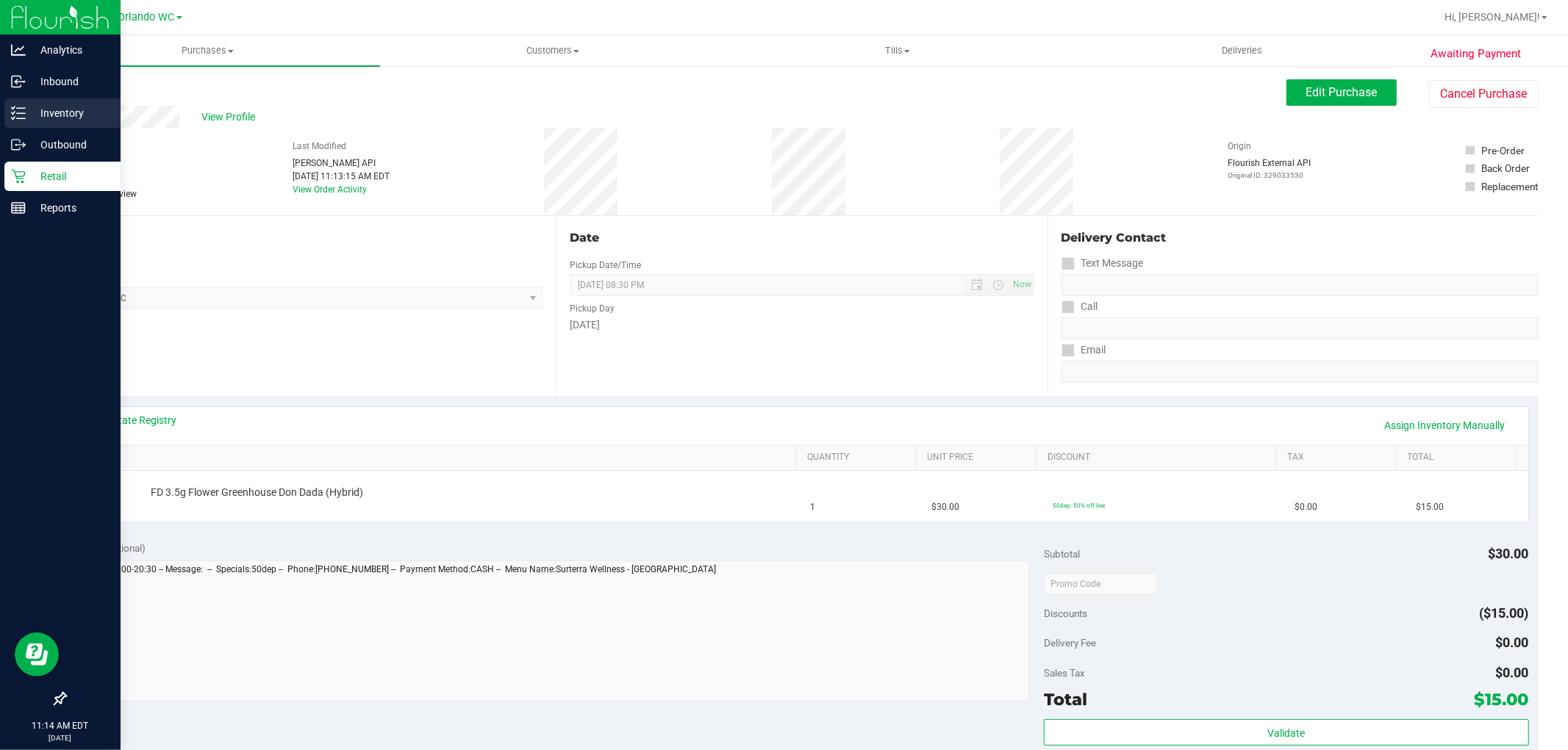
click at [16, 101] on div "Inventory" at bounding box center [62, 113] width 116 height 29
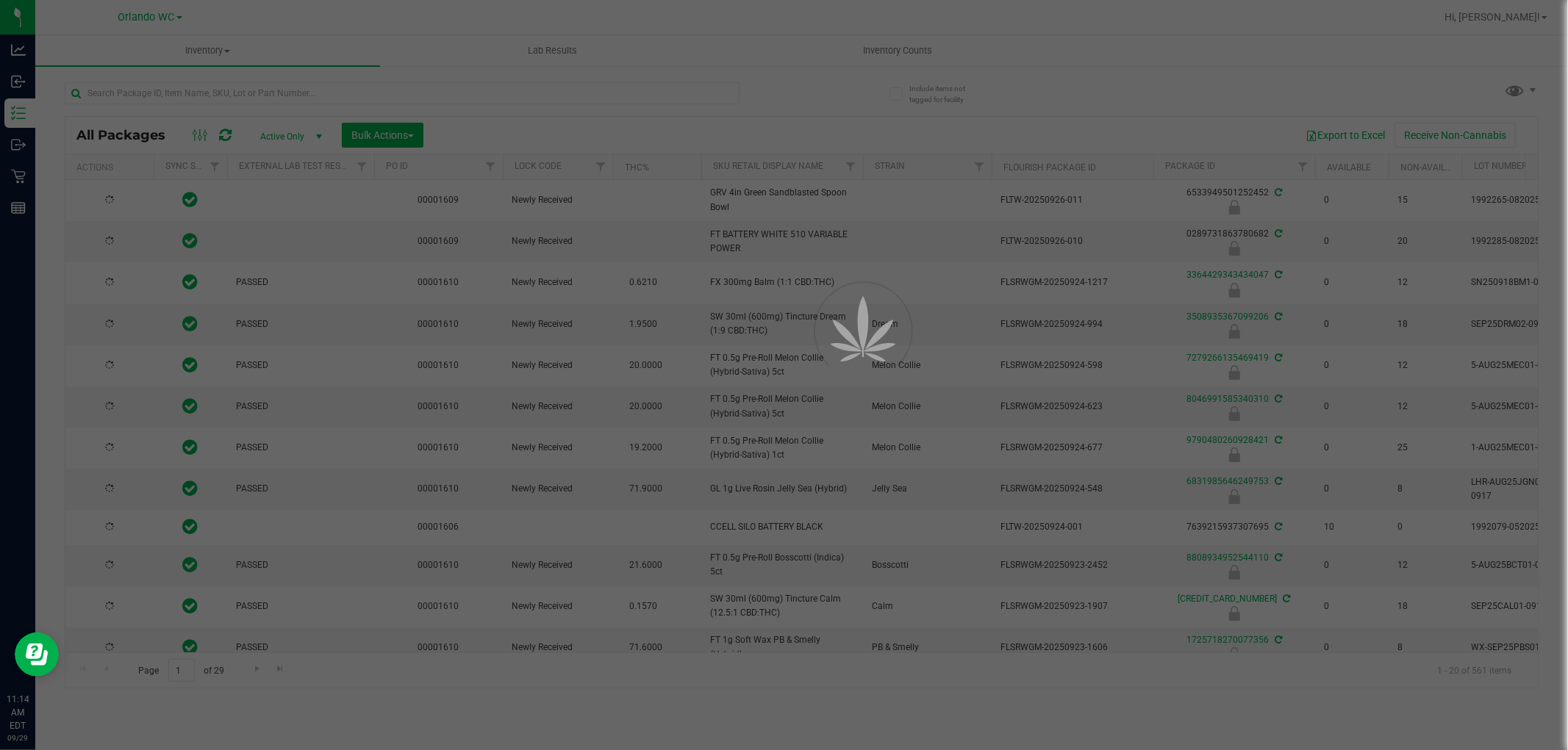
drag, startPoint x: 820, startPoint y: 325, endPoint x: 876, endPoint y: 55, distance: 275.7
click at [823, 331] on div at bounding box center [843, 364] width 66 height 66
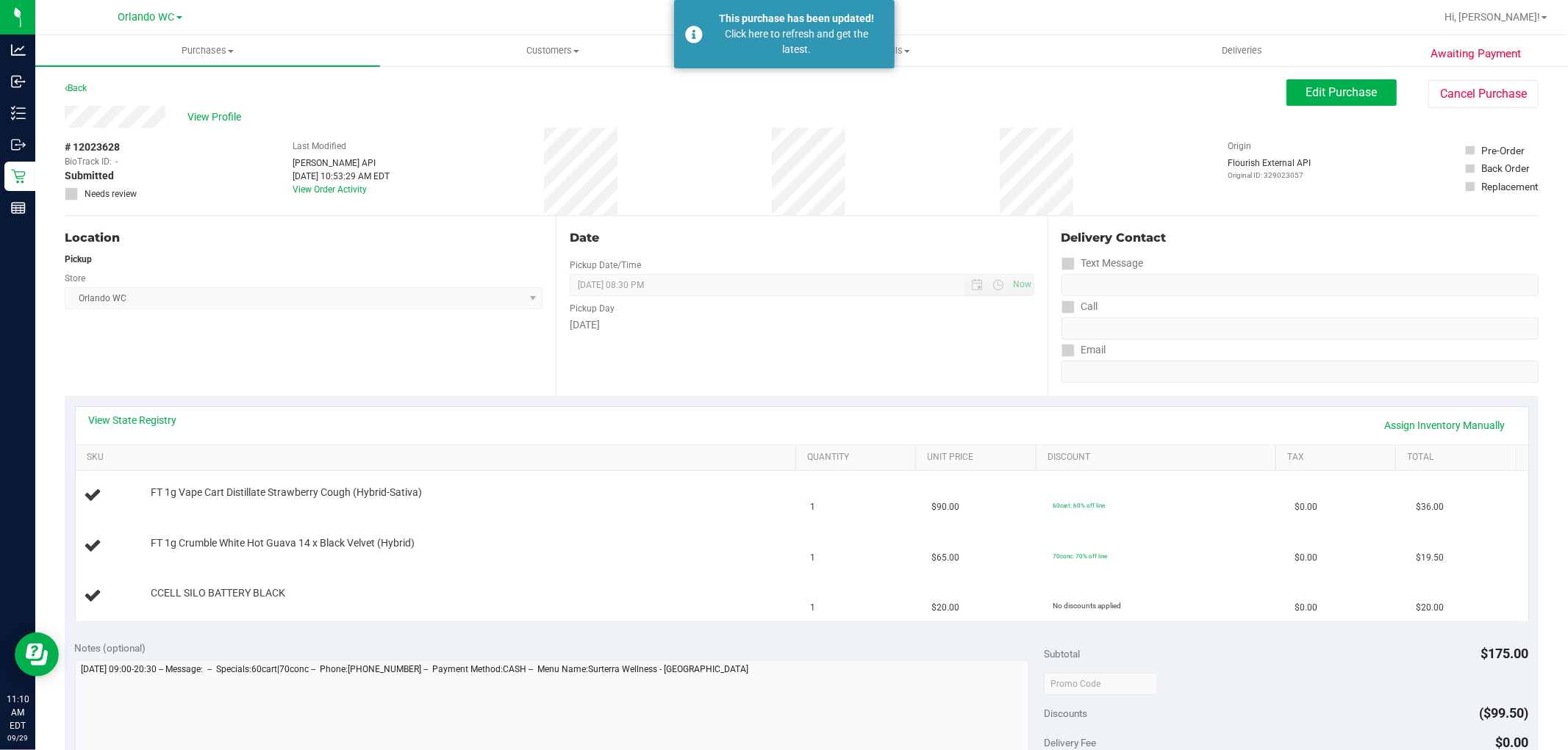
click at [508, 225] on div "Location Pickup Store [GEOGRAPHIC_DATA] WC Select Store [PERSON_NAME][GEOGRAPHI…" at bounding box center [310, 305] width 491 height 180
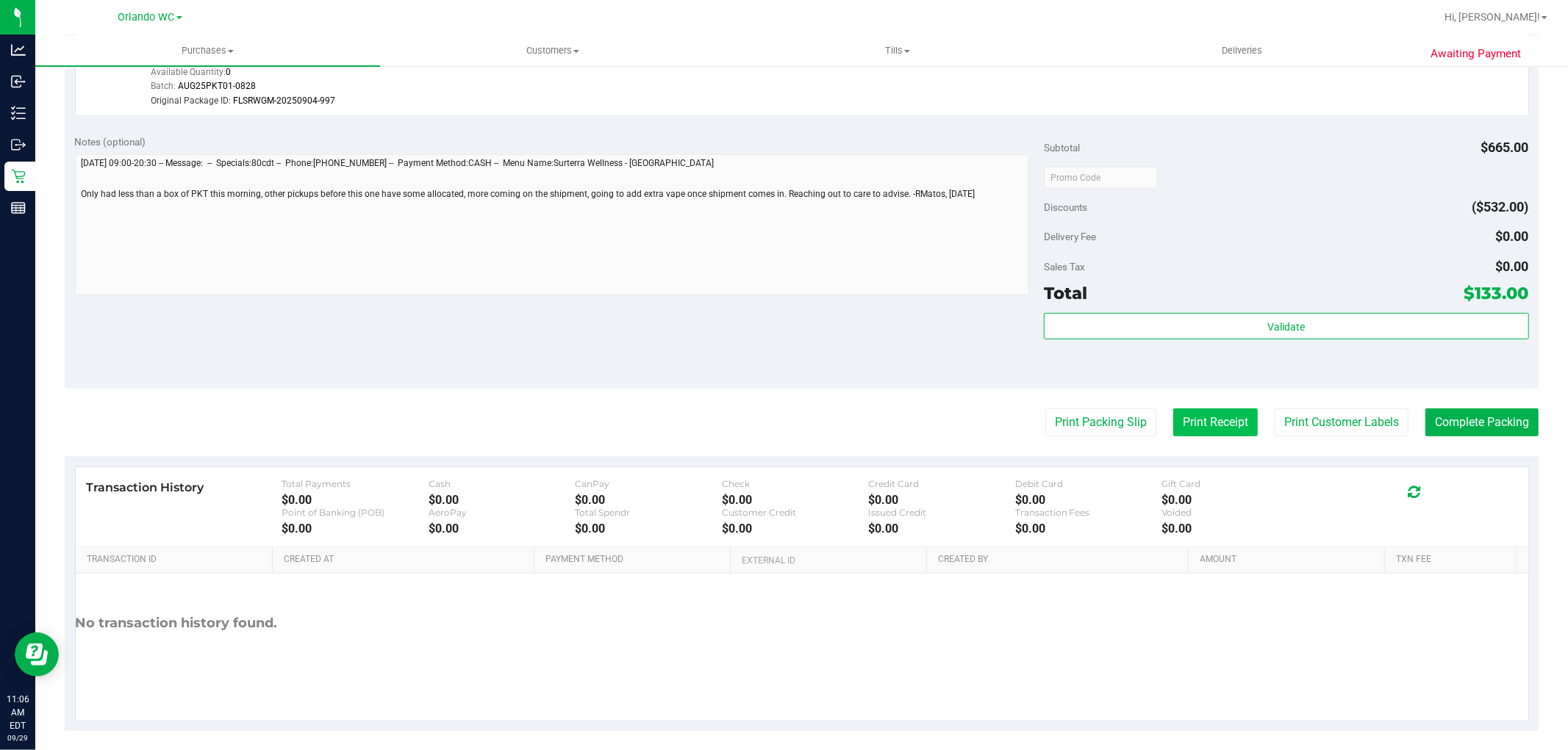
scroll to position [539, 0]
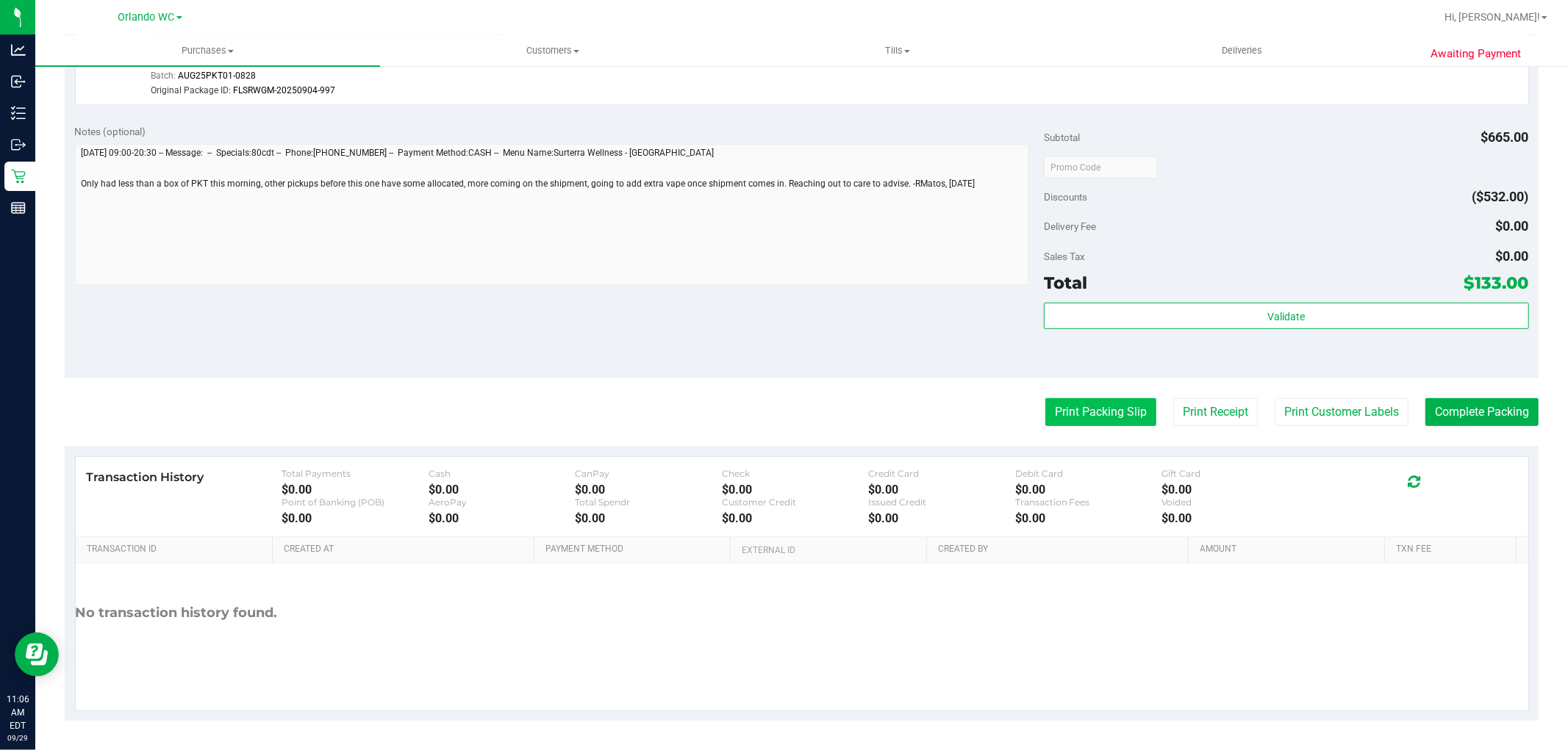
click at [1112, 405] on button "Print Packing Slip" at bounding box center [1101, 411] width 111 height 28
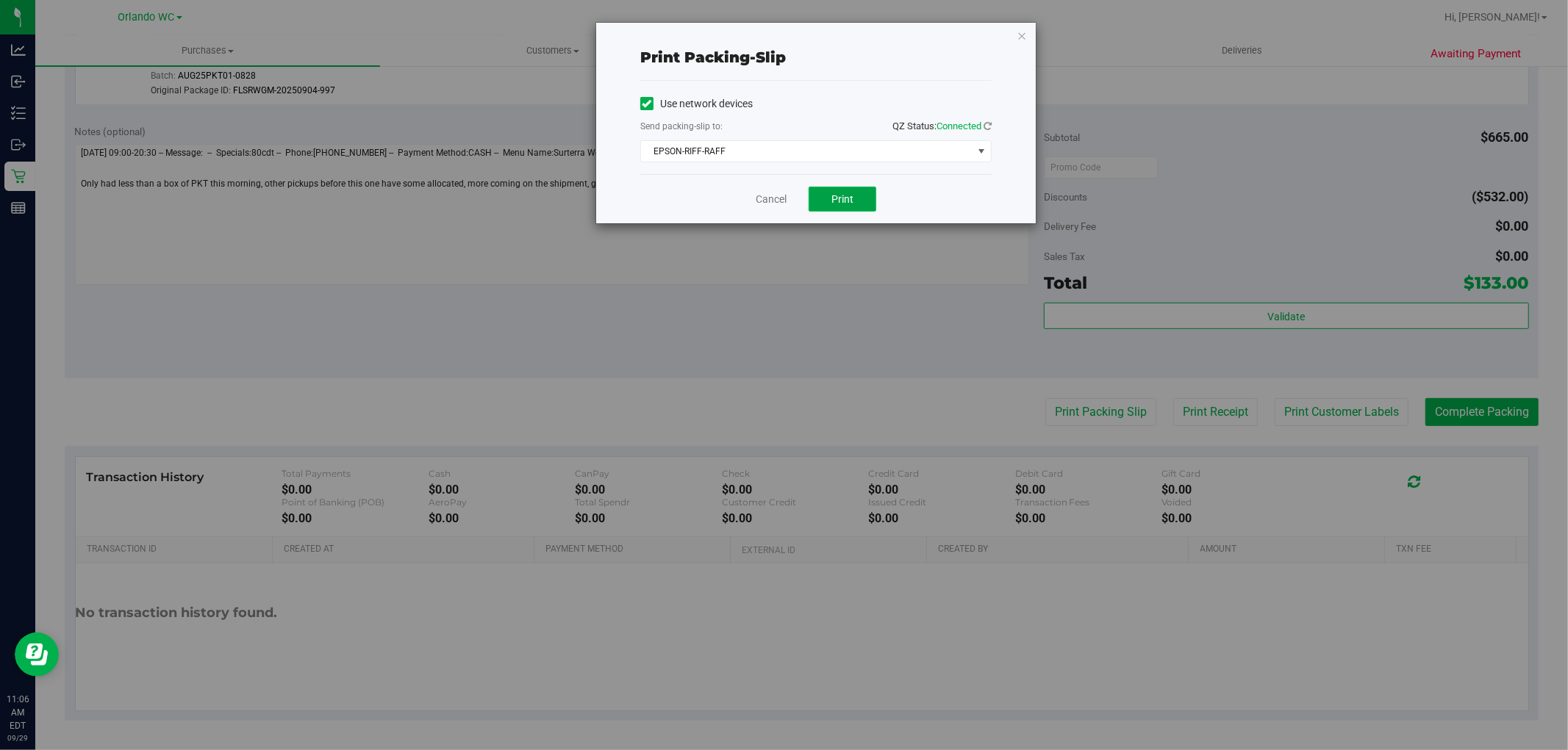
click at [847, 205] on button "Print" at bounding box center [842, 199] width 67 height 25
click at [755, 291] on div "Print packing-slip Use network devices Send packing-slip to: QZ Status: Connect…" at bounding box center [789, 375] width 1579 height 750
click at [814, 300] on div "Print packing-slip Use network devices Send packing-slip to: QZ Status: Connect…" at bounding box center [789, 375] width 1579 height 750
click at [801, 302] on div "Print packing-slip Use network devices Send packing-slip to: QZ Status: Connect…" at bounding box center [789, 375] width 1579 height 750
click at [774, 196] on link "Cancel" at bounding box center [771, 199] width 31 height 16
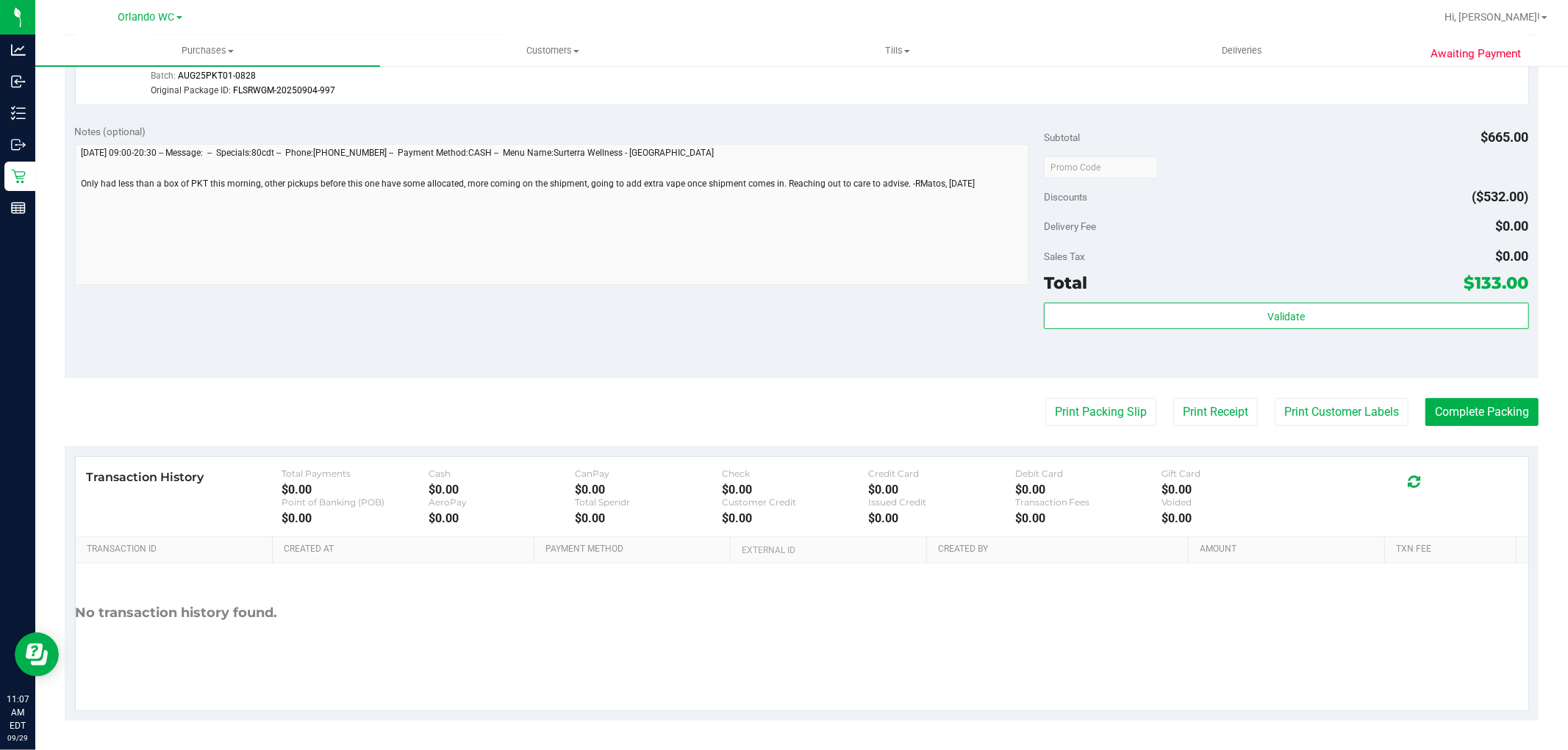
click at [695, 346] on div "Notes (optional) Subtotal $665.00 Discounts ($532.00) Delivery Fee $0.00 Sales …" at bounding box center [801, 246] width 1474 height 265
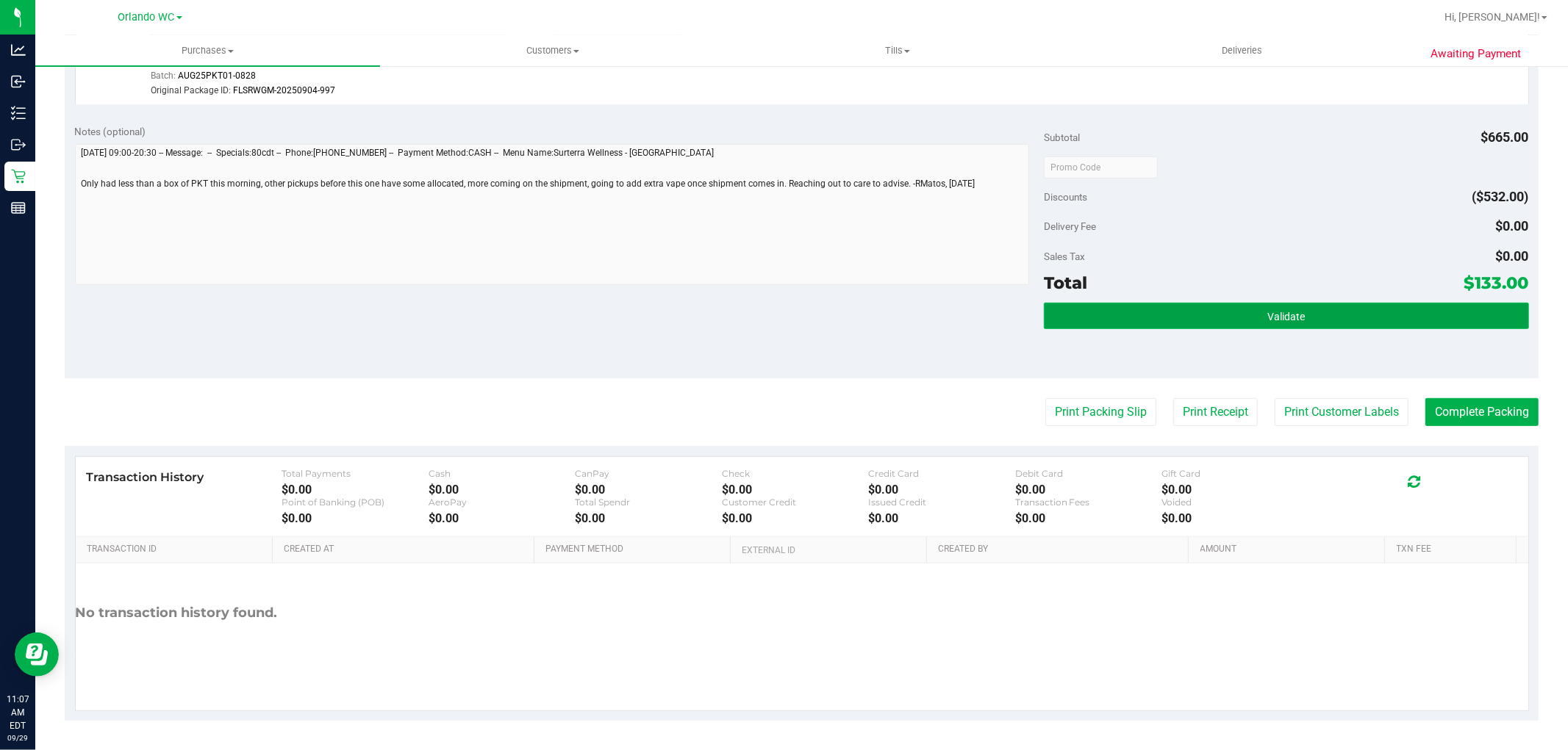
click at [1295, 303] on button "Validate" at bounding box center [1286, 315] width 485 height 26
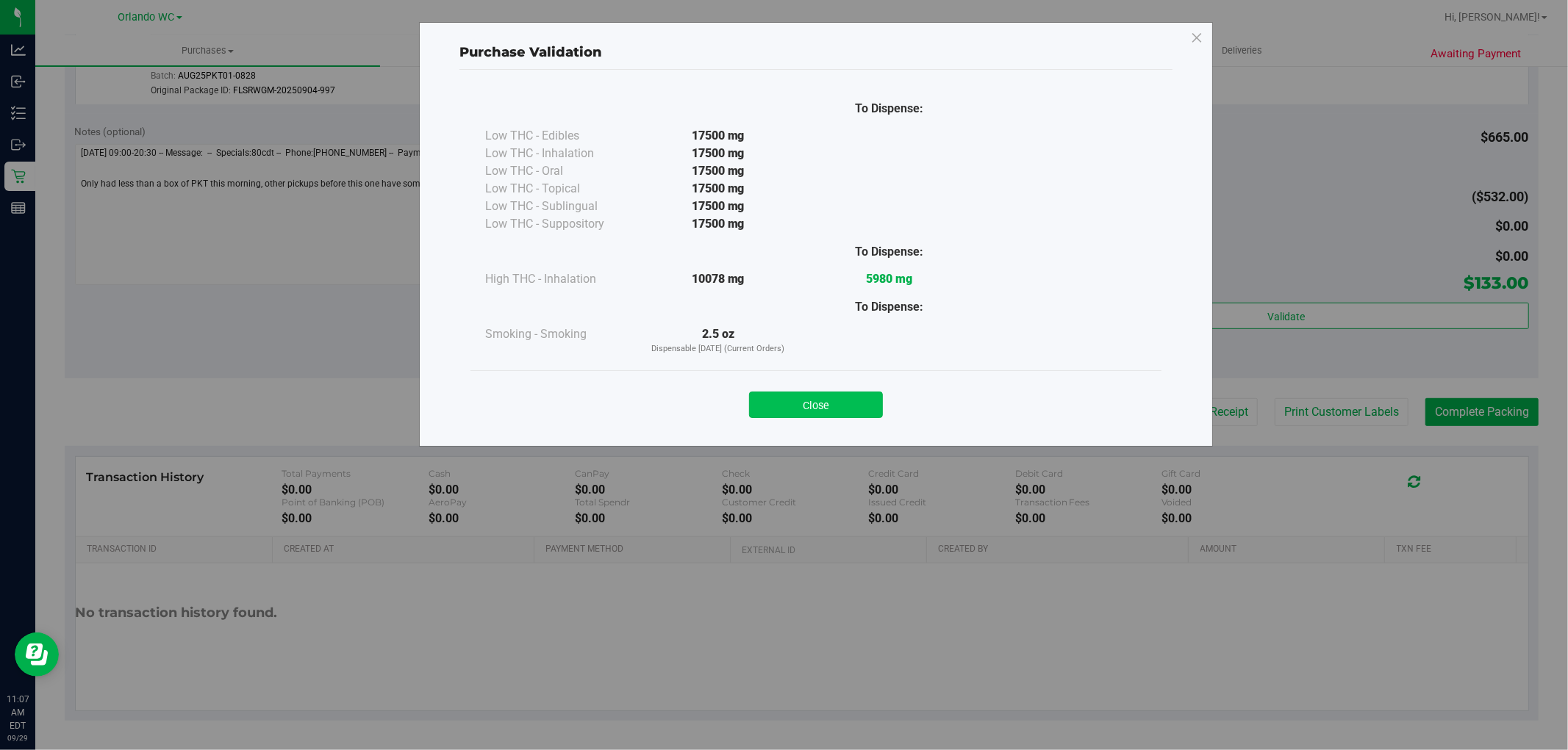
click at [845, 415] on button "Close" at bounding box center [815, 404] width 133 height 26
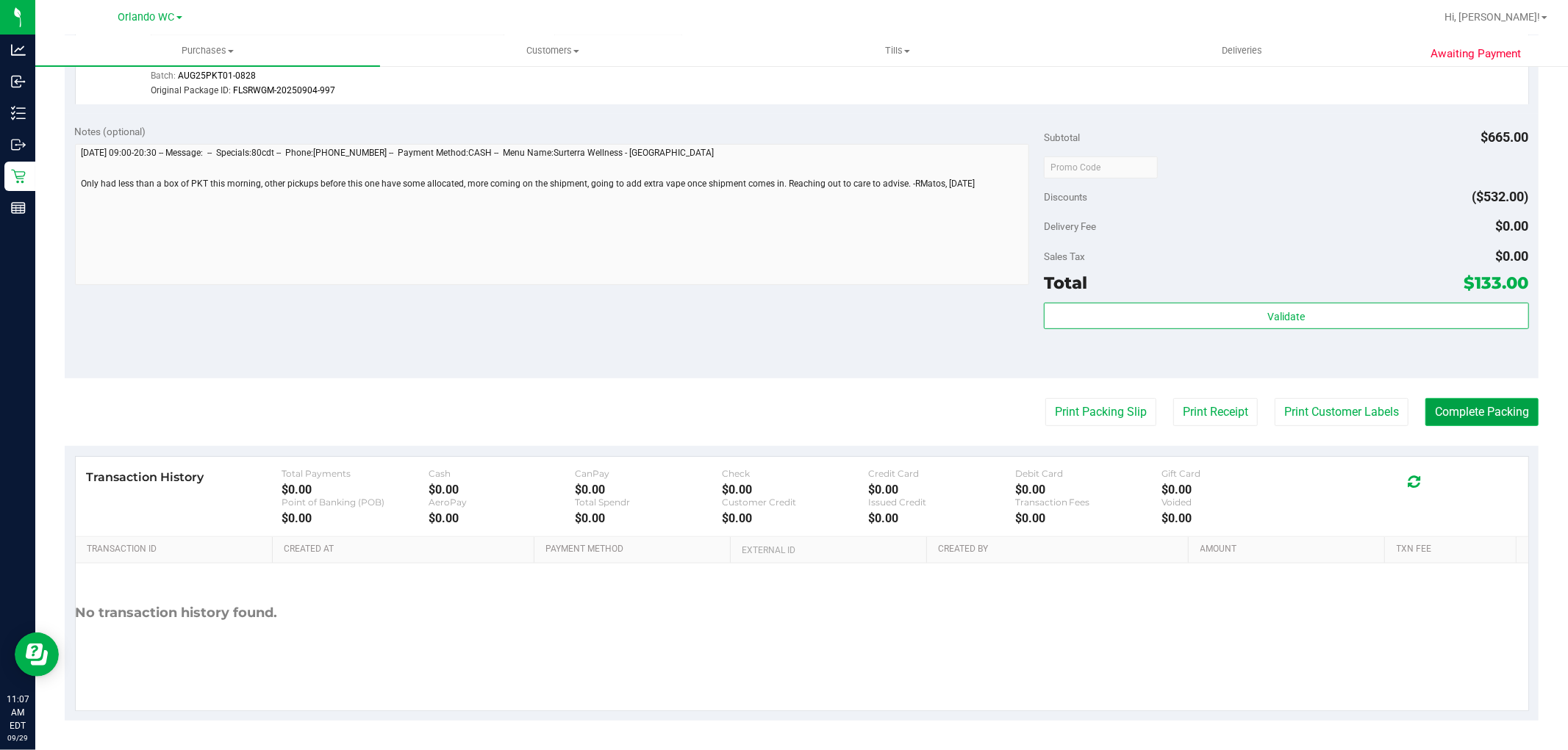
click at [1448, 412] on button "Complete Packing" at bounding box center [1481, 411] width 113 height 28
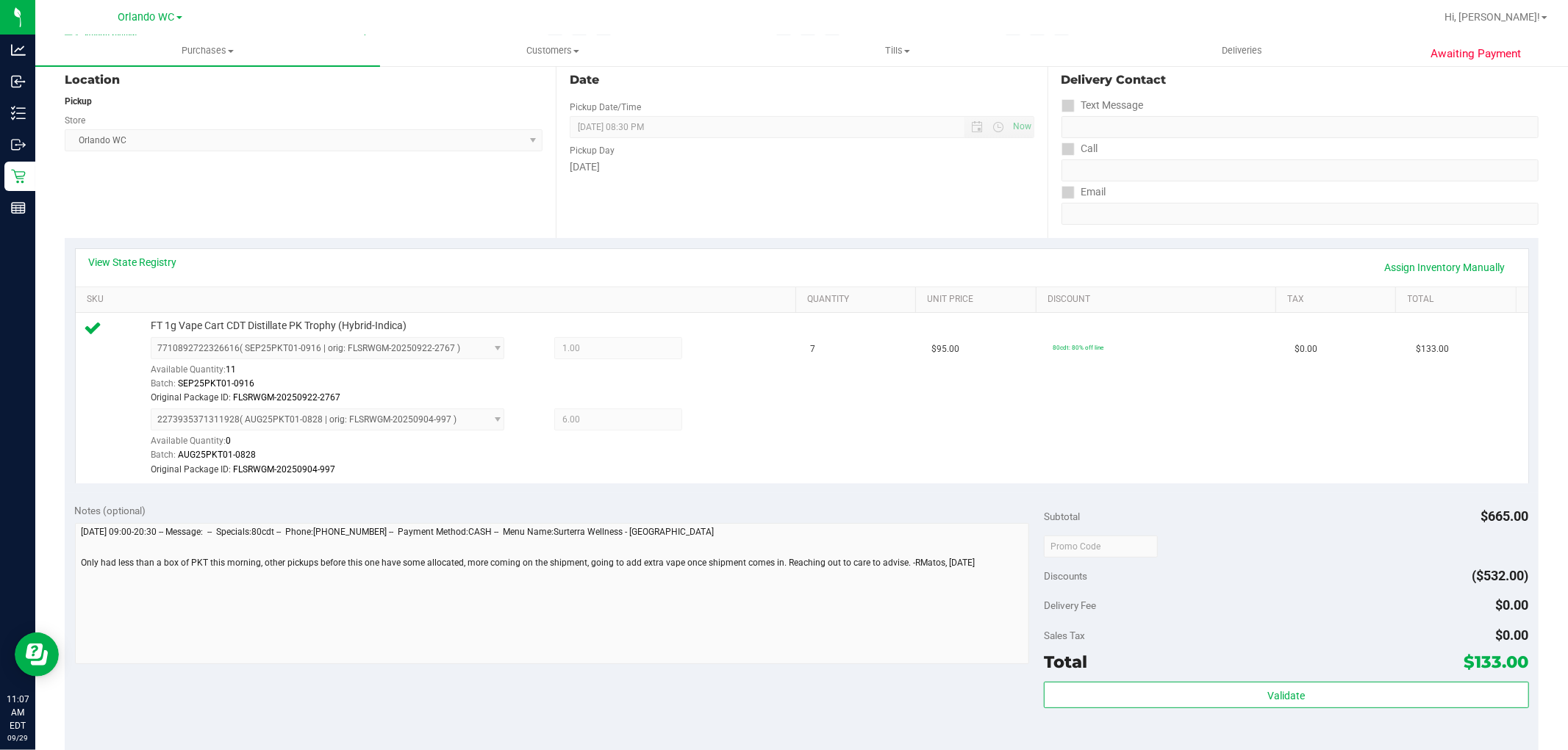
scroll to position [0, 0]
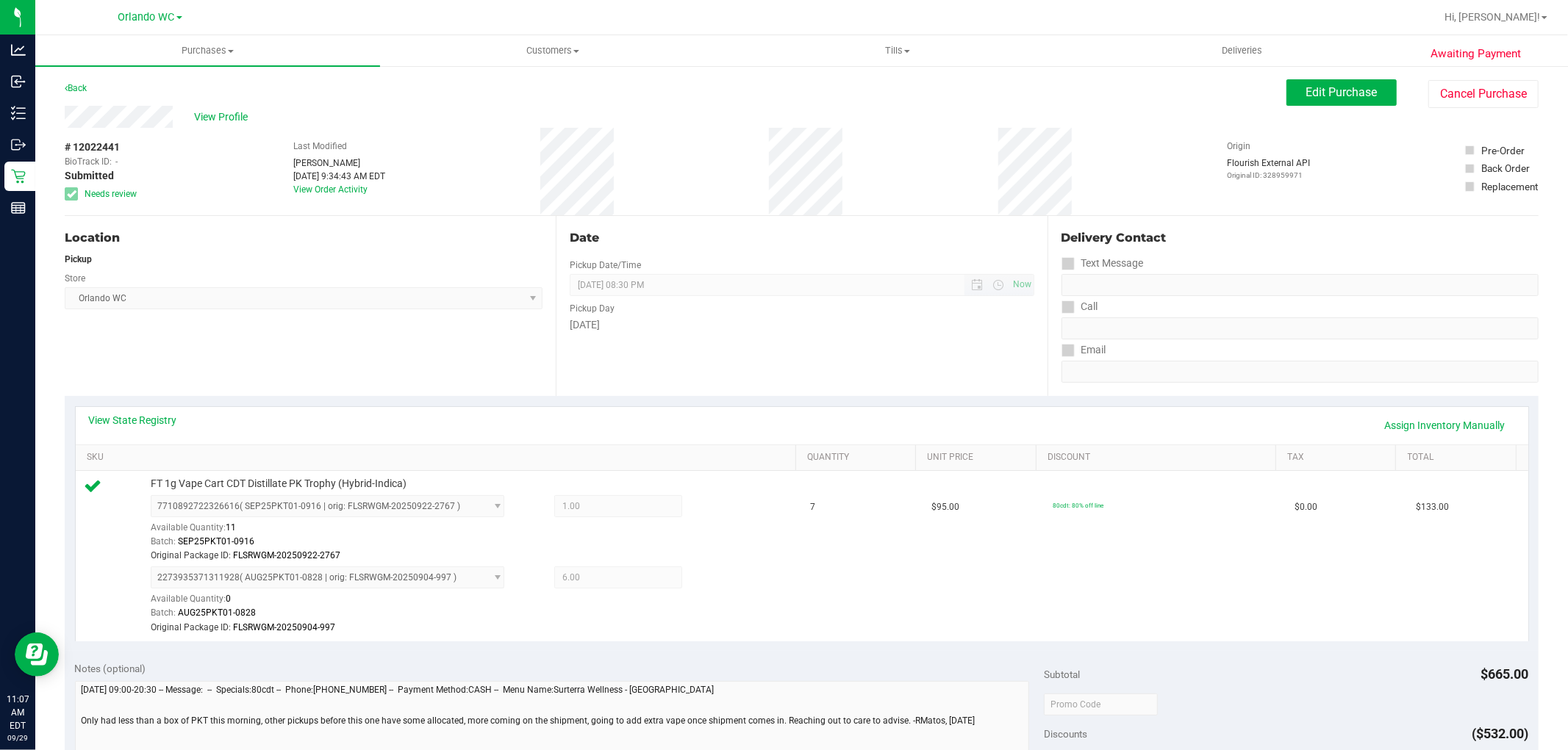
click at [826, 274] on span "09/29/2025 08:30 PM Now" at bounding box center [801, 285] width 463 height 22
